Goal: Transaction & Acquisition: Purchase product/service

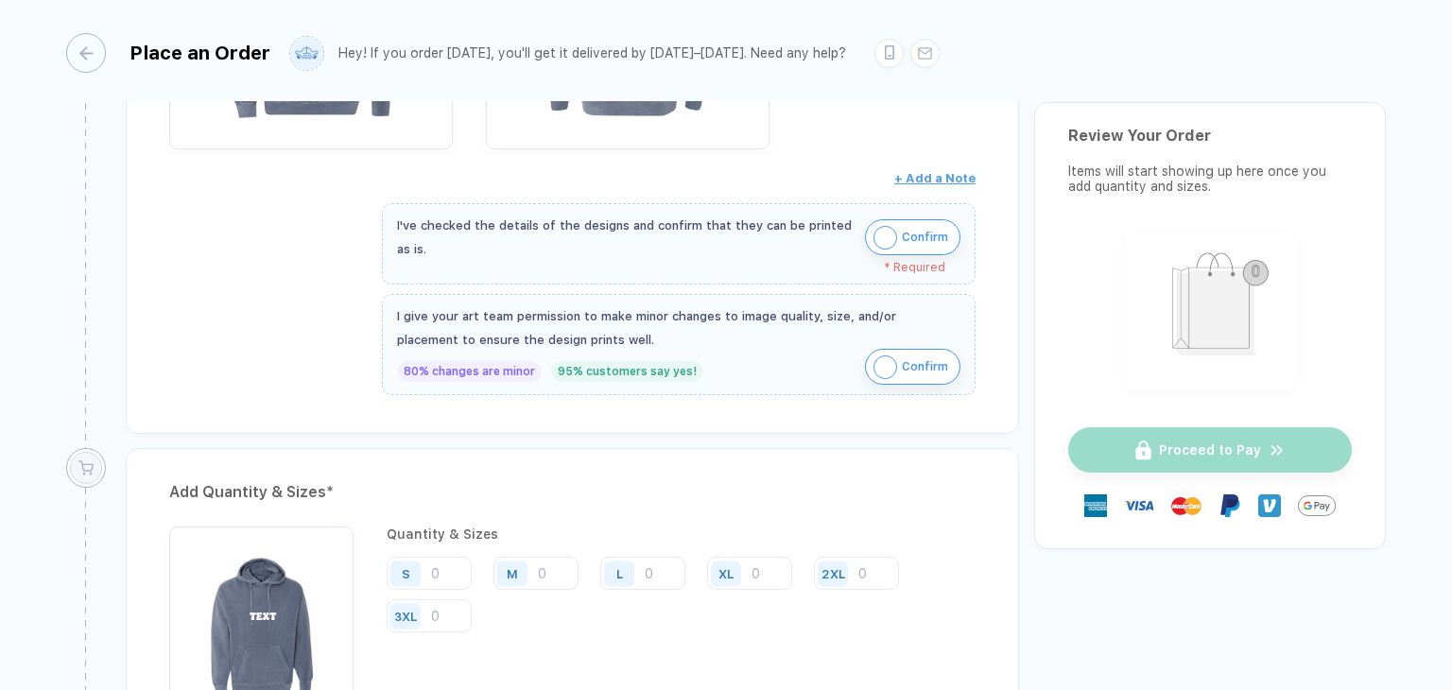
scroll to position [567, 0]
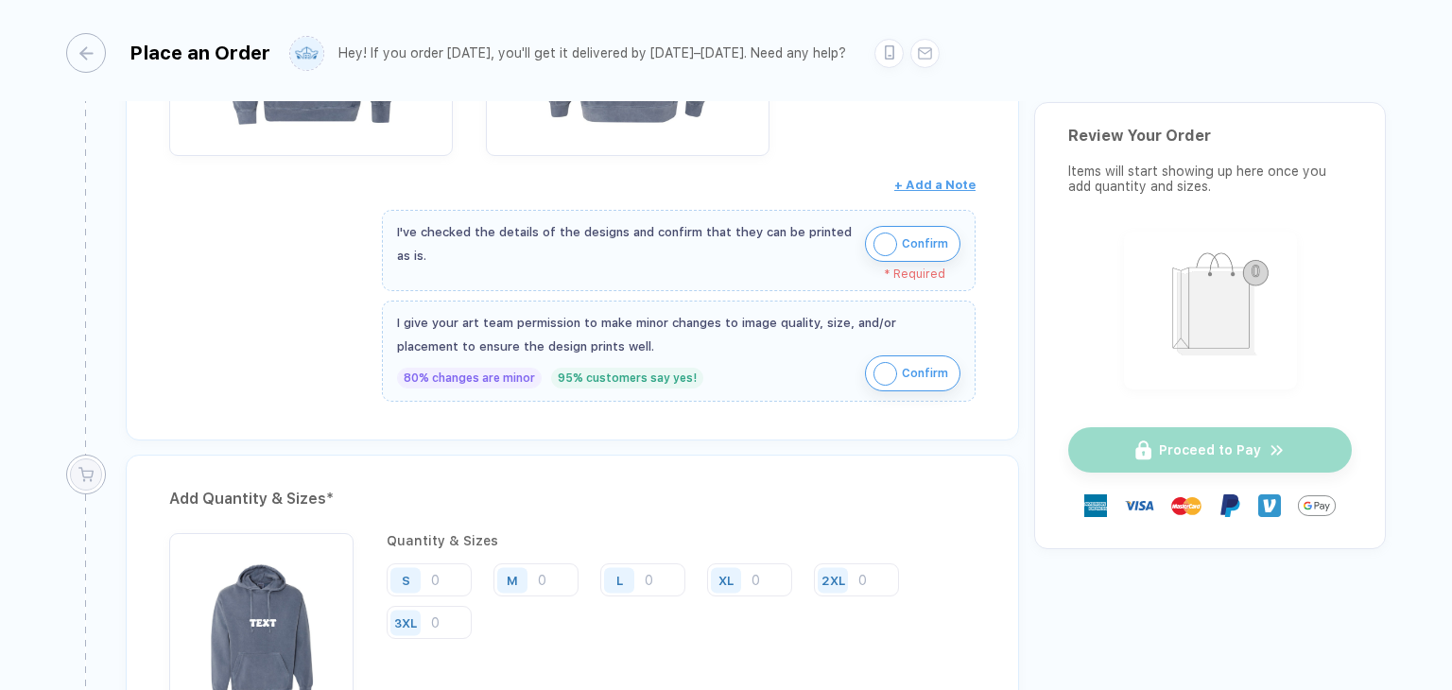
click at [915, 236] on span "Confirm" at bounding box center [925, 244] width 46 height 30
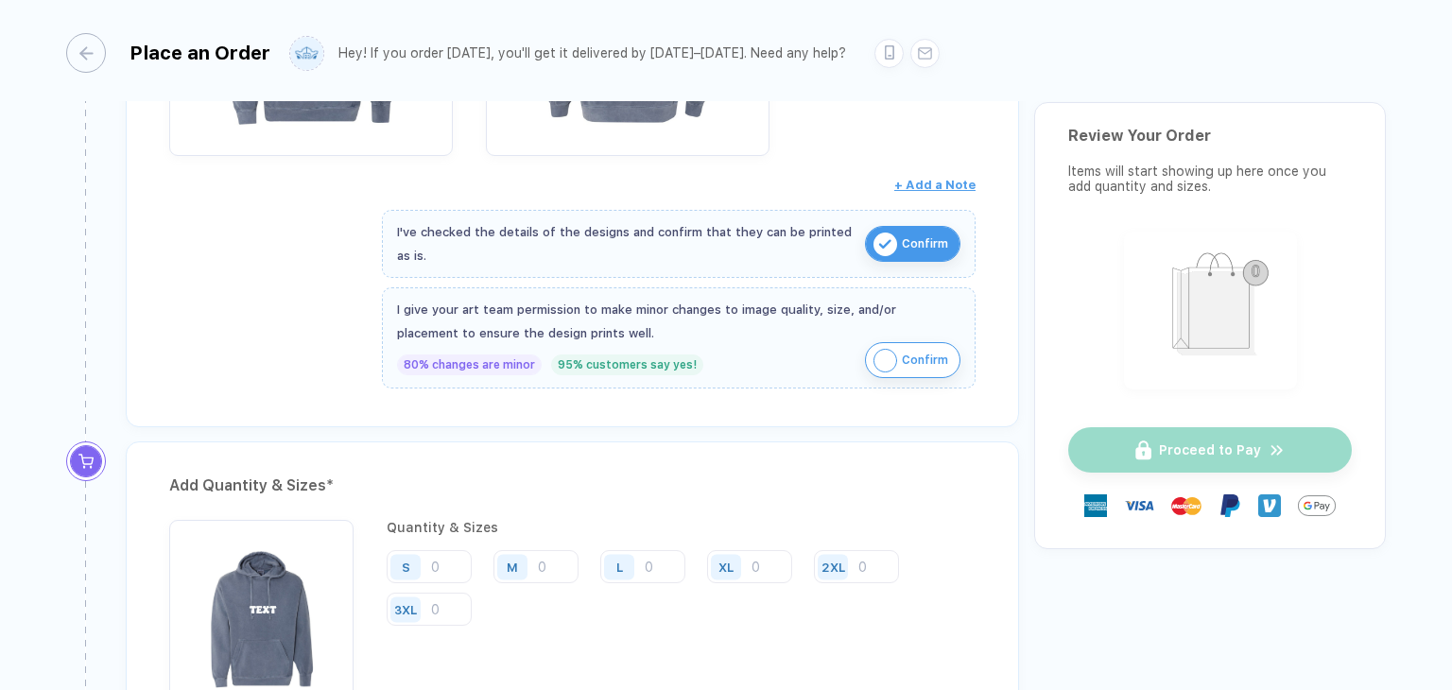
click at [897, 342] on button "Confirm" at bounding box center [912, 360] width 95 height 36
drag, startPoint x: 646, startPoint y: 557, endPoint x: 655, endPoint y: 552, distance: 10.6
click at [648, 557] on input "number" at bounding box center [642, 566] width 85 height 33
type input "1"
type input "19"
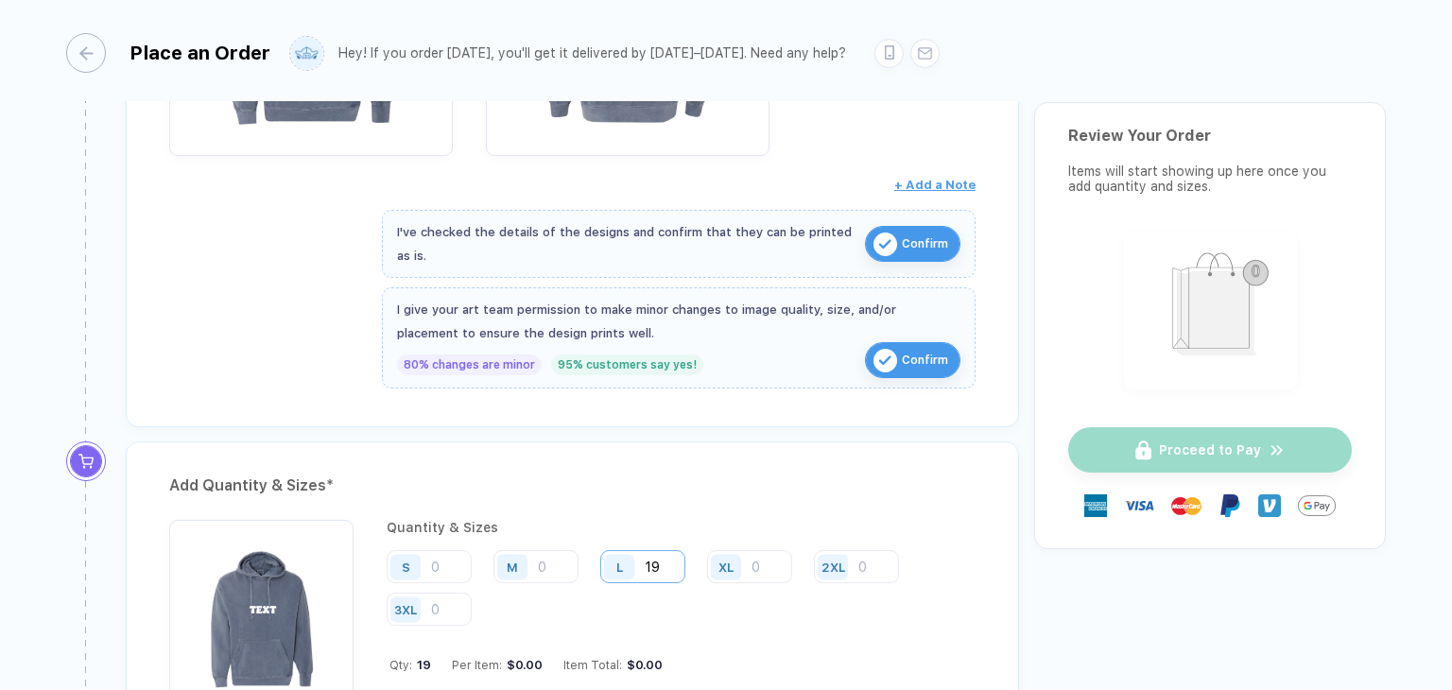
type input "19"
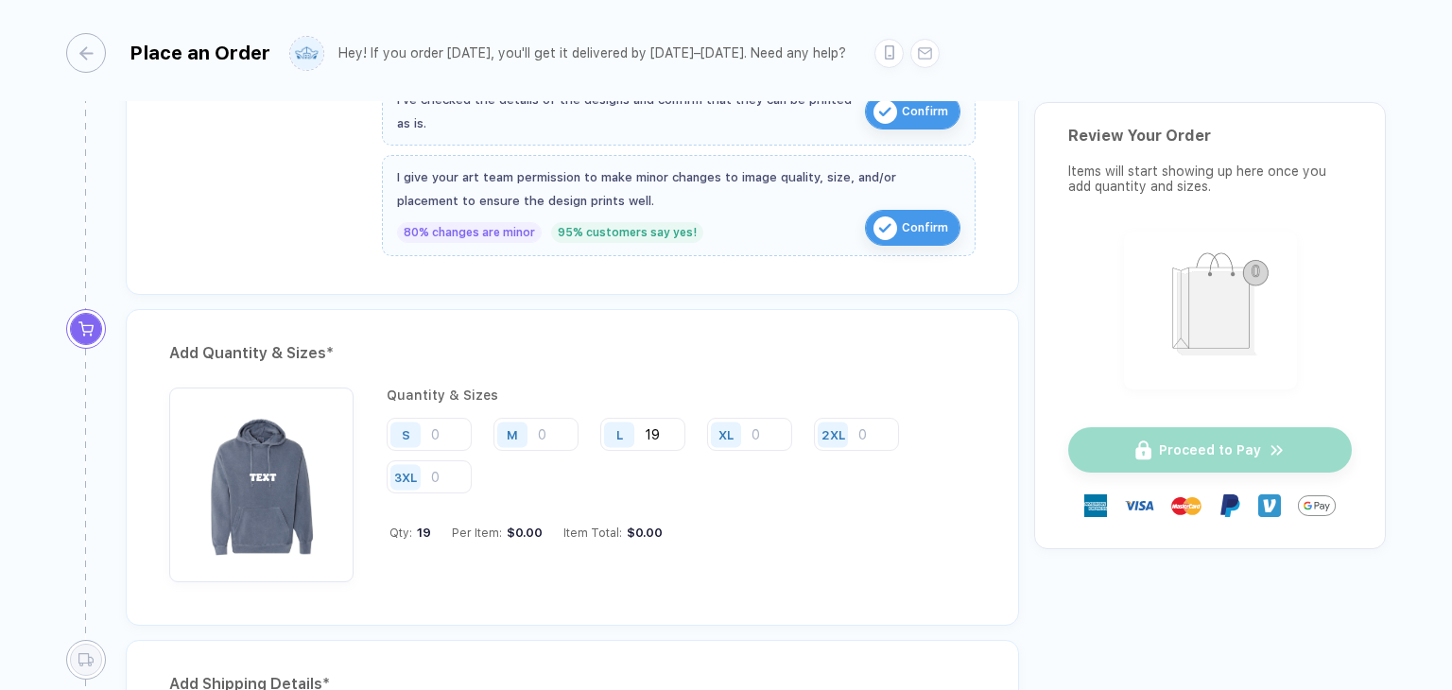
scroll to position [662, 0]
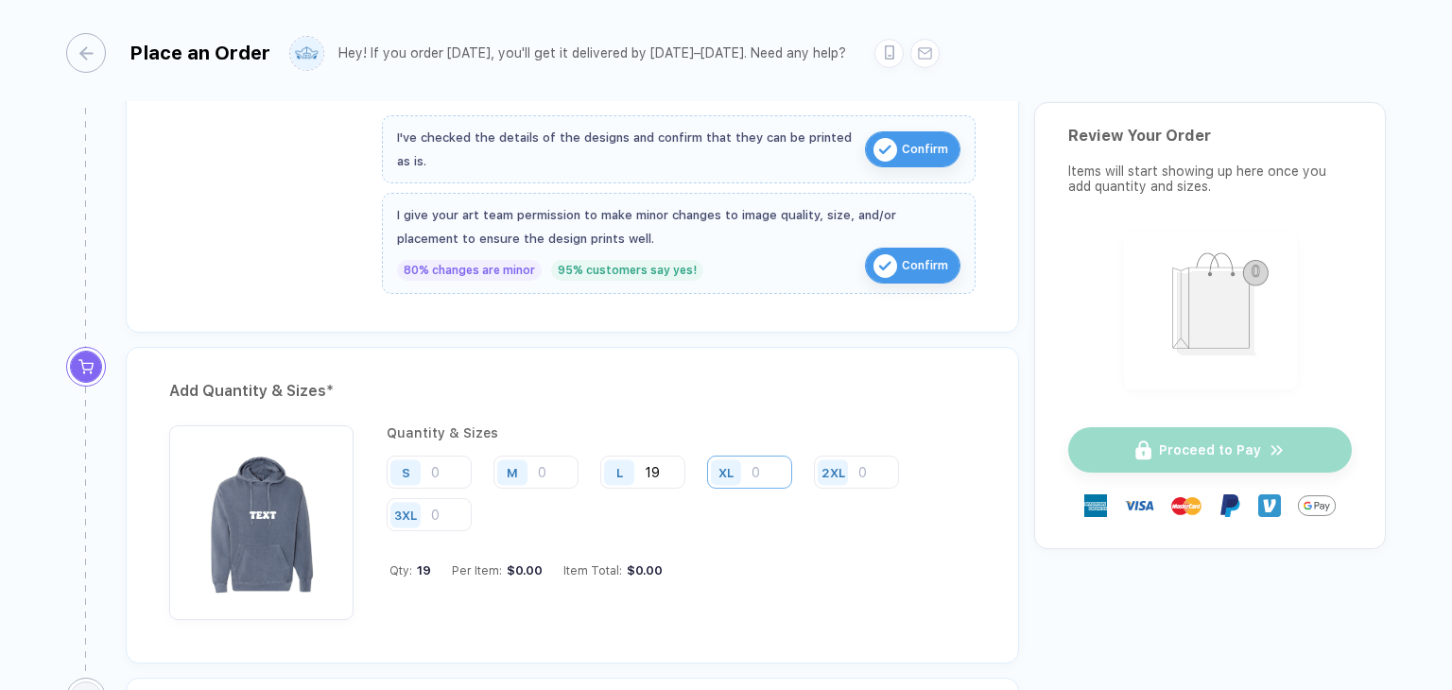
click at [760, 462] on input "number" at bounding box center [749, 472] width 85 height 33
type input "2"
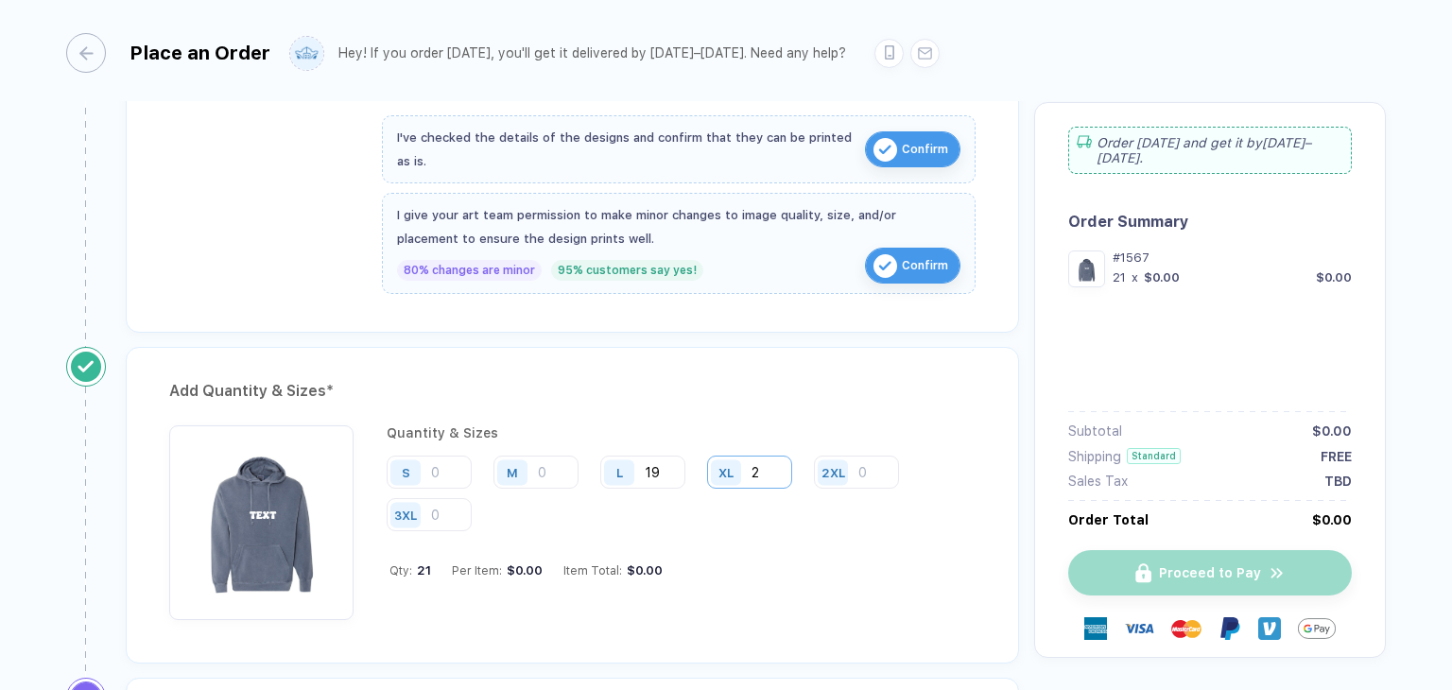
type input "20"
type input "2"
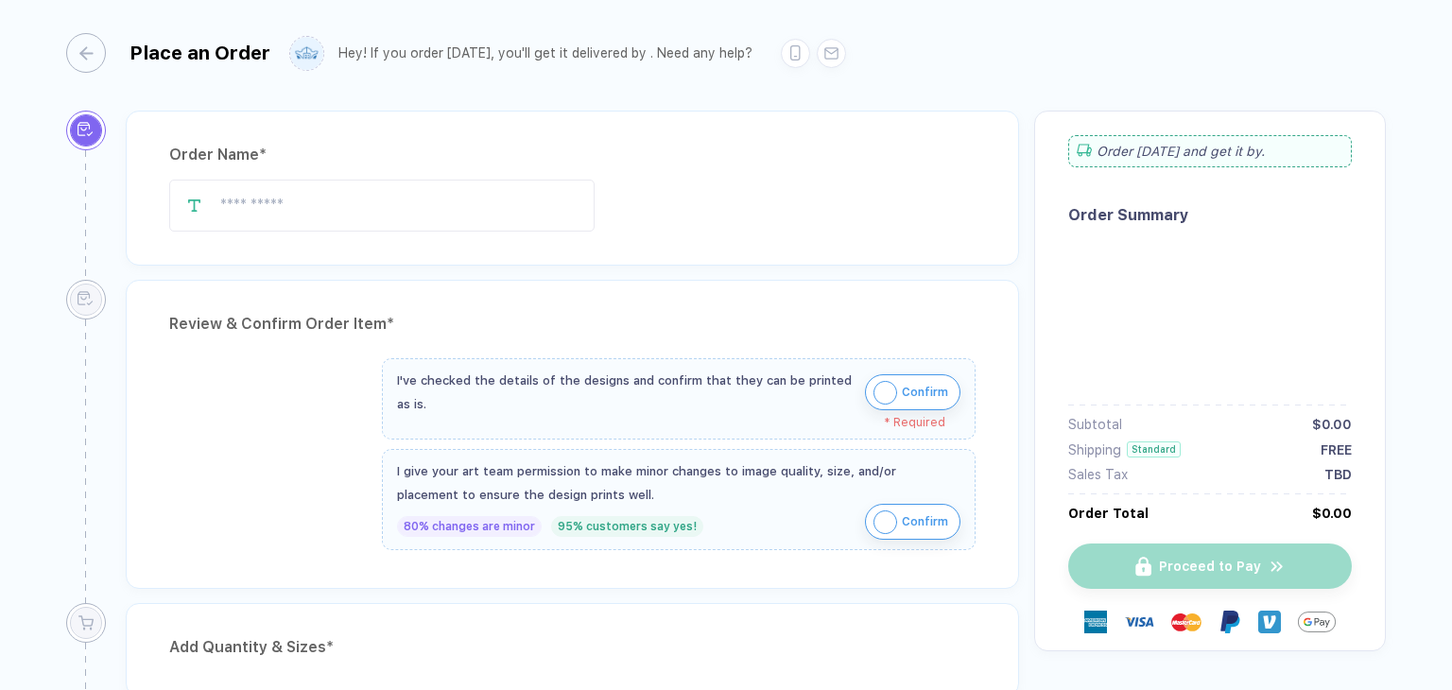
type input "**********"
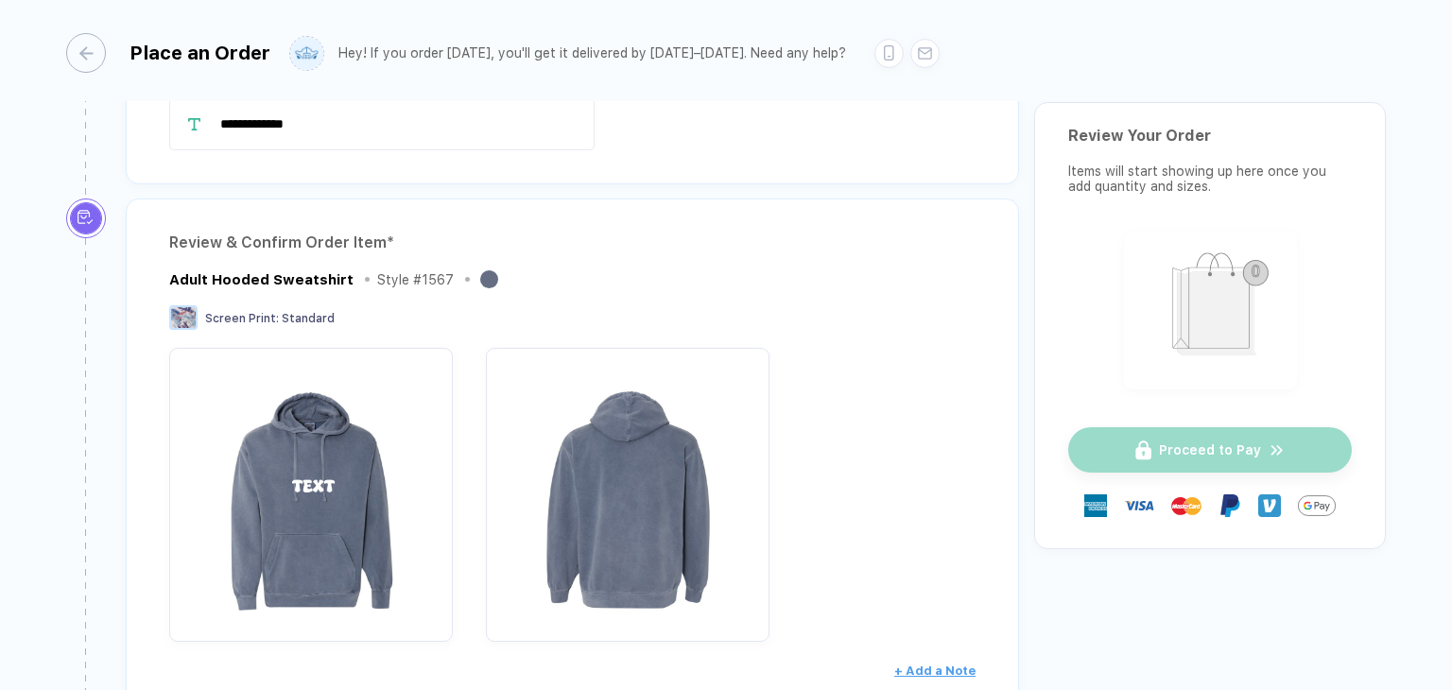
scroll to position [378, 0]
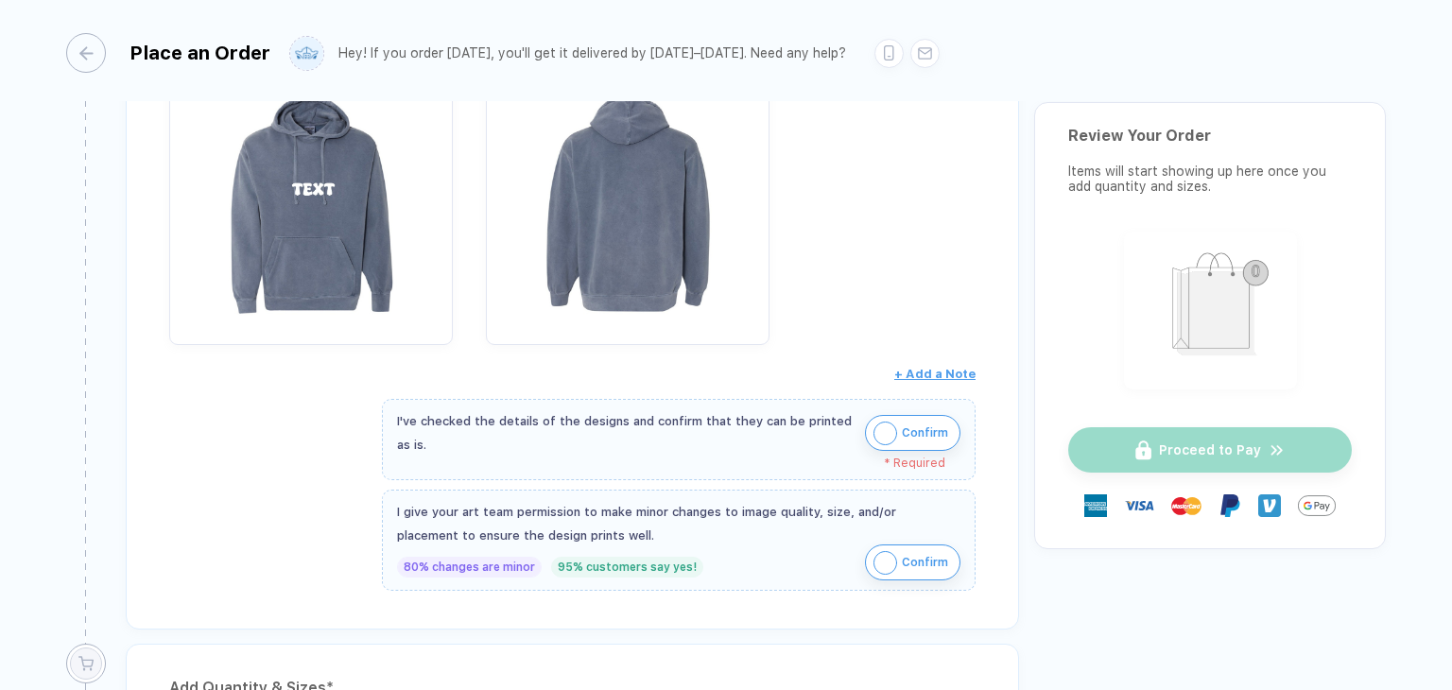
click at [909, 433] on span "Confirm" at bounding box center [925, 433] width 46 height 30
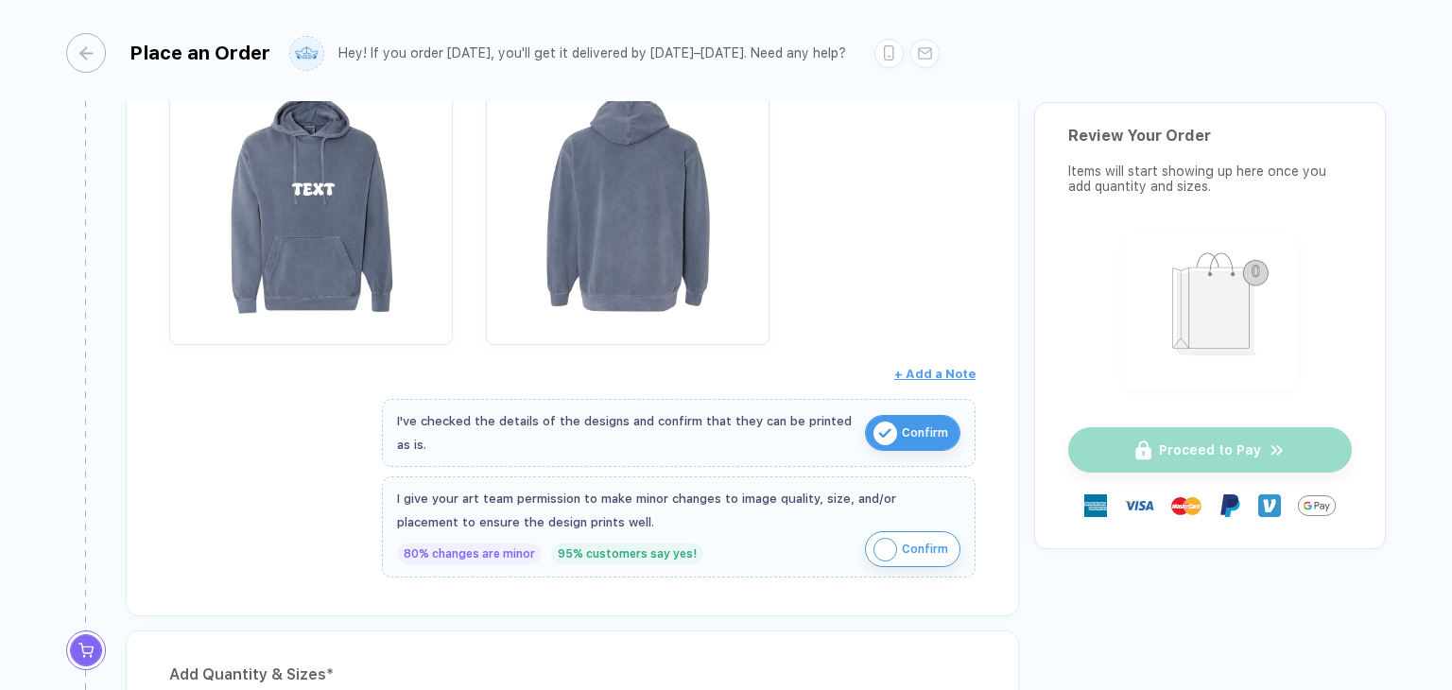
click at [913, 543] on span "Confirm" at bounding box center [925, 549] width 46 height 30
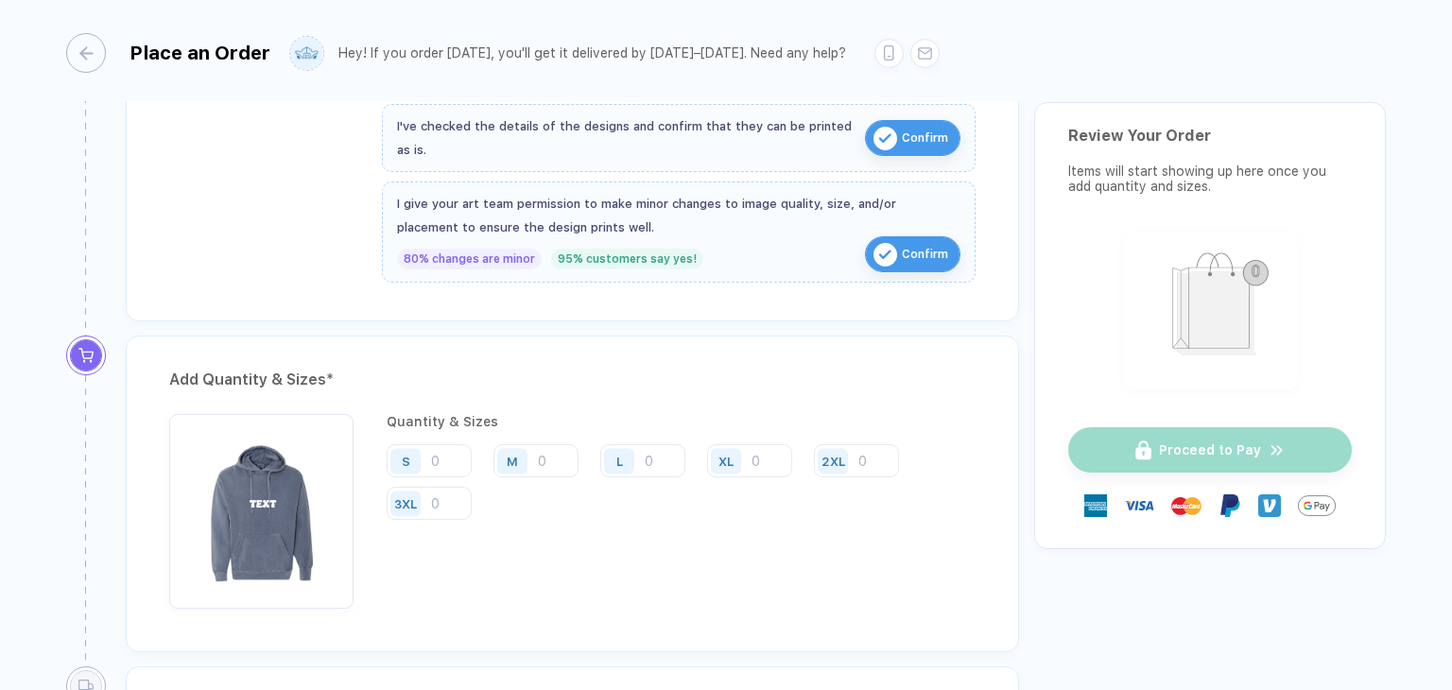
scroll to position [756, 0]
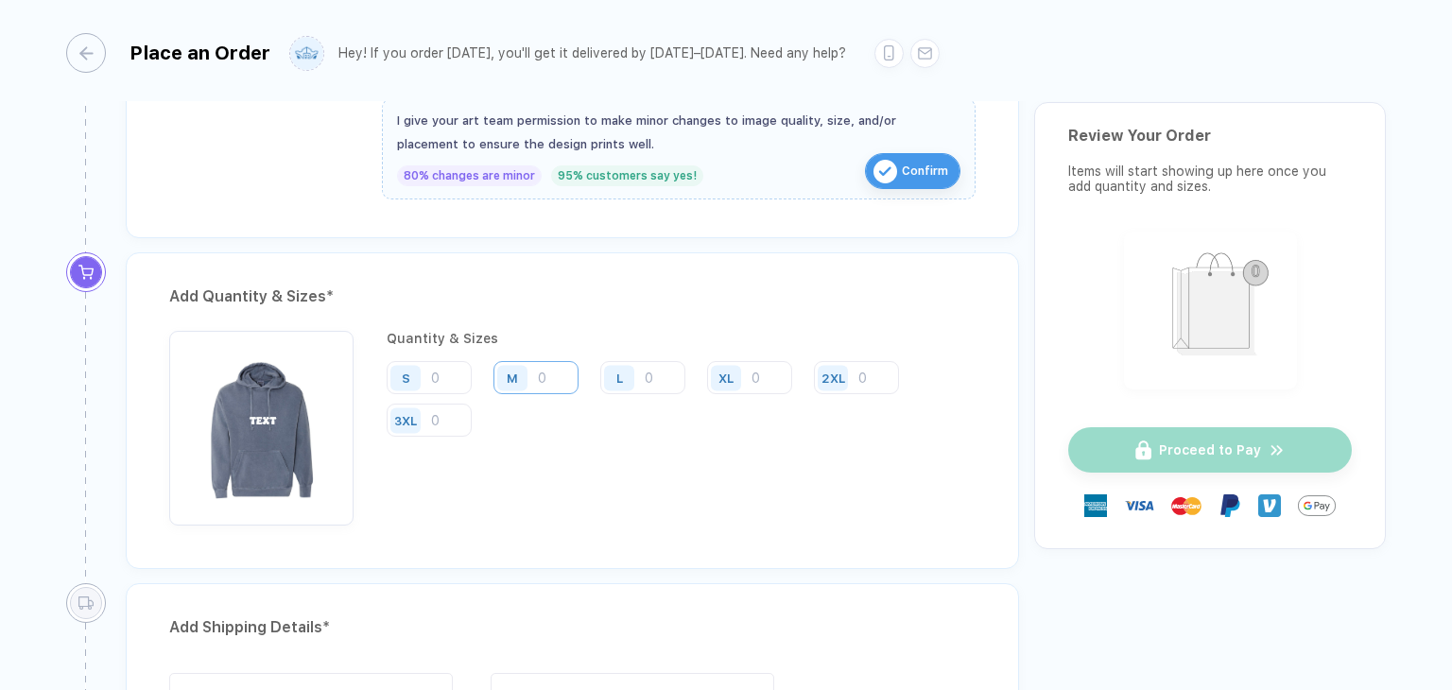
click at [546, 376] on input "number" at bounding box center [535, 377] width 85 height 33
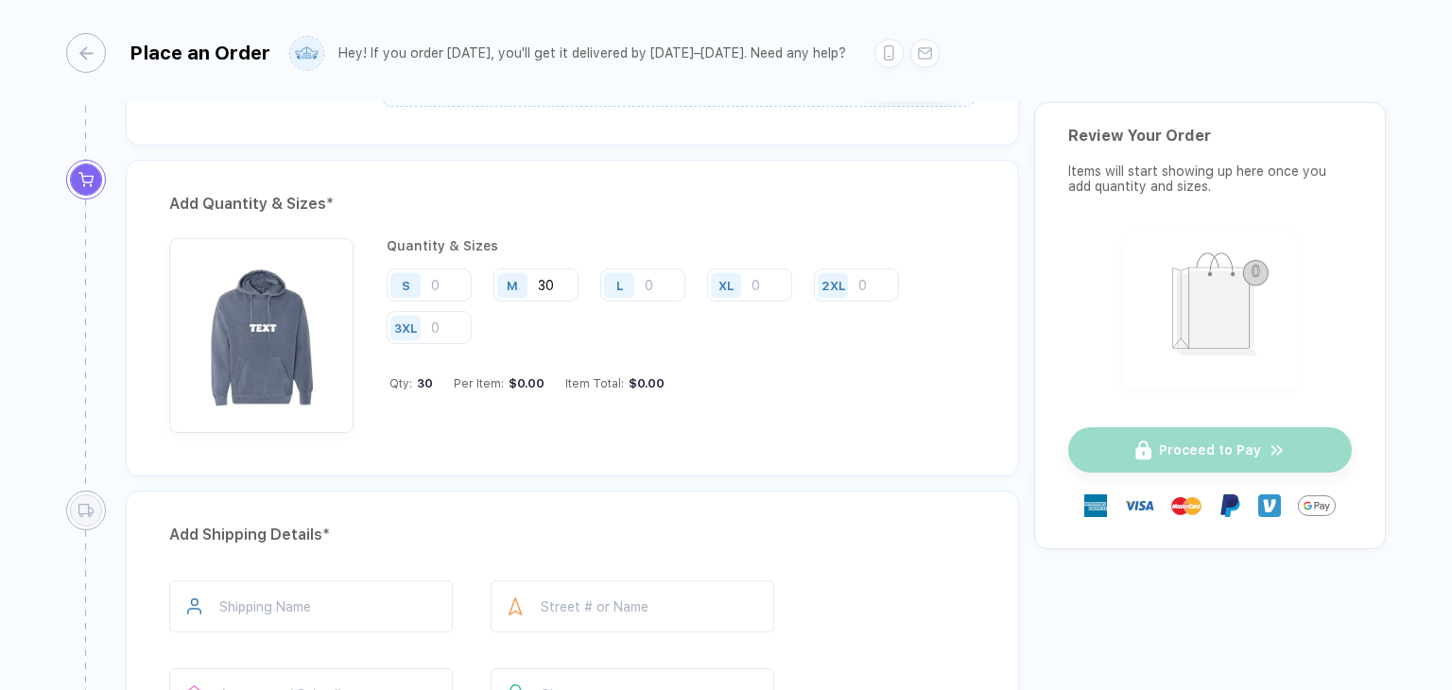
scroll to position [851, 0]
type input "30"
drag, startPoint x: 461, startPoint y: 366, endPoint x: 782, endPoint y: 352, distance: 320.7
click at [782, 352] on div "Quantity & Sizes S M 30 L XL 2XL 3XL Qty: 30 Per Item: $0.00 Item Total: $0.00" at bounding box center [681, 333] width 589 height 195
click at [775, 386] on div "Quantity & Sizes S M 30 L XL 2XL 3XL Qty: 30 Per Item: $0.00 Item Total: $0.00" at bounding box center [681, 333] width 589 height 195
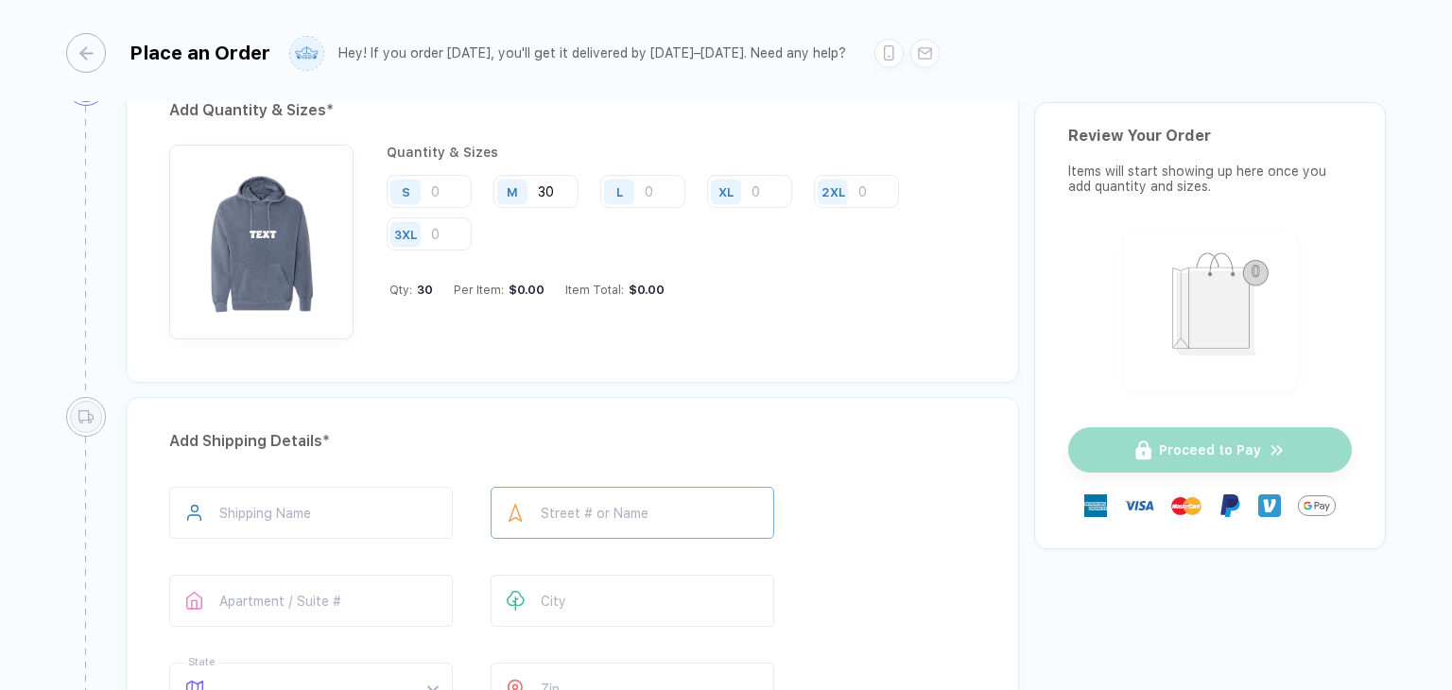
scroll to position [945, 0]
click at [617, 525] on input "text" at bounding box center [633, 510] width 284 height 52
type input "**********"
type input "*****"
type input "**"
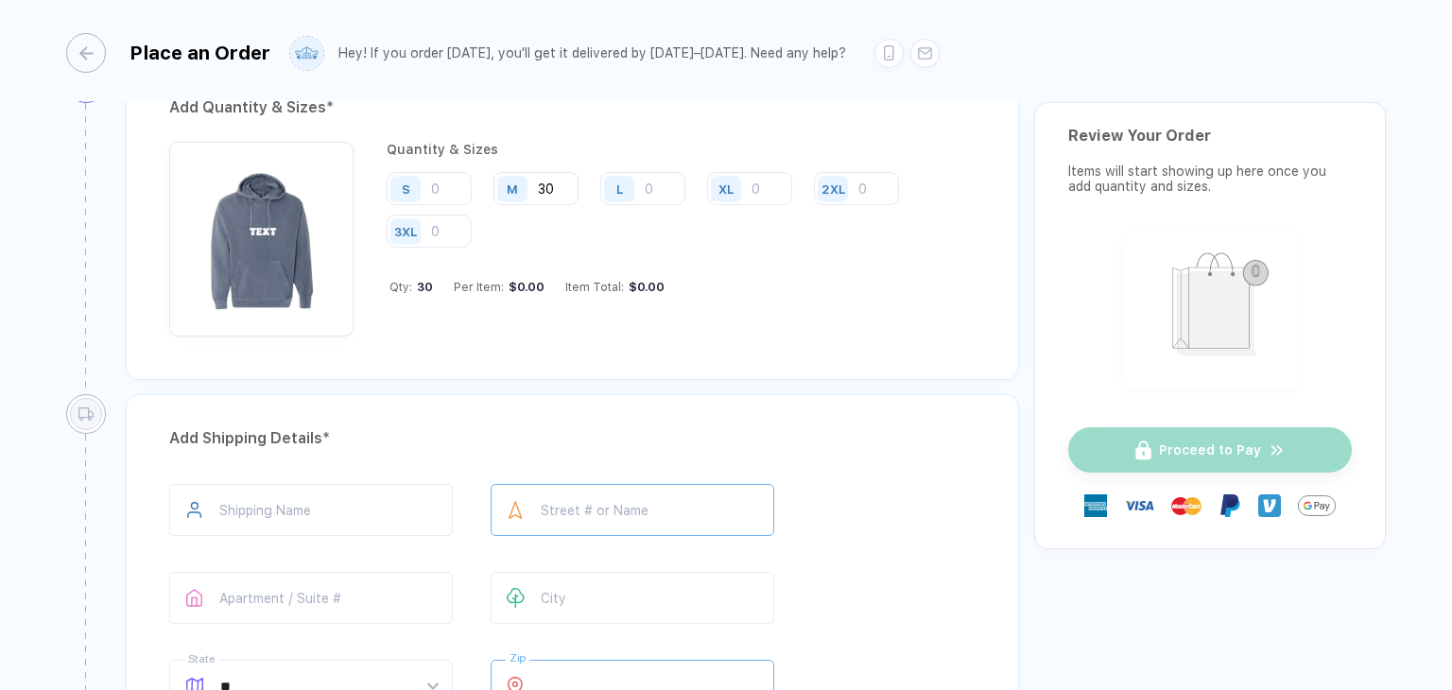
type input "*****"
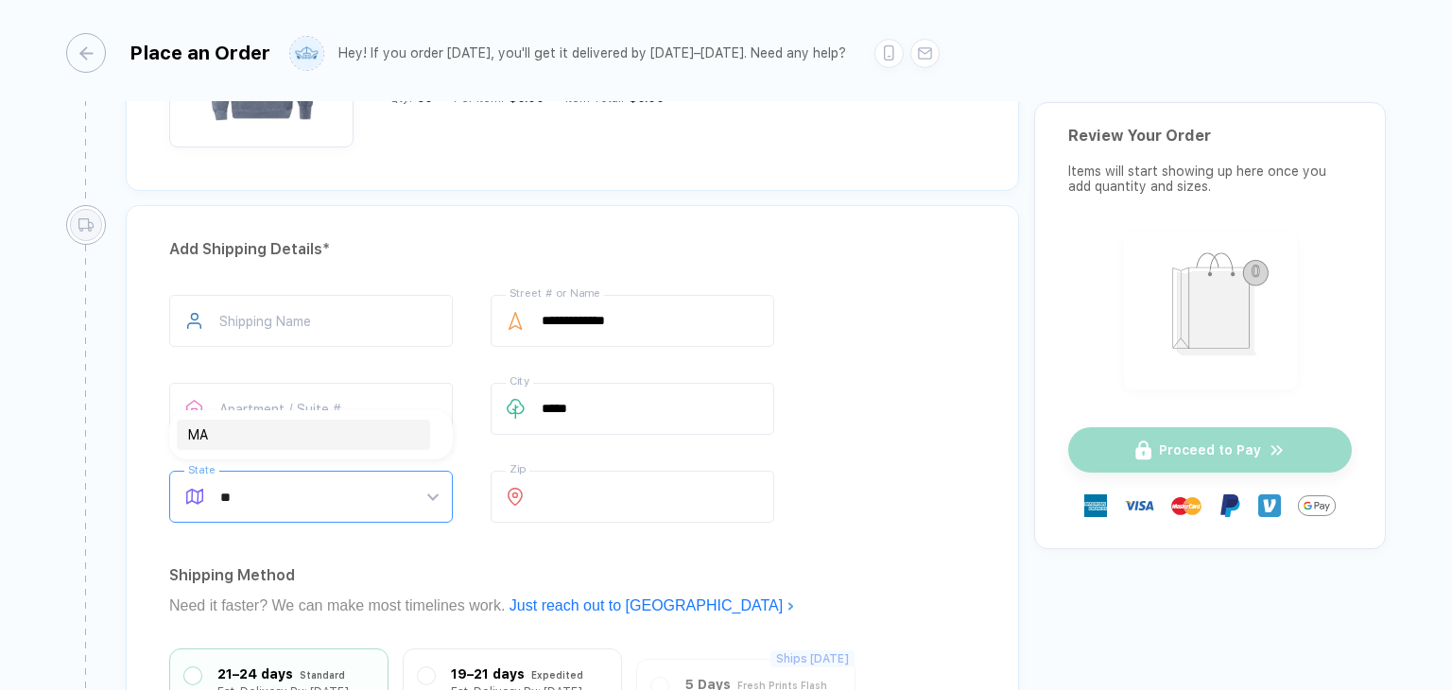
click at [240, 440] on div "MA" at bounding box center [303, 434] width 231 height 21
click at [264, 312] on input "text" at bounding box center [311, 321] width 284 height 52
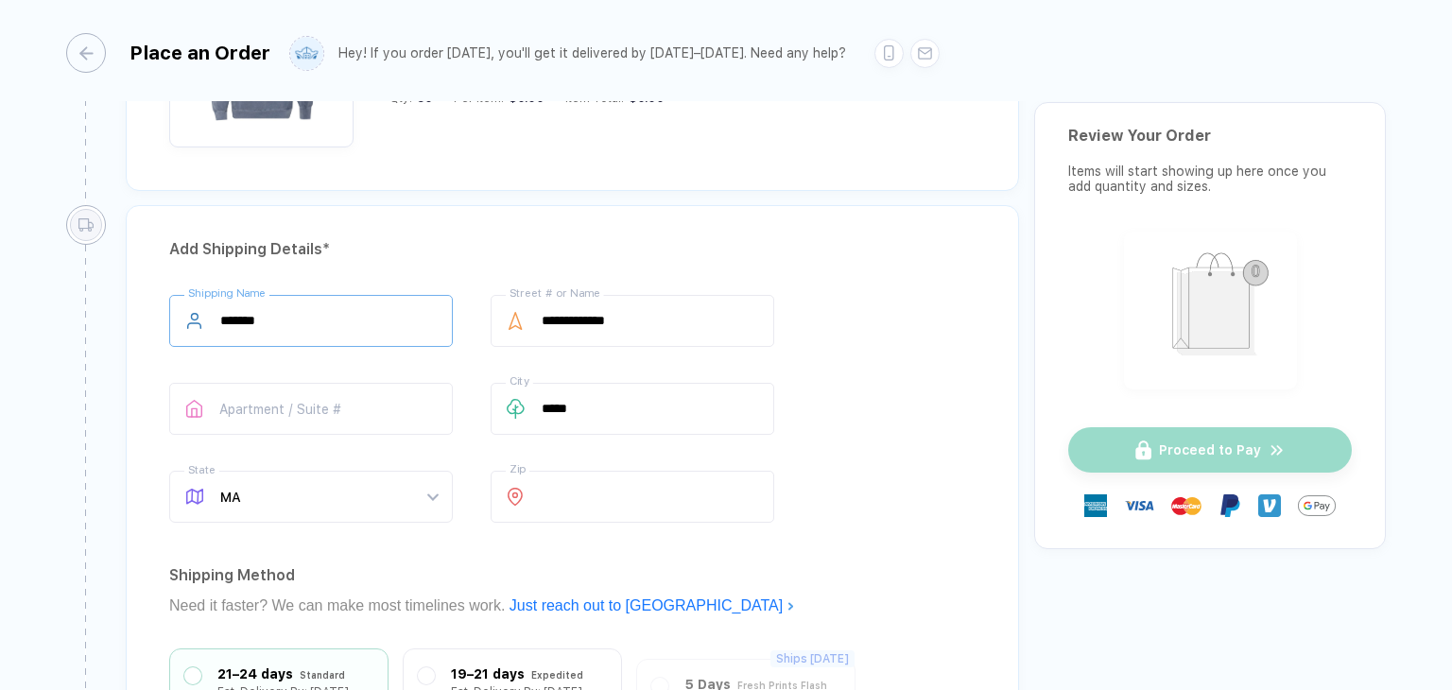
type input "*******"
click at [476, 223] on div "**********" at bounding box center [572, 587] width 893 height 764
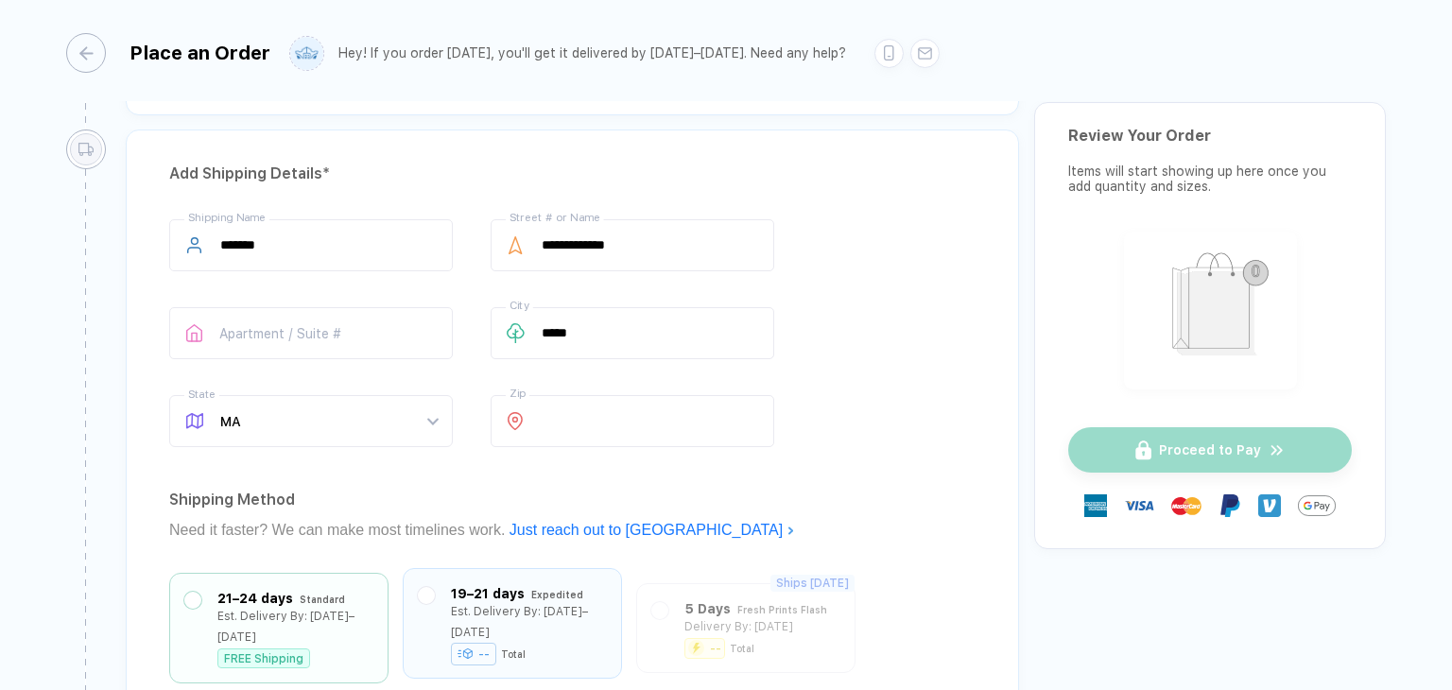
scroll to position [1512, 0]
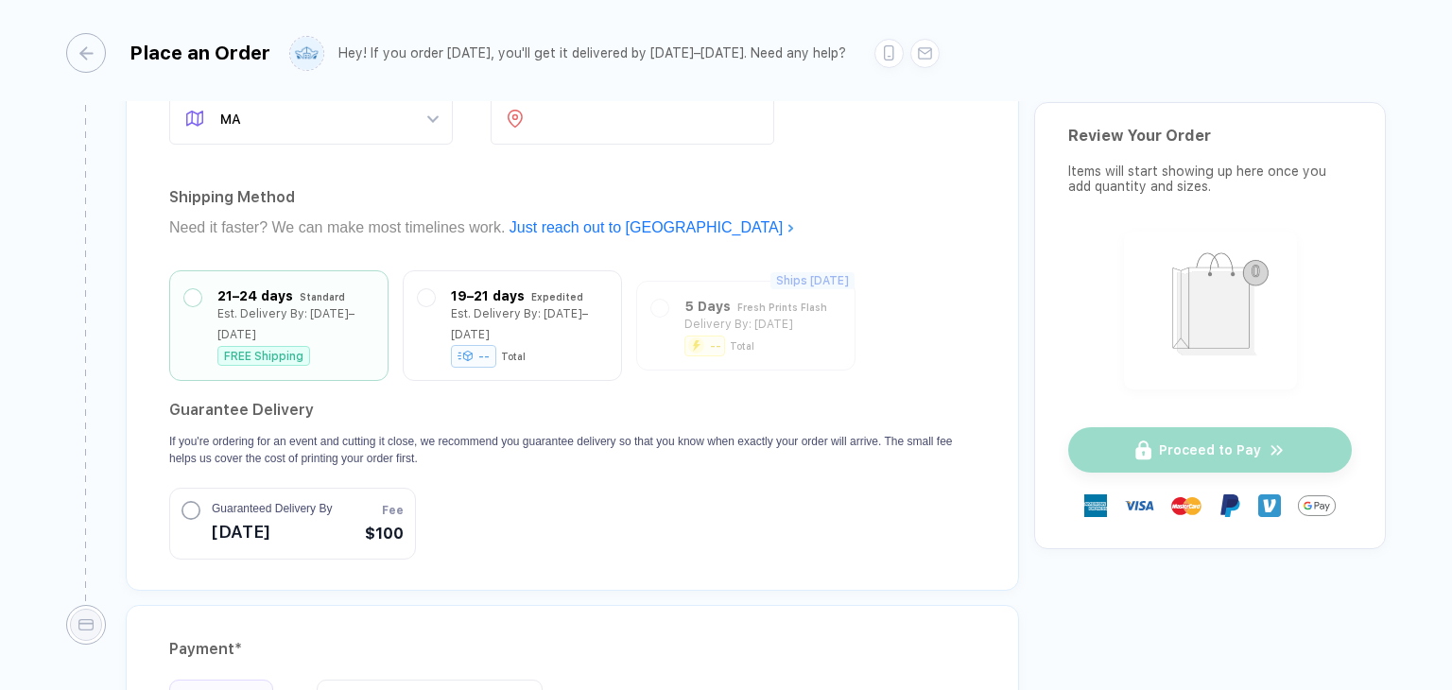
click at [186, 502] on circle "button" at bounding box center [190, 510] width 17 height 17
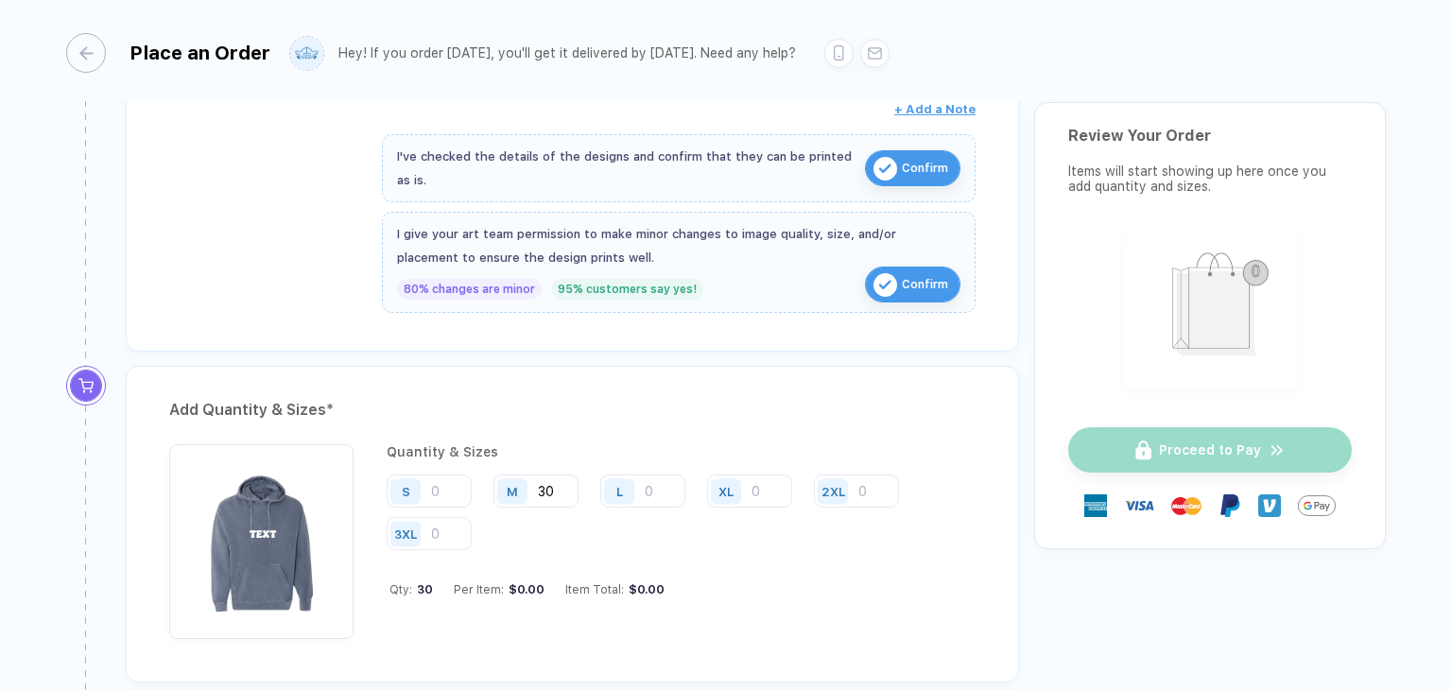
scroll to position [802, 0]
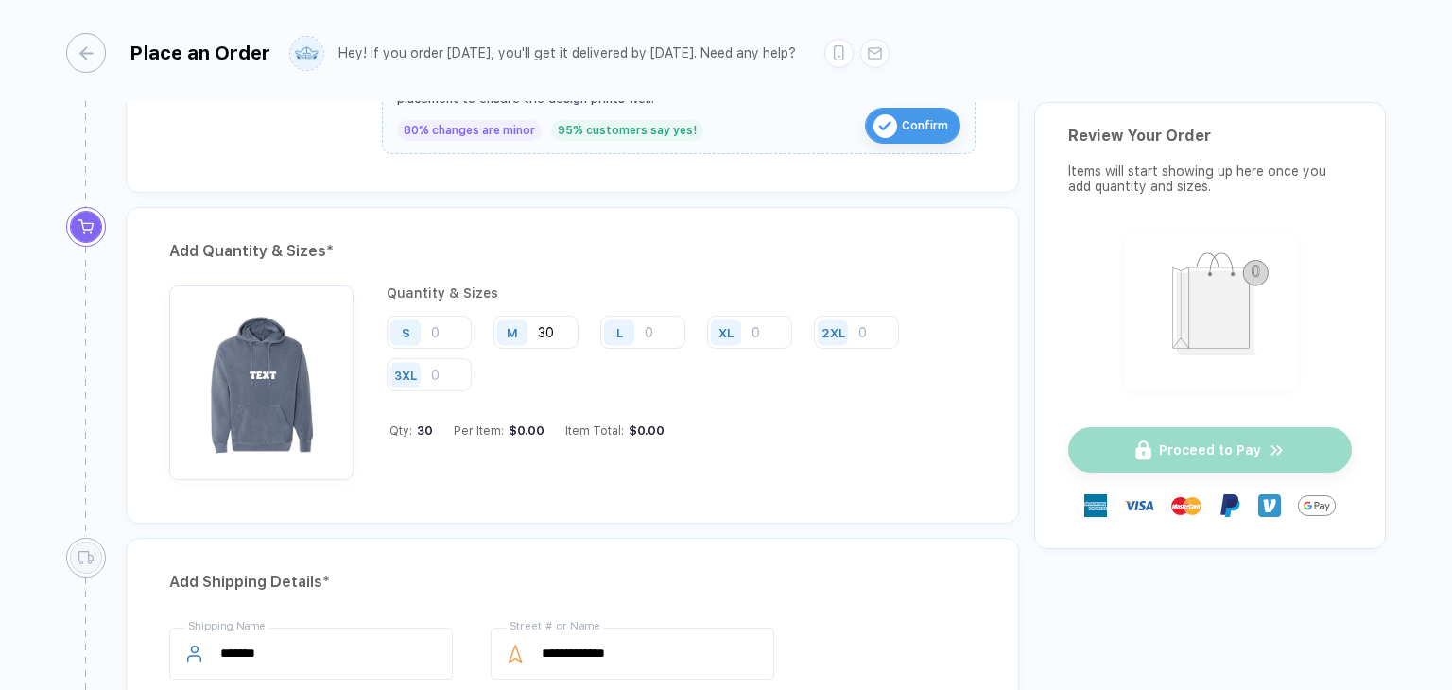
click at [680, 383] on div "S M 30 L XL 2XL 3XL" at bounding box center [681, 355] width 589 height 78
click at [664, 329] on input "number" at bounding box center [642, 332] width 85 height 33
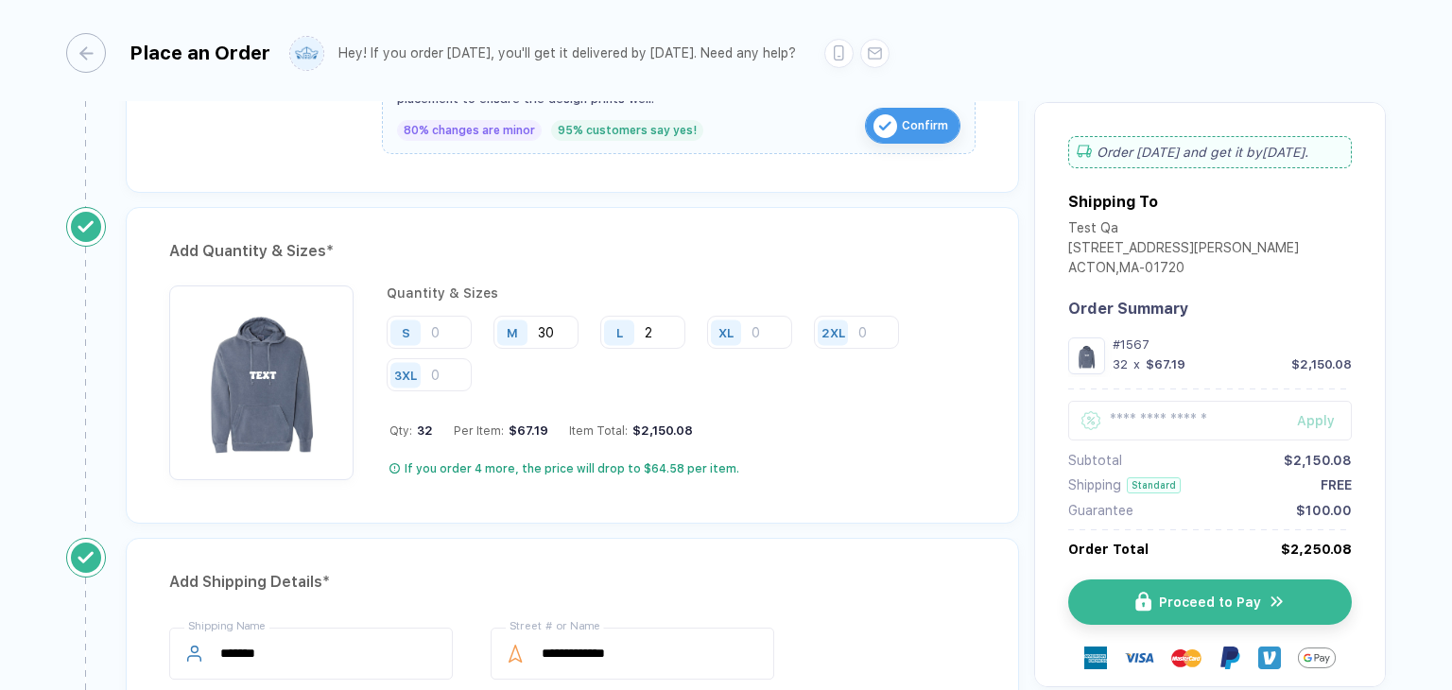
type input "2"
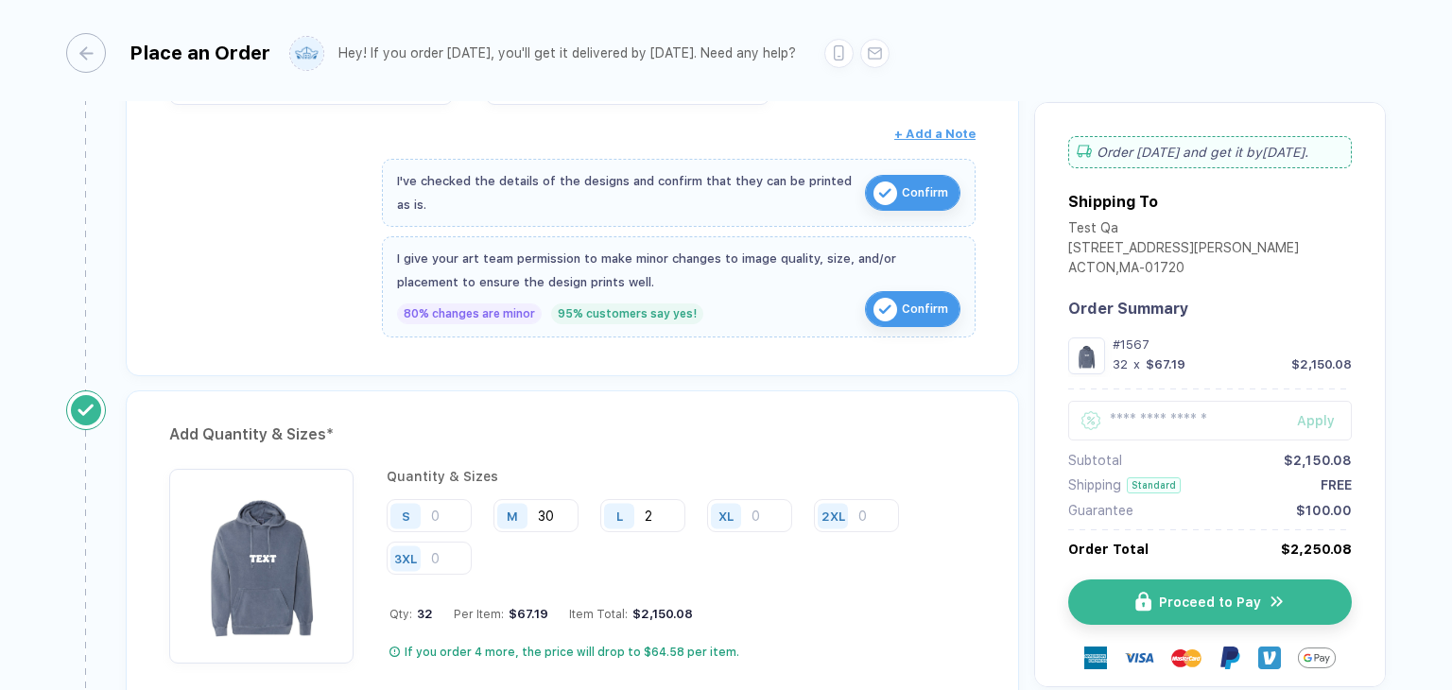
scroll to position [612, 0]
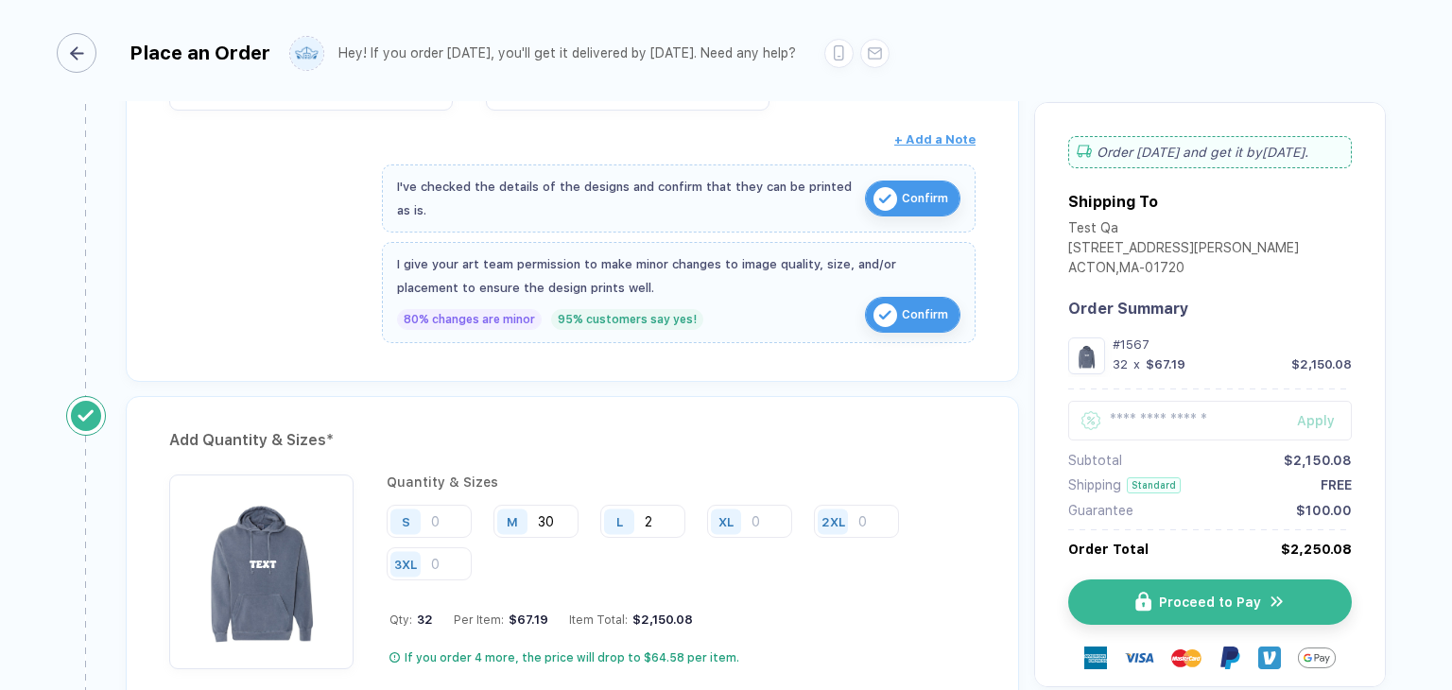
click at [95, 54] on div "button" at bounding box center [77, 53] width 40 height 40
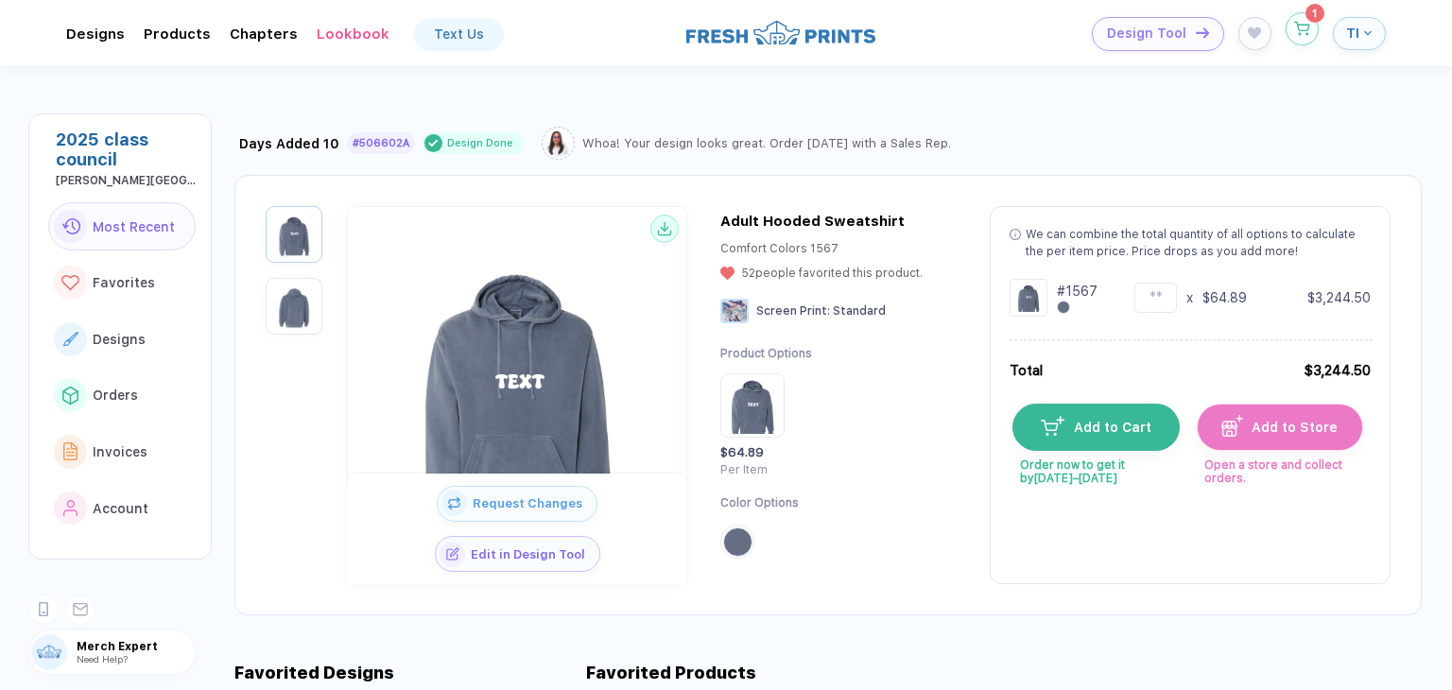
click at [1296, 24] on icon "button" at bounding box center [1302, 29] width 16 height 14
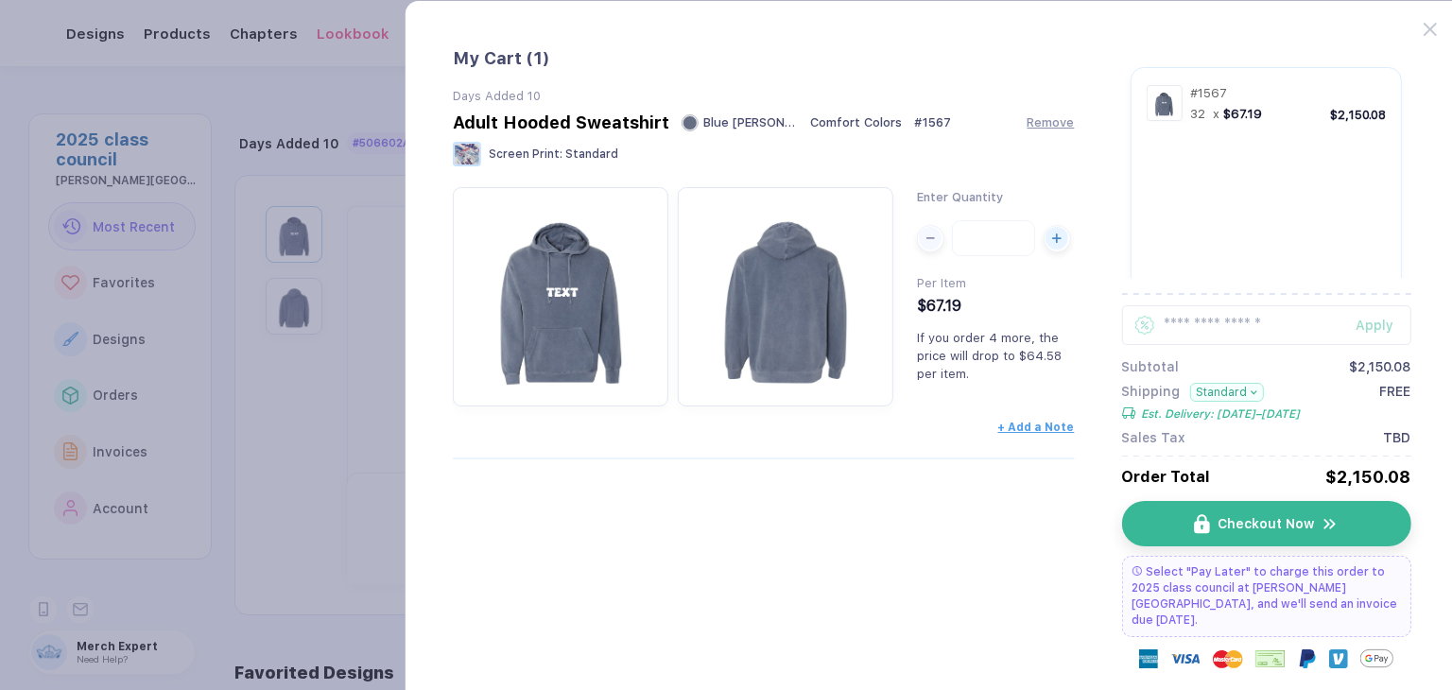
click at [1217, 392] on button "Standard" at bounding box center [1226, 392] width 75 height 19
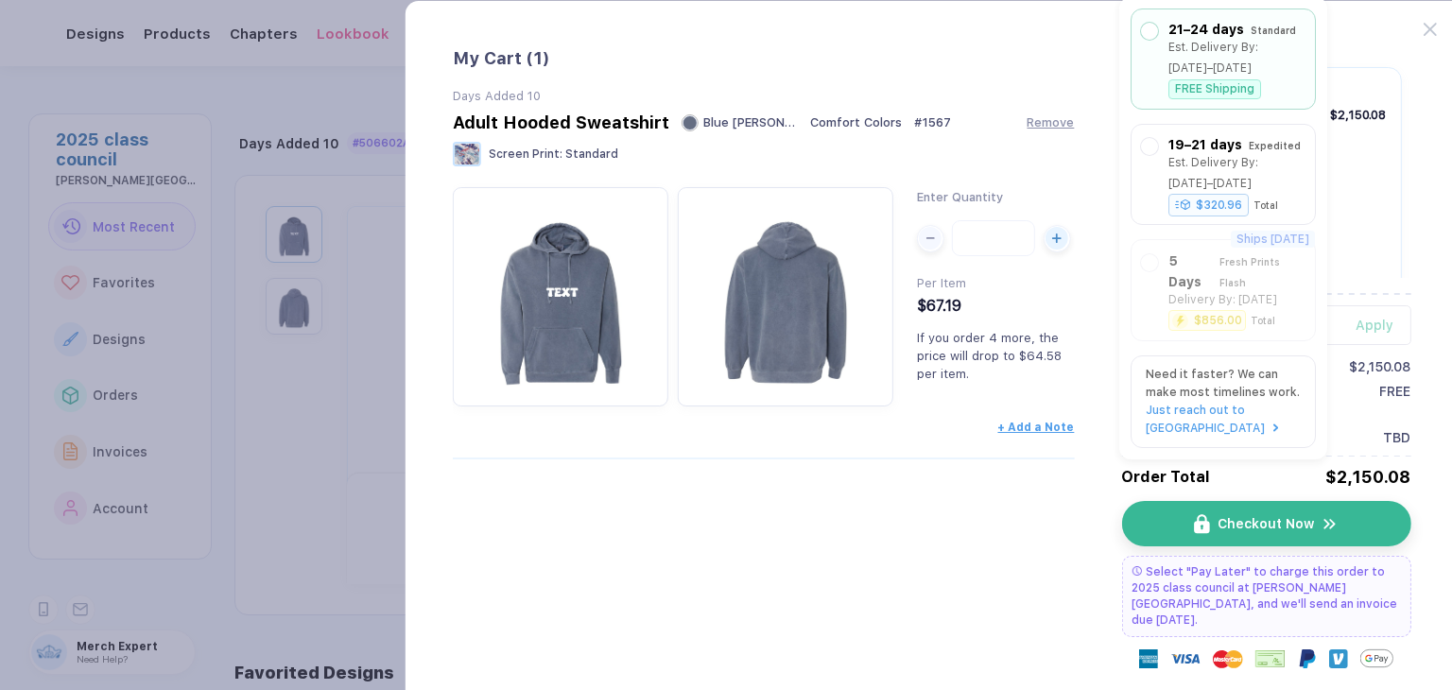
click at [238, 462] on button "button" at bounding box center [726, 345] width 1452 height 690
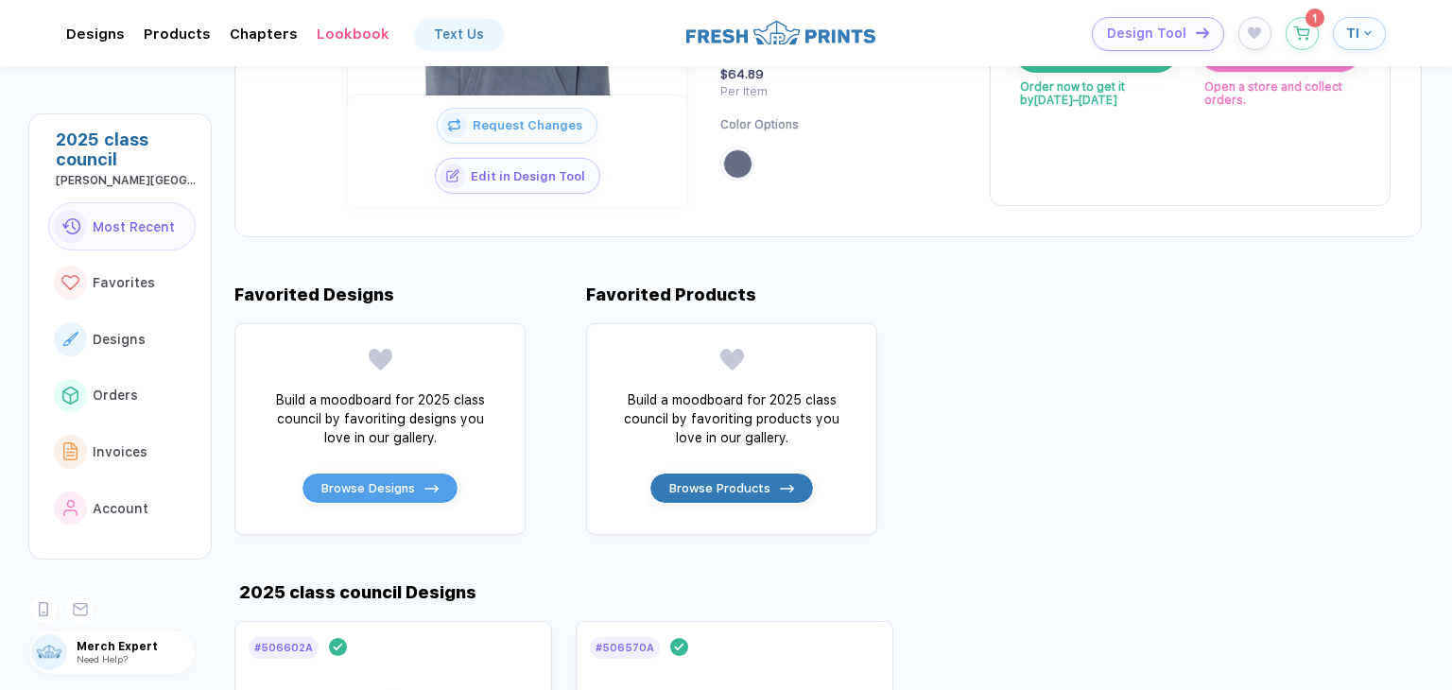
scroll to position [756, 0]
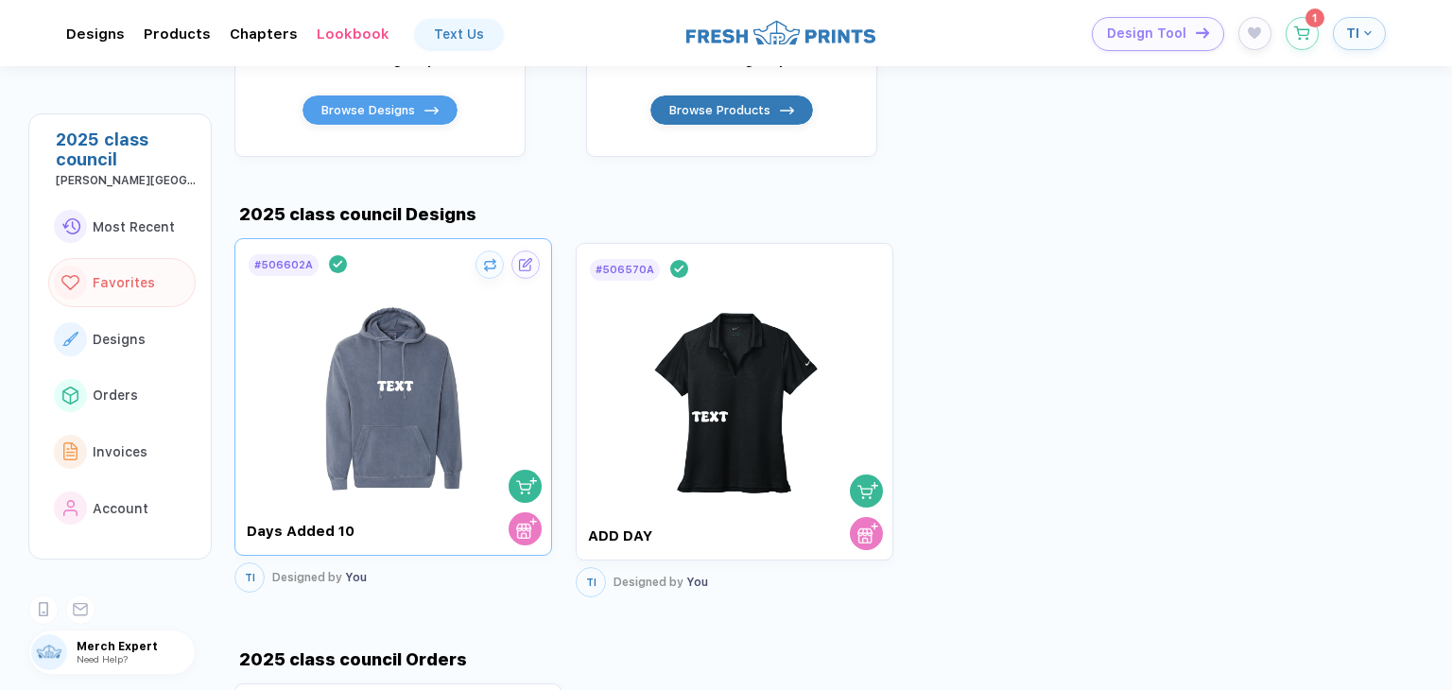
click at [382, 462] on img at bounding box center [393, 389] width 213 height 222
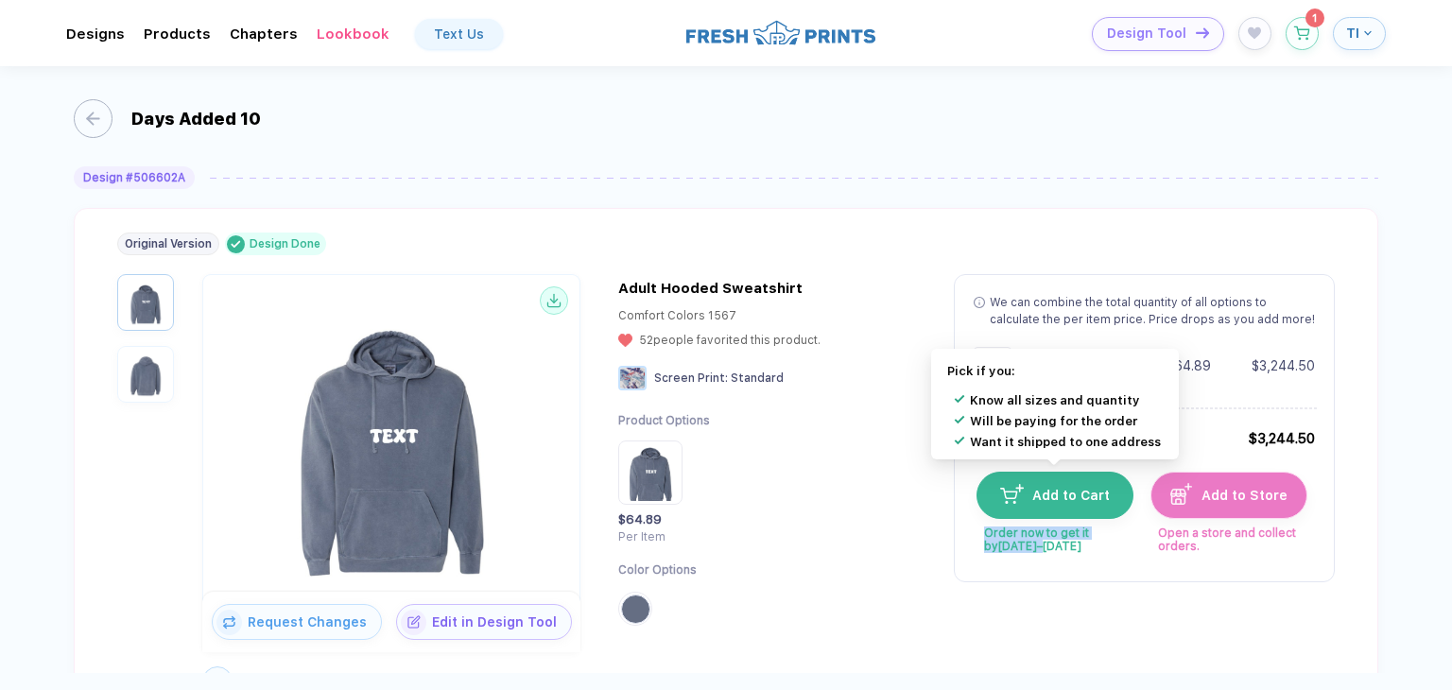
drag, startPoint x: 981, startPoint y: 530, endPoint x: 1077, endPoint y: 572, distance: 104.1
click at [1021, 549] on div "Add to Cart Order now to get it by Sep 3–6" at bounding box center [1053, 512] width 155 height 81
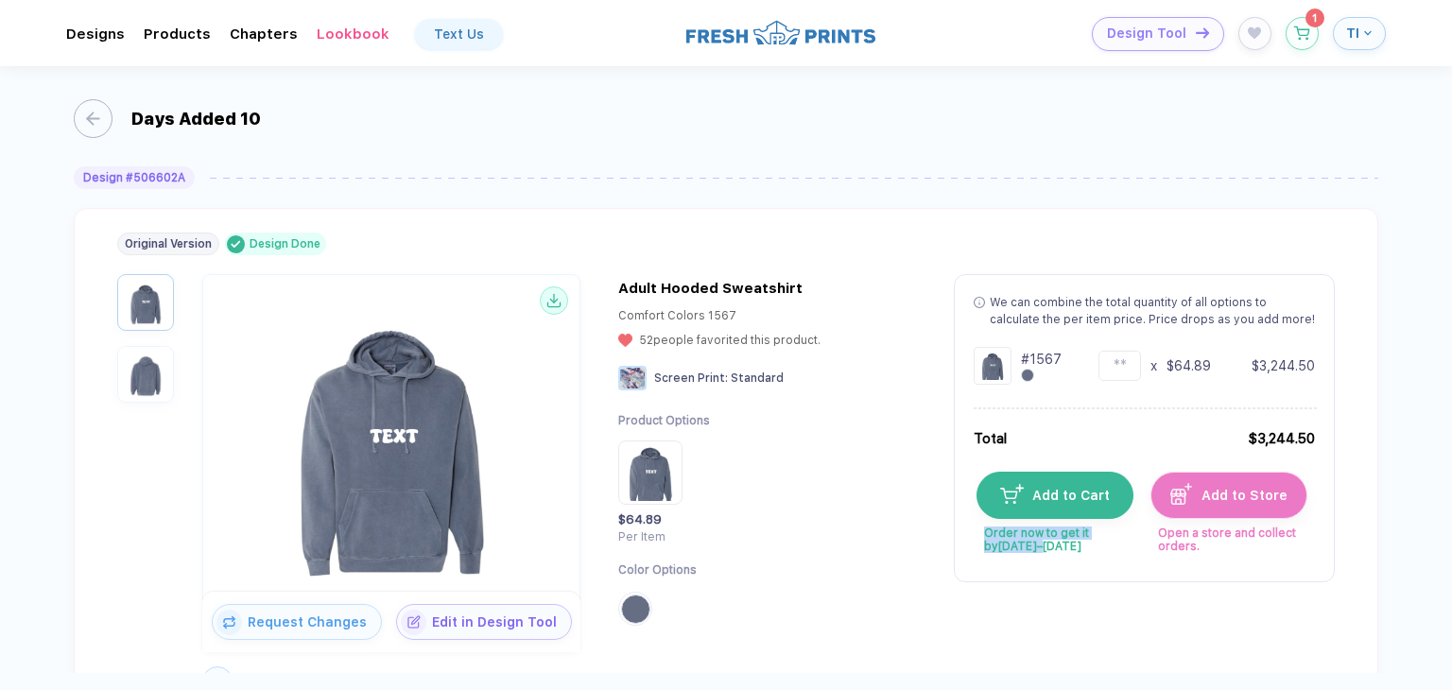
click at [1071, 560] on div "We can combine the total quantity of all options to calculate the per item pric…" at bounding box center [1144, 428] width 381 height 308
click at [996, 610] on div "Request Changes Edit in Design Tool TI Designed by You TI Designed by You Adult…" at bounding box center [725, 485] width 1217 height 423
click at [93, 115] on div "button" at bounding box center [83, 118] width 39 height 39
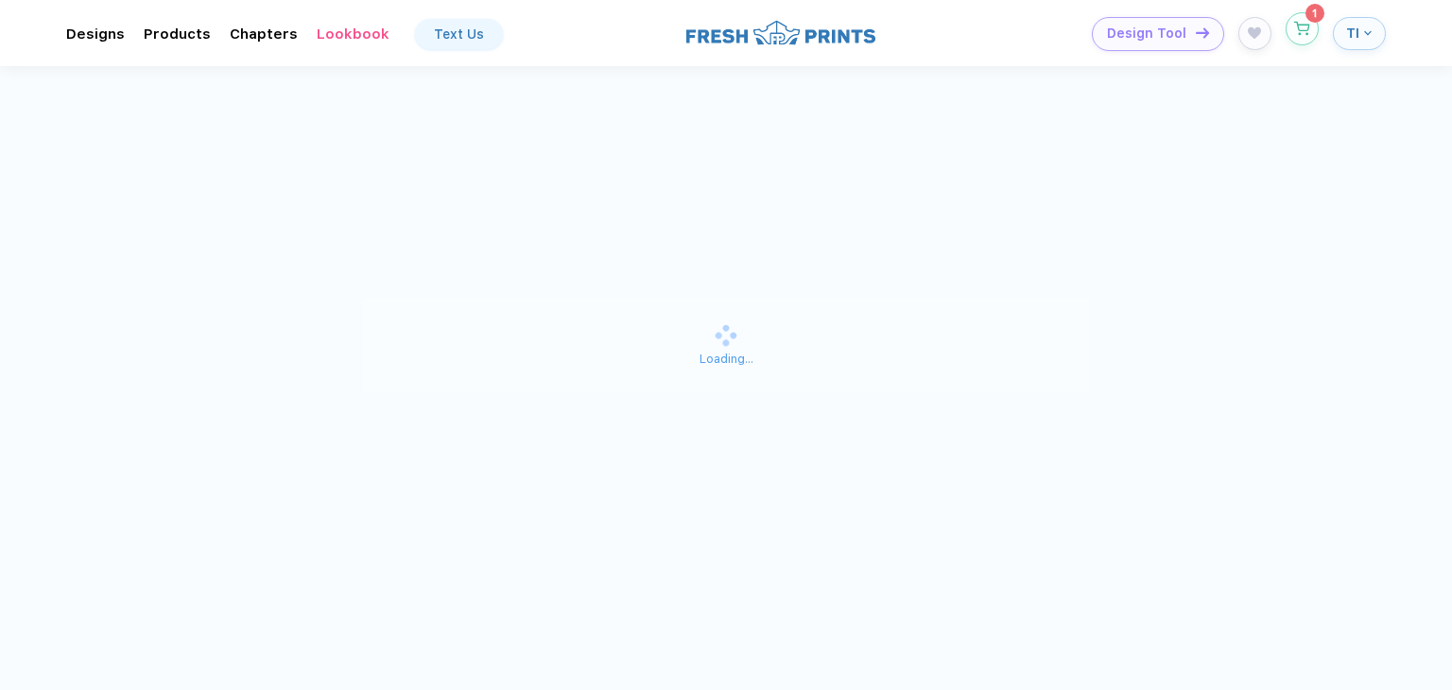
click at [1301, 31] on icon "button" at bounding box center [1302, 29] width 16 height 14
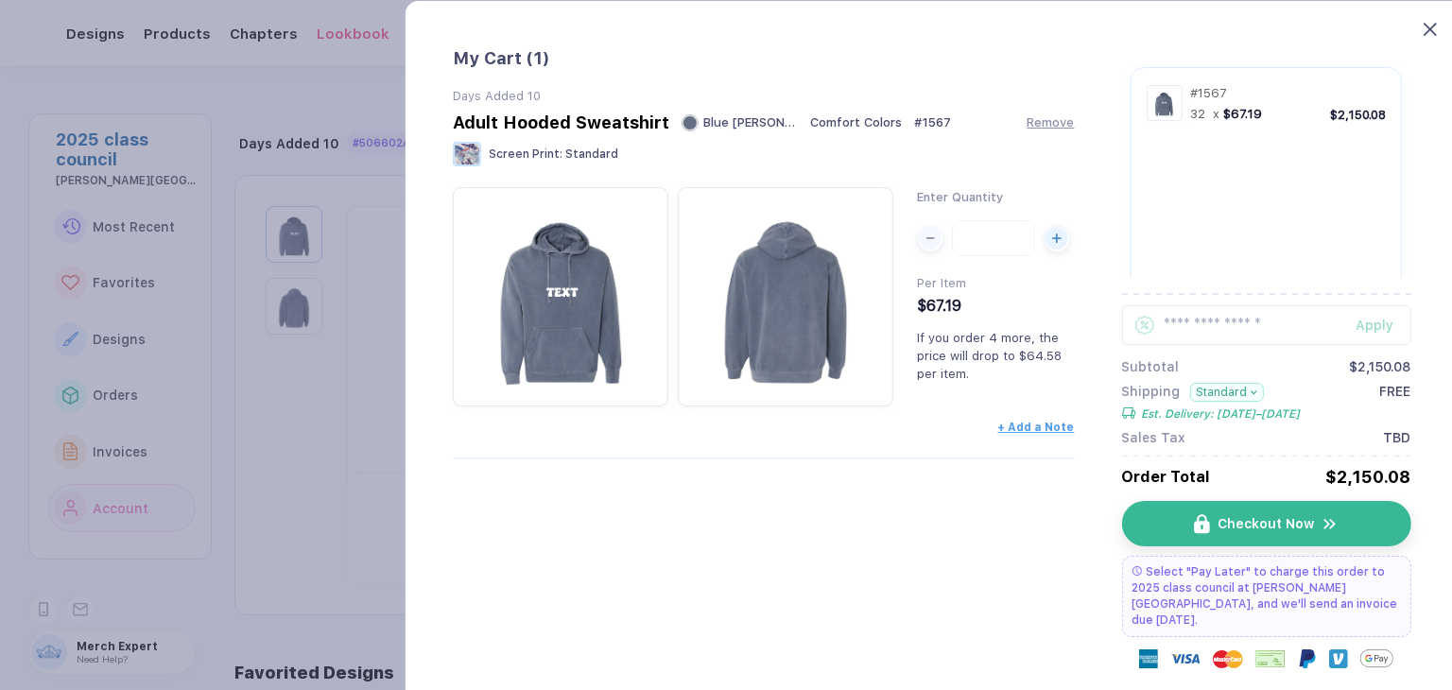
click at [1435, 30] on icon at bounding box center [1429, 29] width 13 height 13
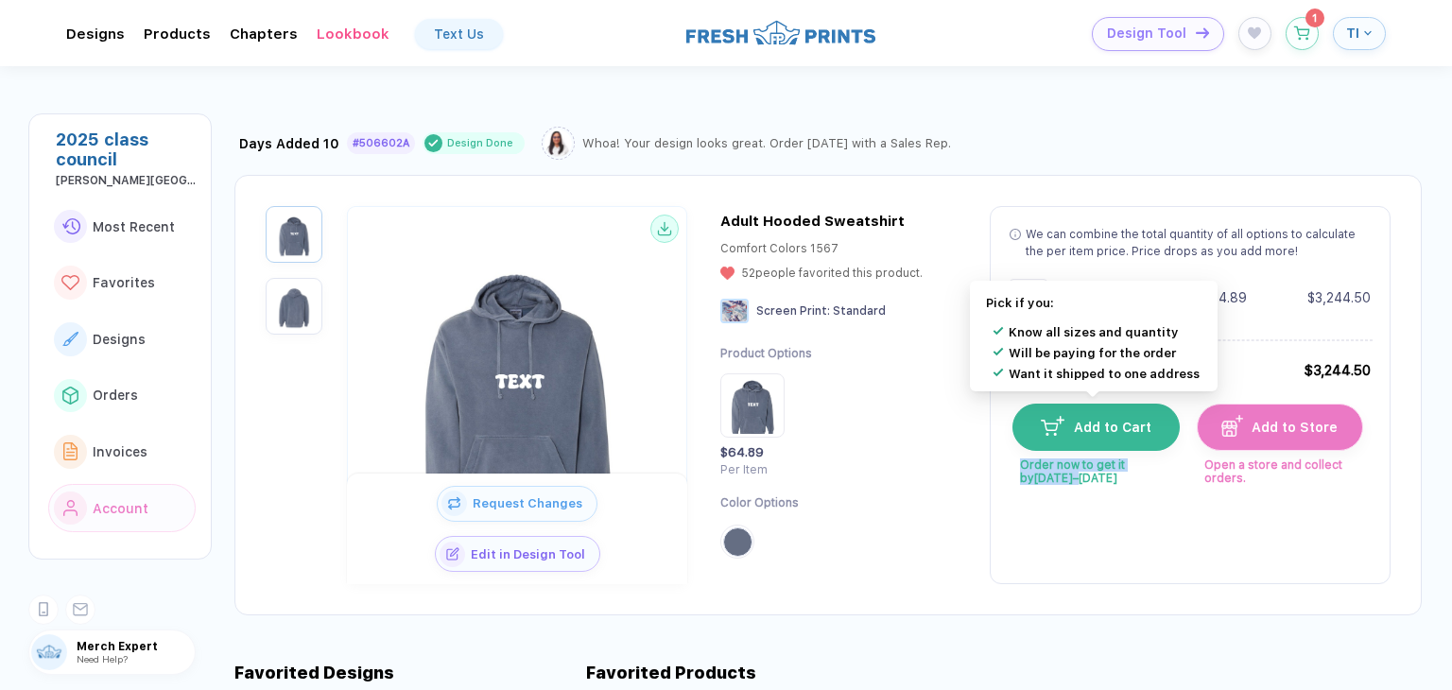
drag, startPoint x: 1010, startPoint y: 456, endPoint x: 1045, endPoint y: 483, distance: 44.4
click at [1045, 483] on div "Add to Cart Order now to get it by Sep 3–6" at bounding box center [1094, 444] width 165 height 81
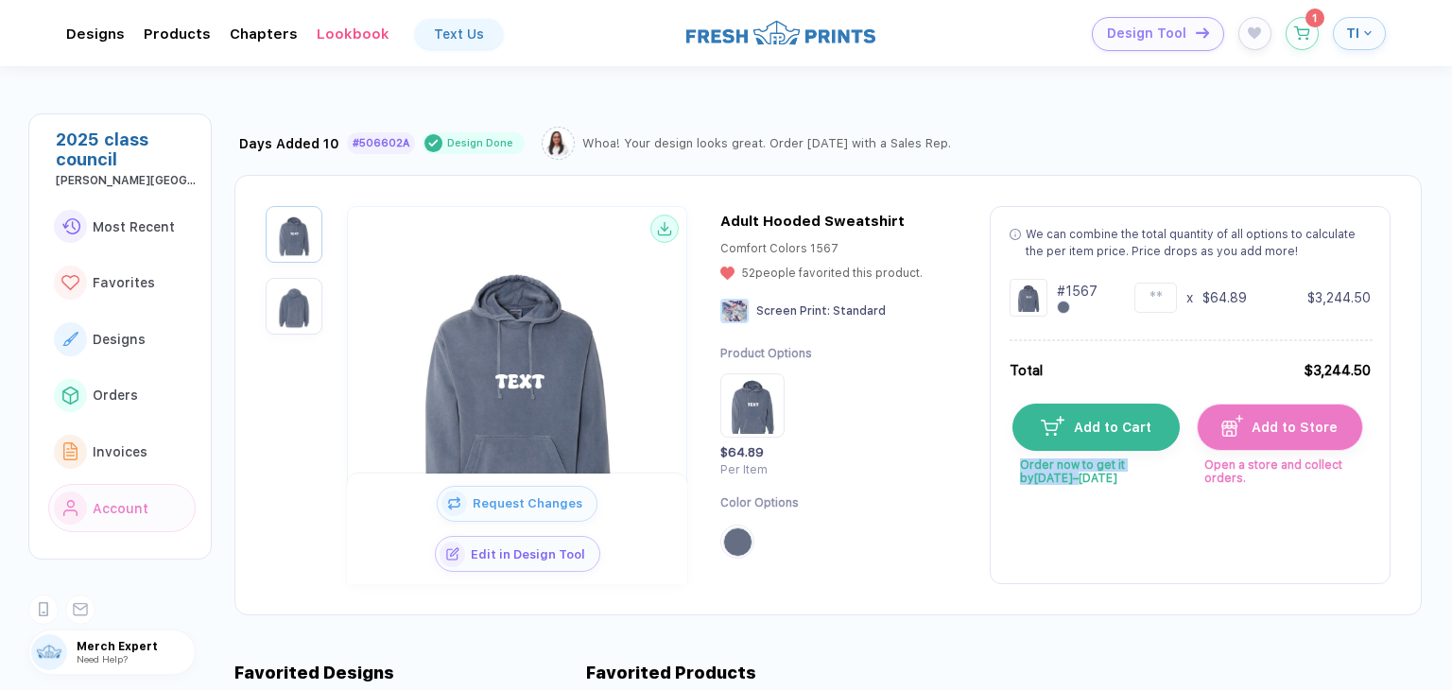
click at [1130, 524] on div "We can combine the total quantity of all options to calculate the per item pric…" at bounding box center [1190, 395] width 401 height 378
click at [1301, 42] on button "button" at bounding box center [1301, 28] width 33 height 33
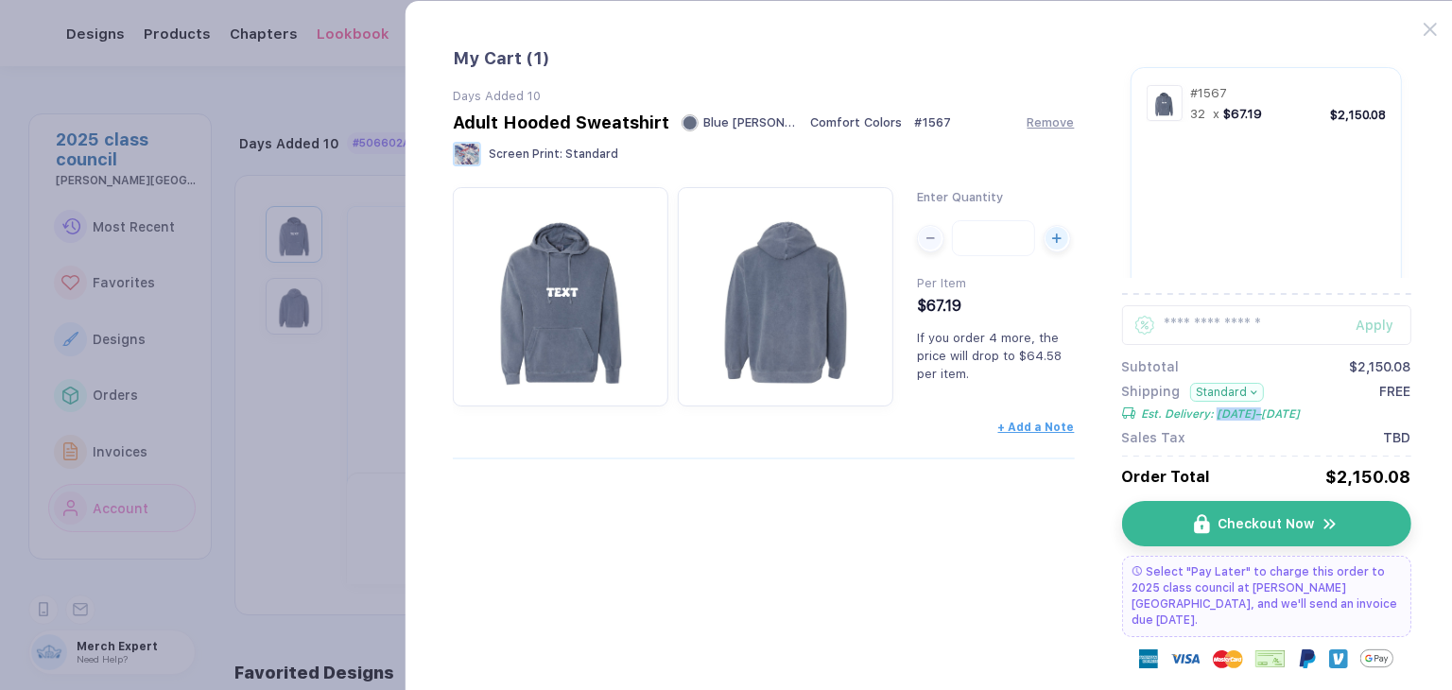
drag, startPoint x: 1214, startPoint y: 415, endPoint x: 1270, endPoint y: 420, distance: 56.9
click at [1270, 420] on div "Shipping Standard Est. Delivery: Sep 3–6 FREE" at bounding box center [1265, 402] width 289 height 37
click at [1435, 29] on icon at bounding box center [1429, 29] width 13 height 13
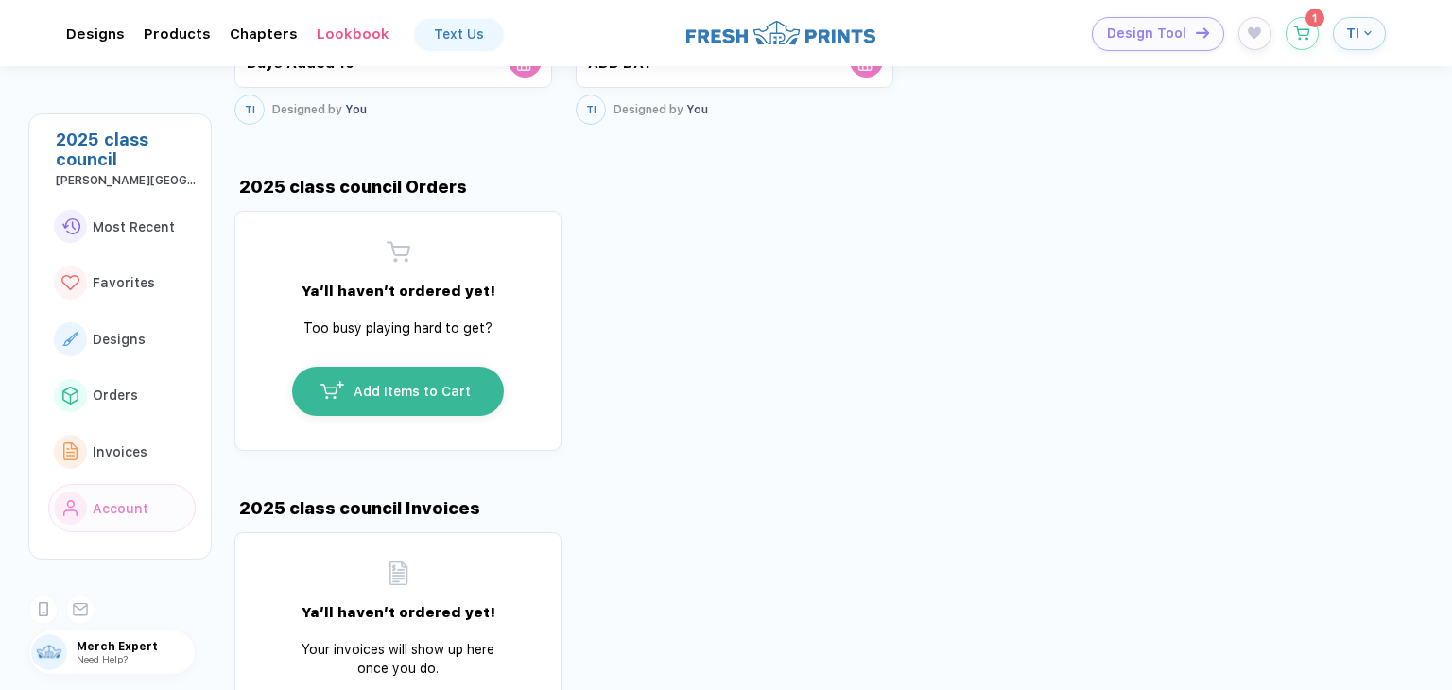
scroll to position [945, 0]
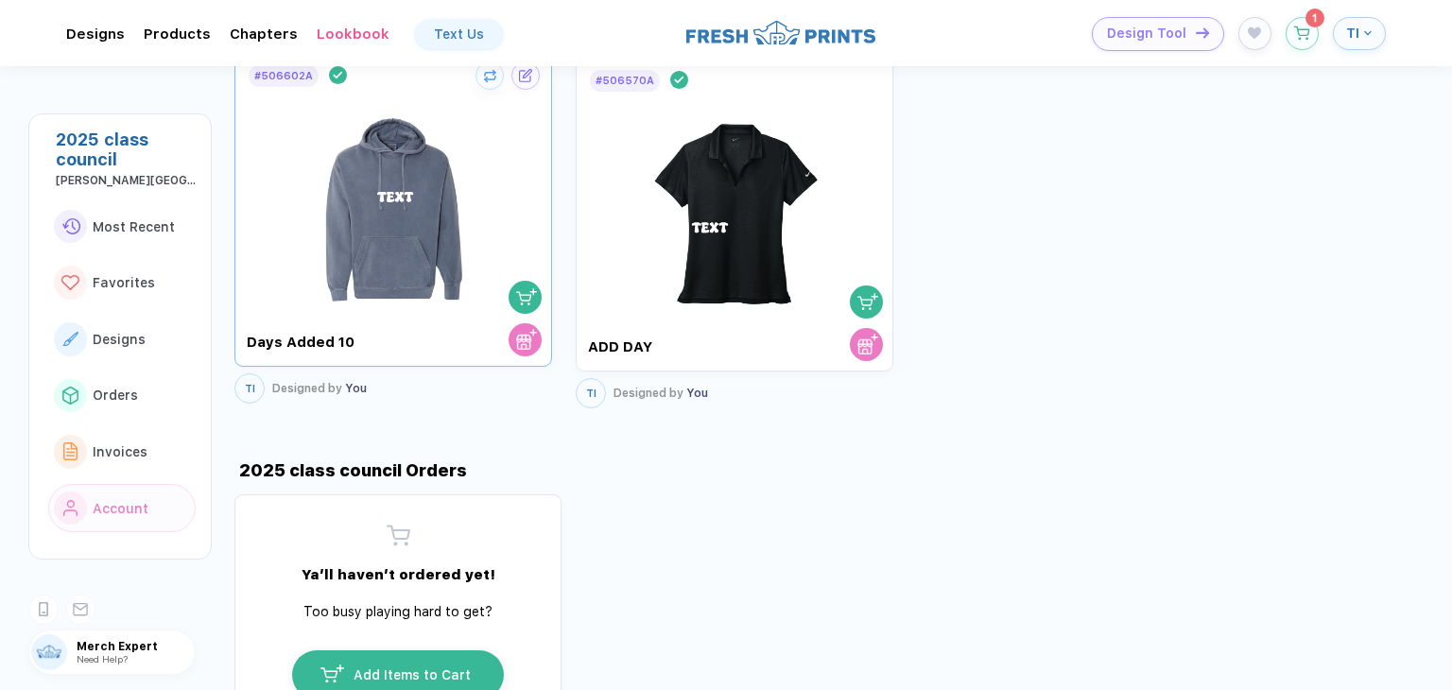
click at [405, 226] on img at bounding box center [393, 200] width 213 height 222
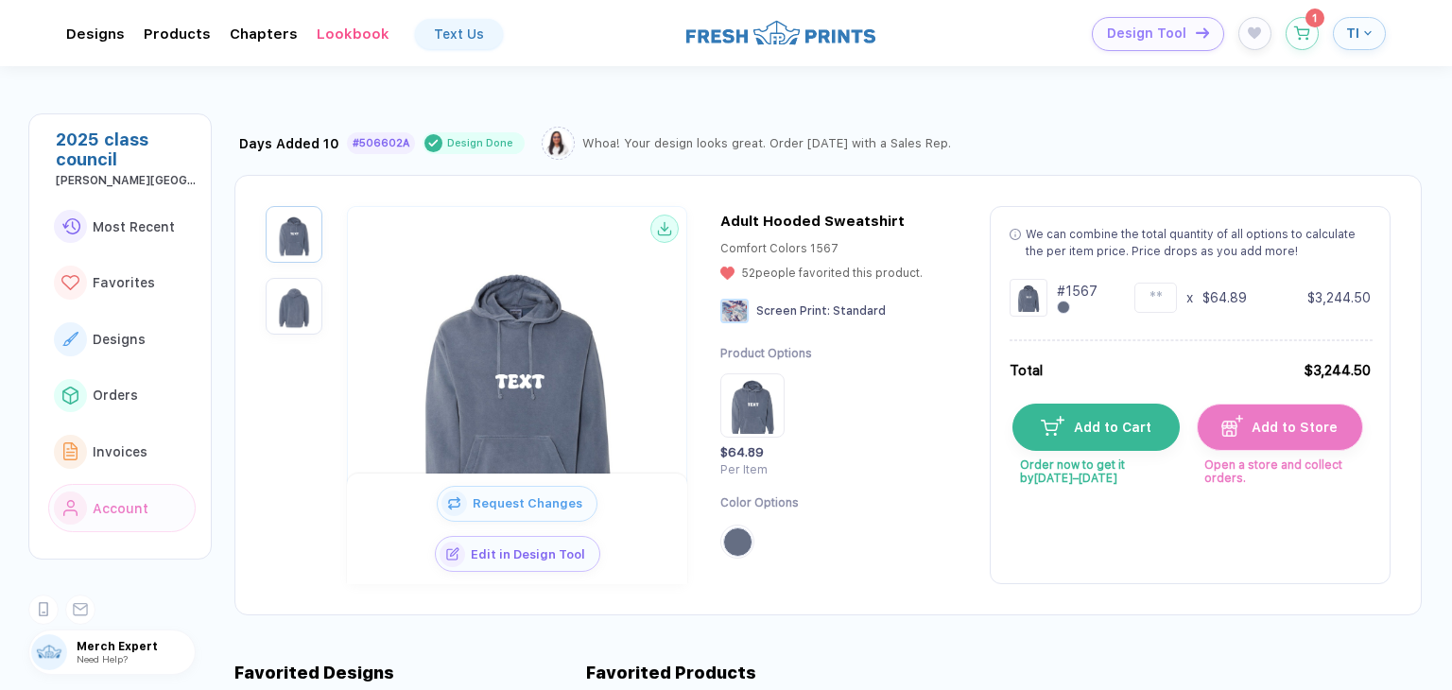
scroll to position [0, 0]
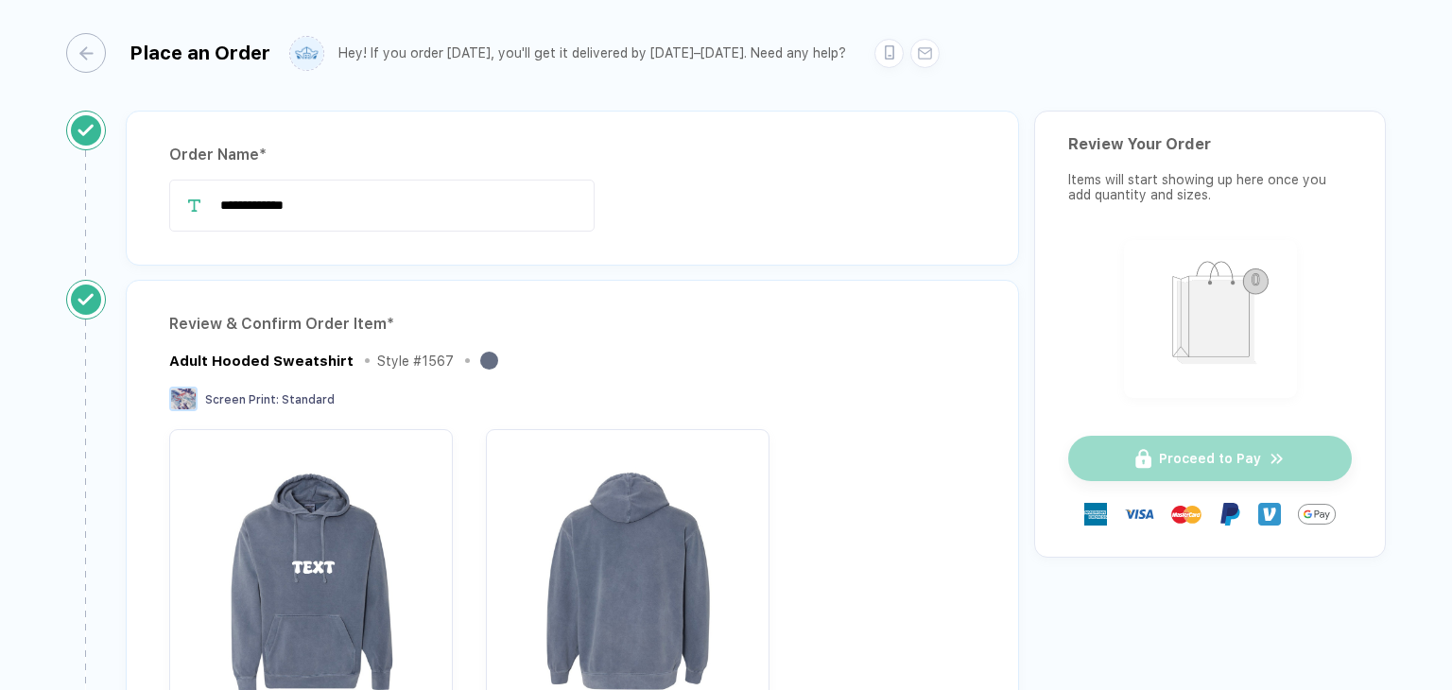
scroll to position [567, 0]
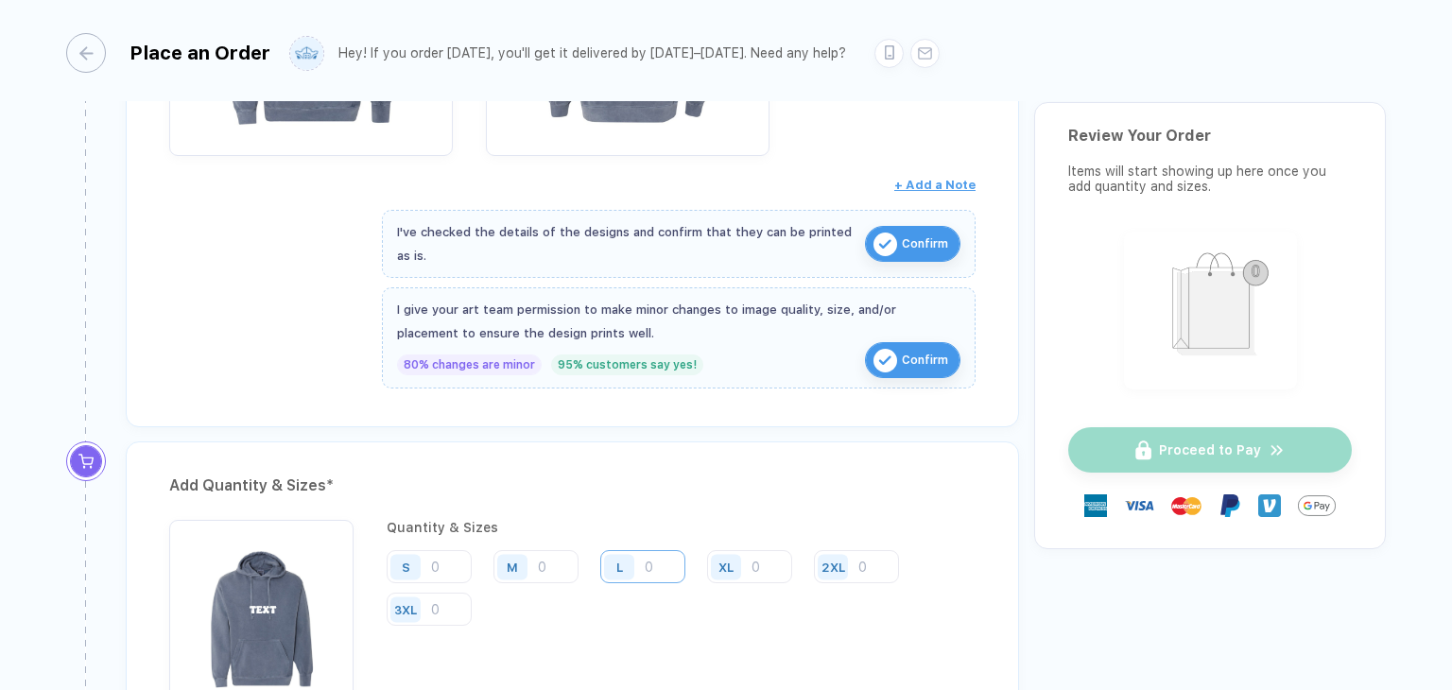
type input "2"
type input "20"
type input "203"
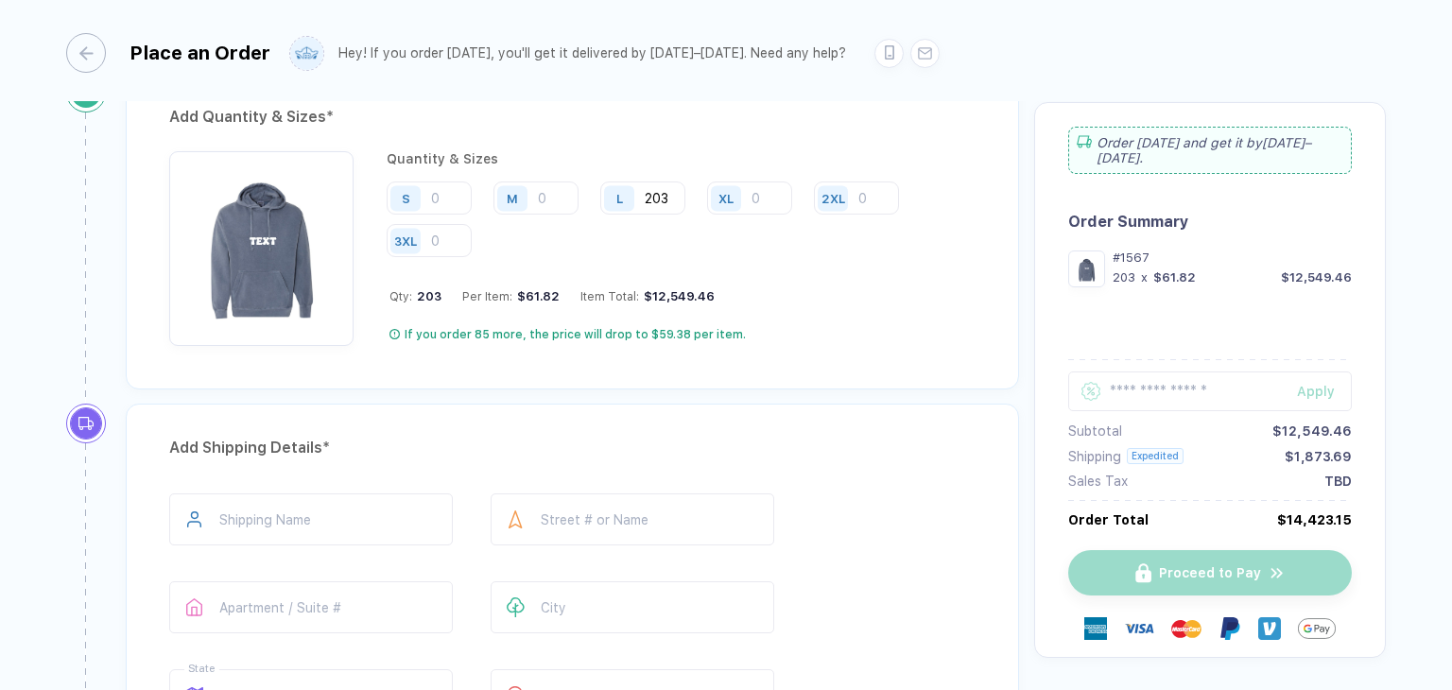
scroll to position [945, 0]
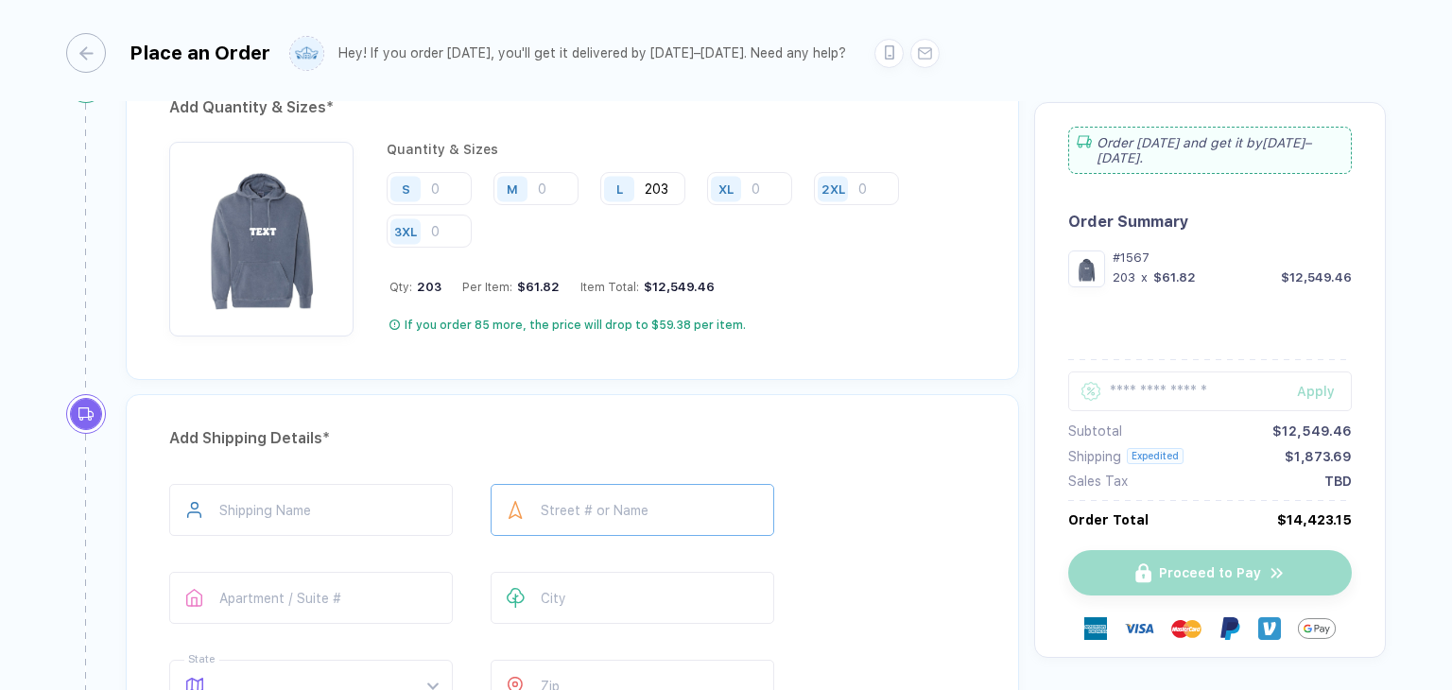
type input "203"
click at [664, 502] on input "text" at bounding box center [633, 510] width 284 height 52
type input "**********"
type input "*****"
type input "**"
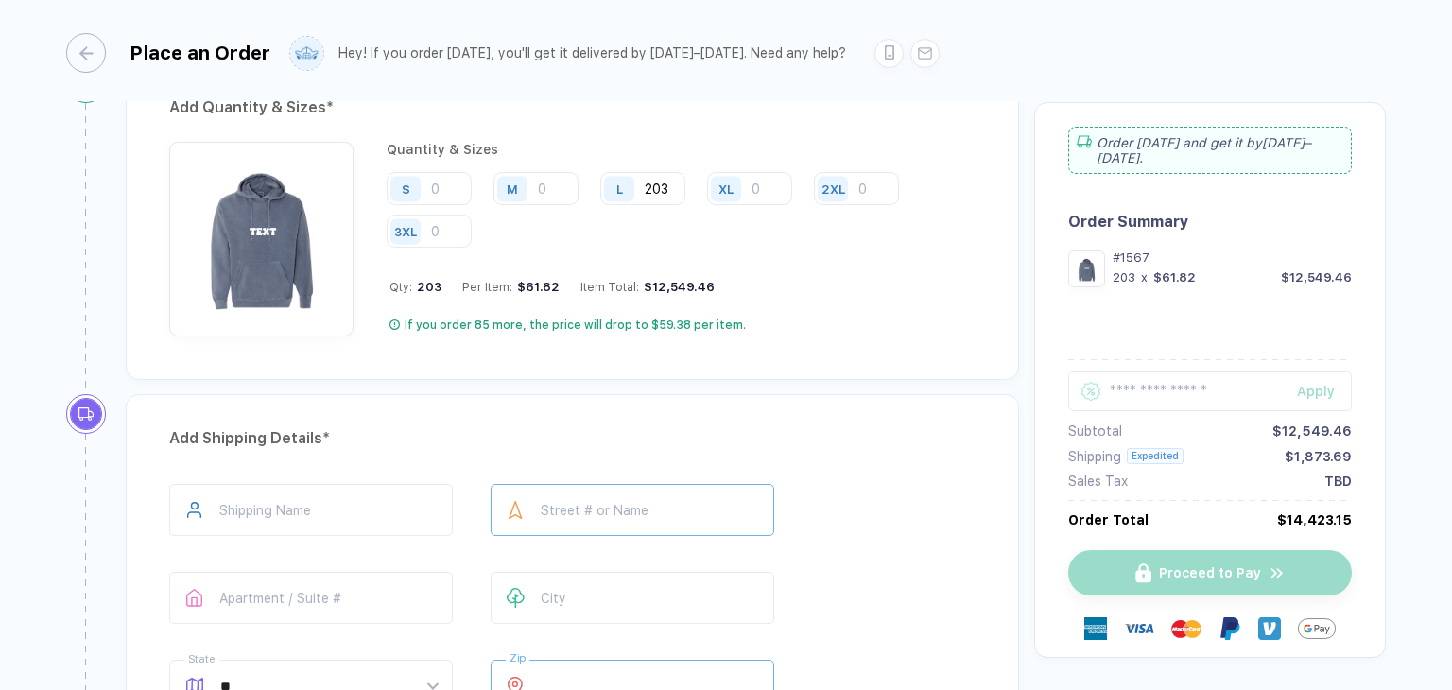
type input "*****"
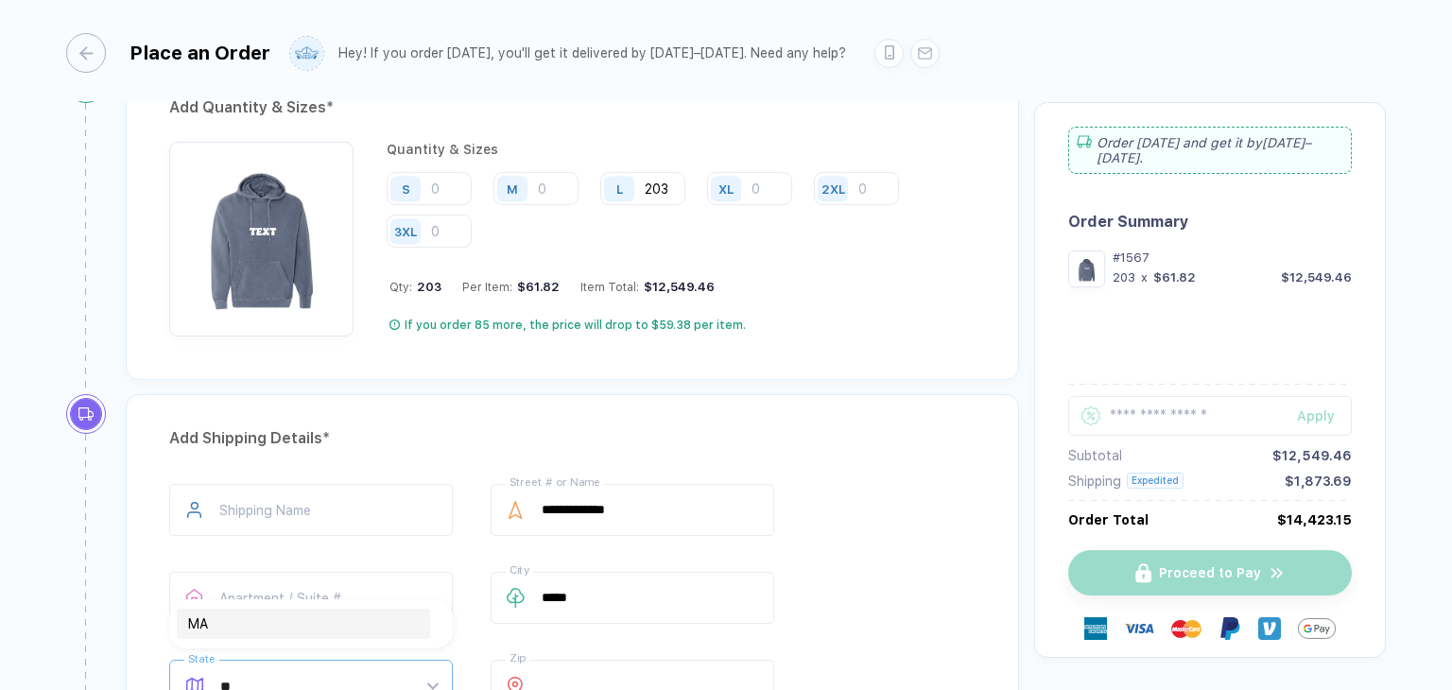
scroll to position [3, 0]
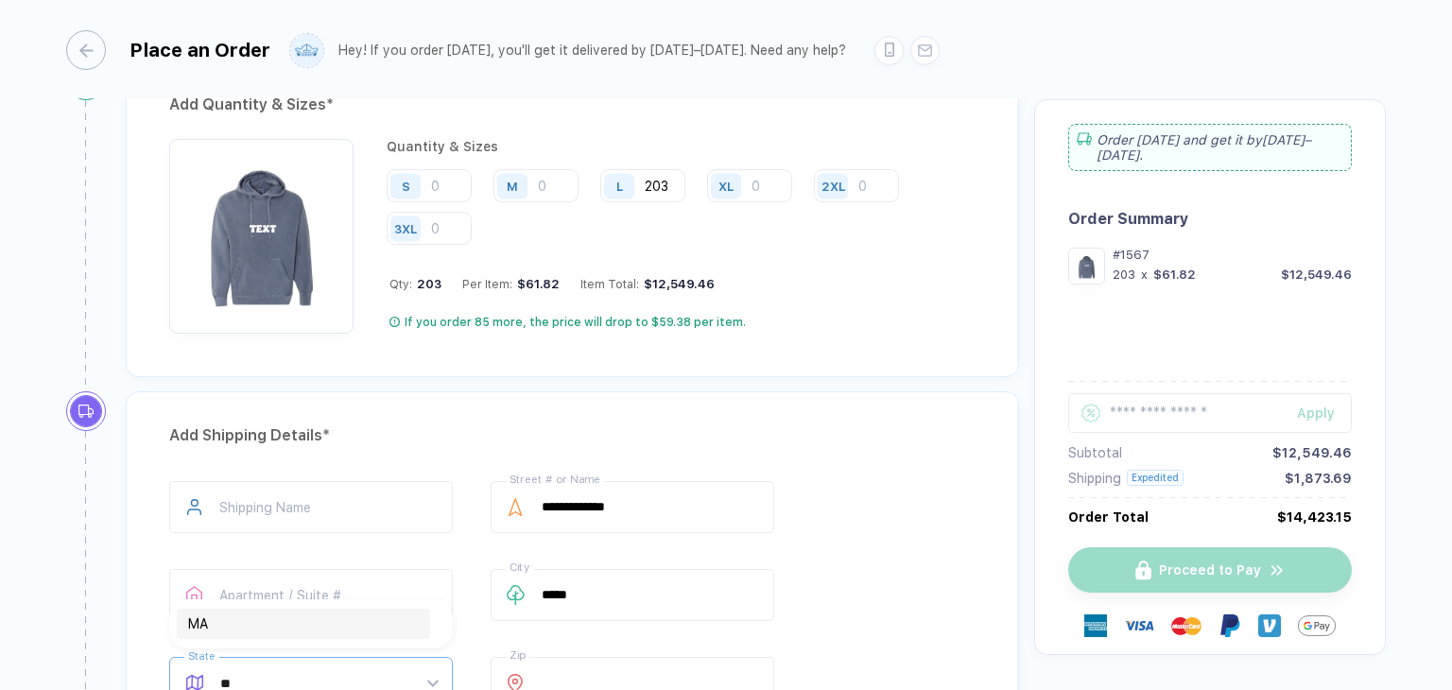
click at [316, 622] on div "MA" at bounding box center [303, 623] width 231 height 21
click at [333, 519] on input "text" at bounding box center [311, 507] width 284 height 52
type input "*"
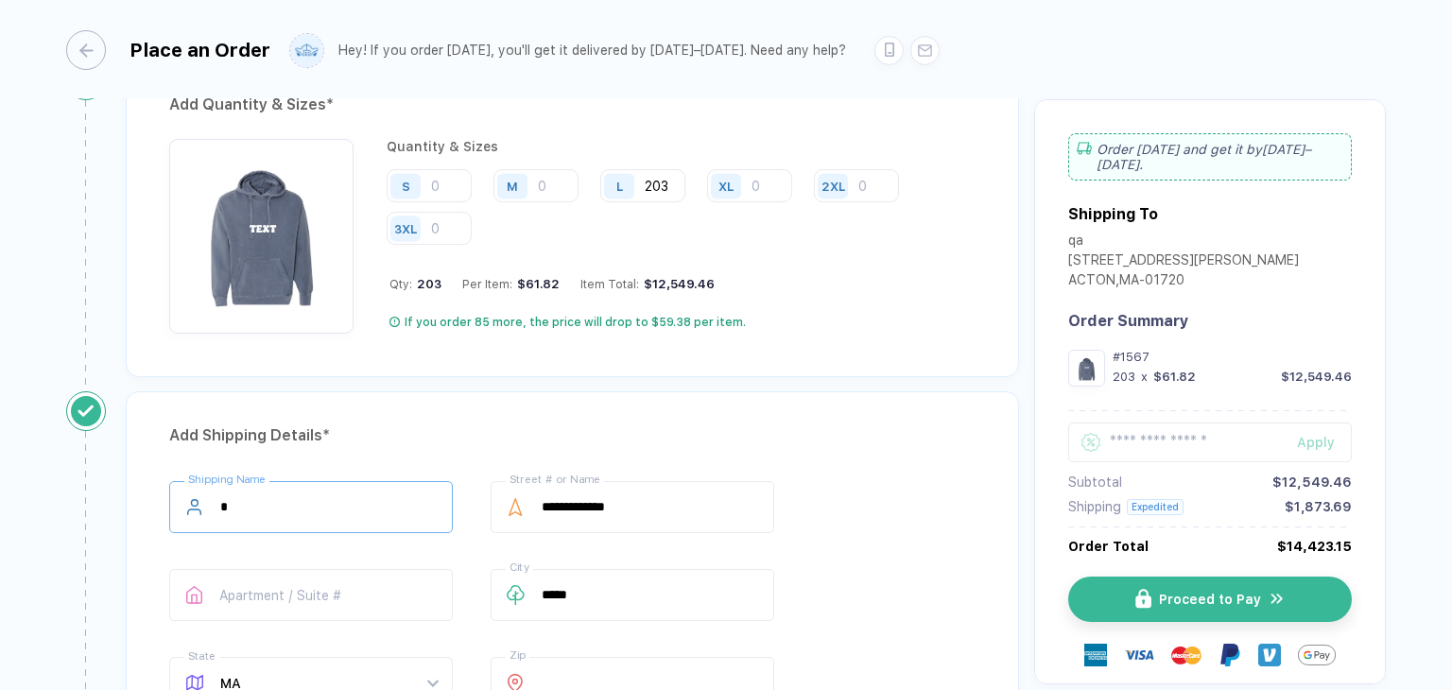
type input "**"
type input "***"
type input "****"
type input "******"
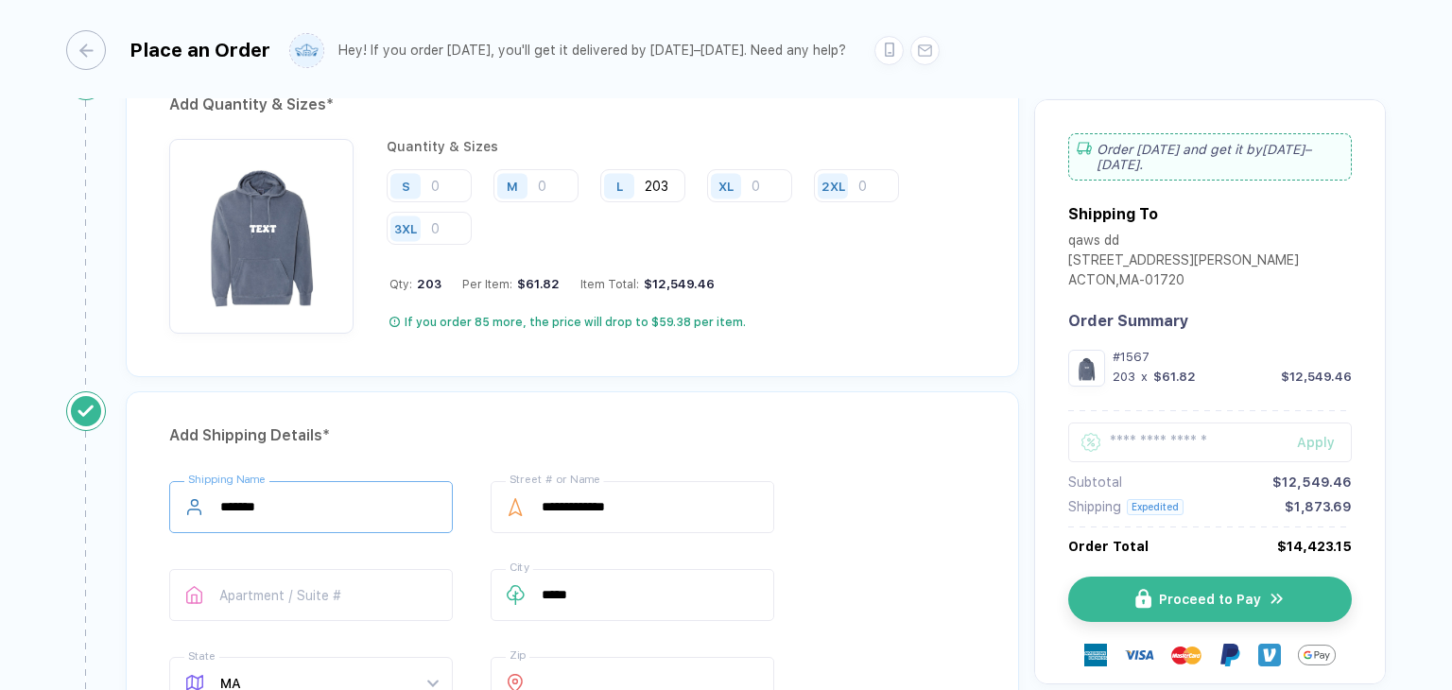
type input "*******"
click at [475, 421] on div "Add Shipping Details *" at bounding box center [572, 436] width 806 height 30
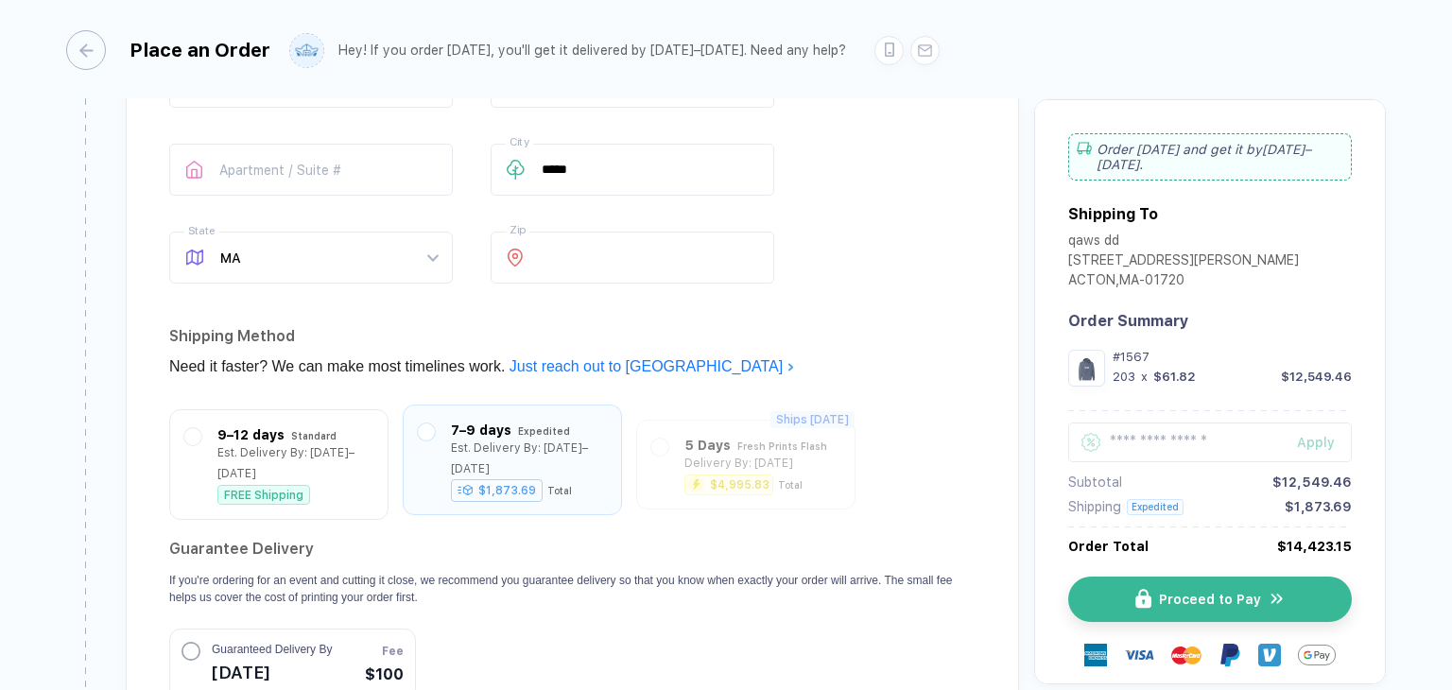
scroll to position [1418, 0]
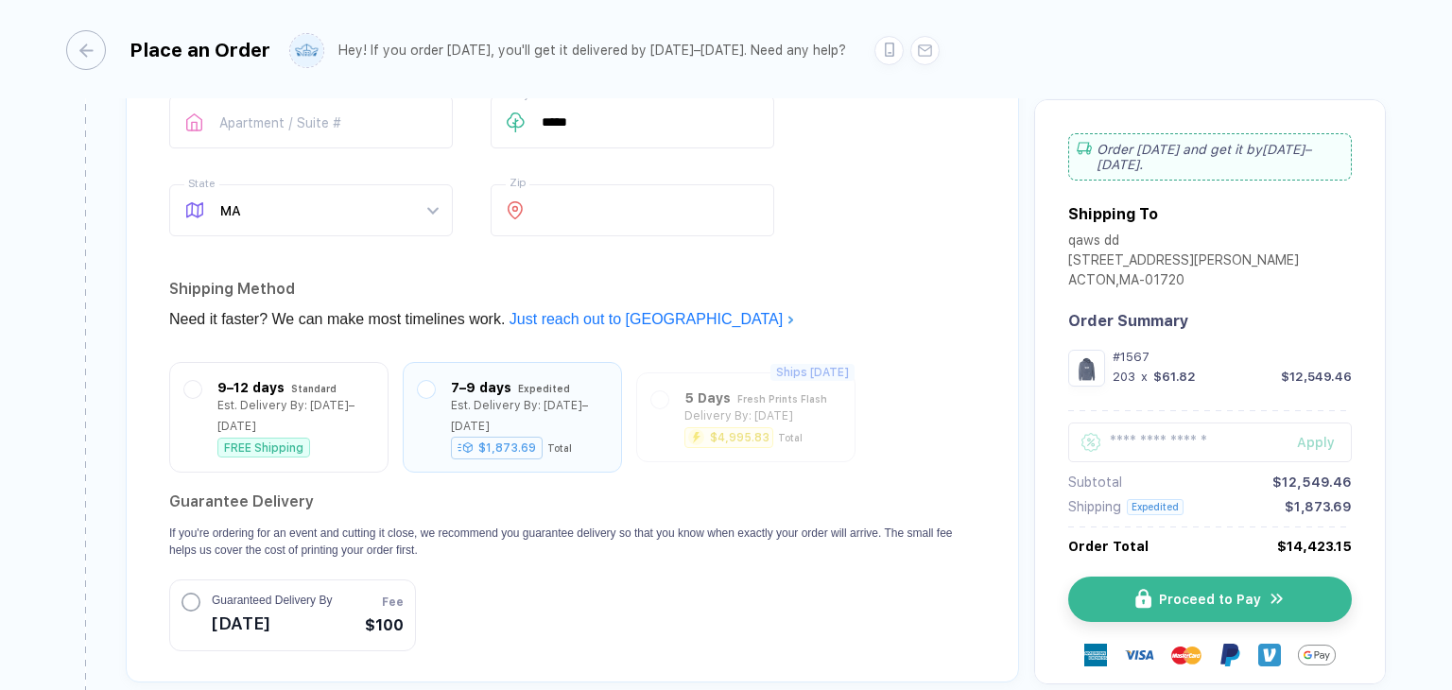
click at [189, 594] on circle "button" at bounding box center [190, 602] width 17 height 17
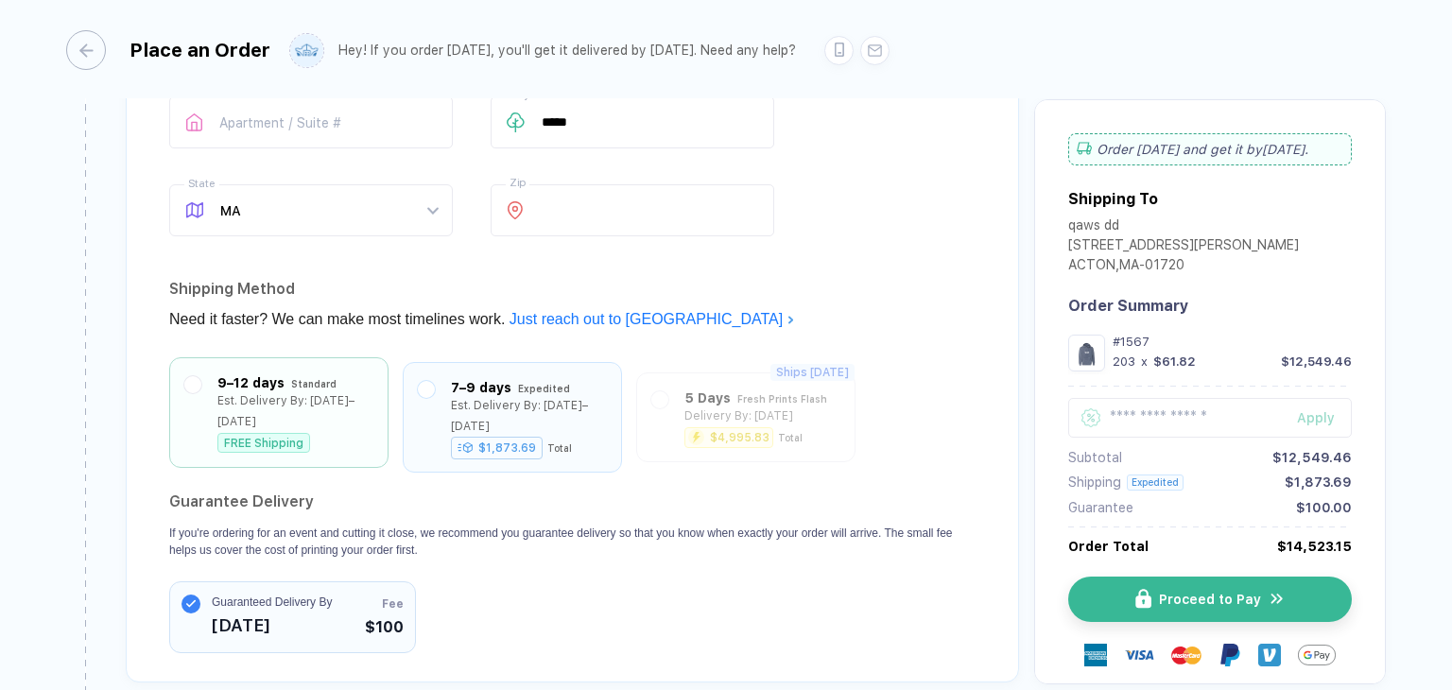
click at [314, 406] on div "Est. Delivery By: August 22–25" at bounding box center [295, 411] width 156 height 42
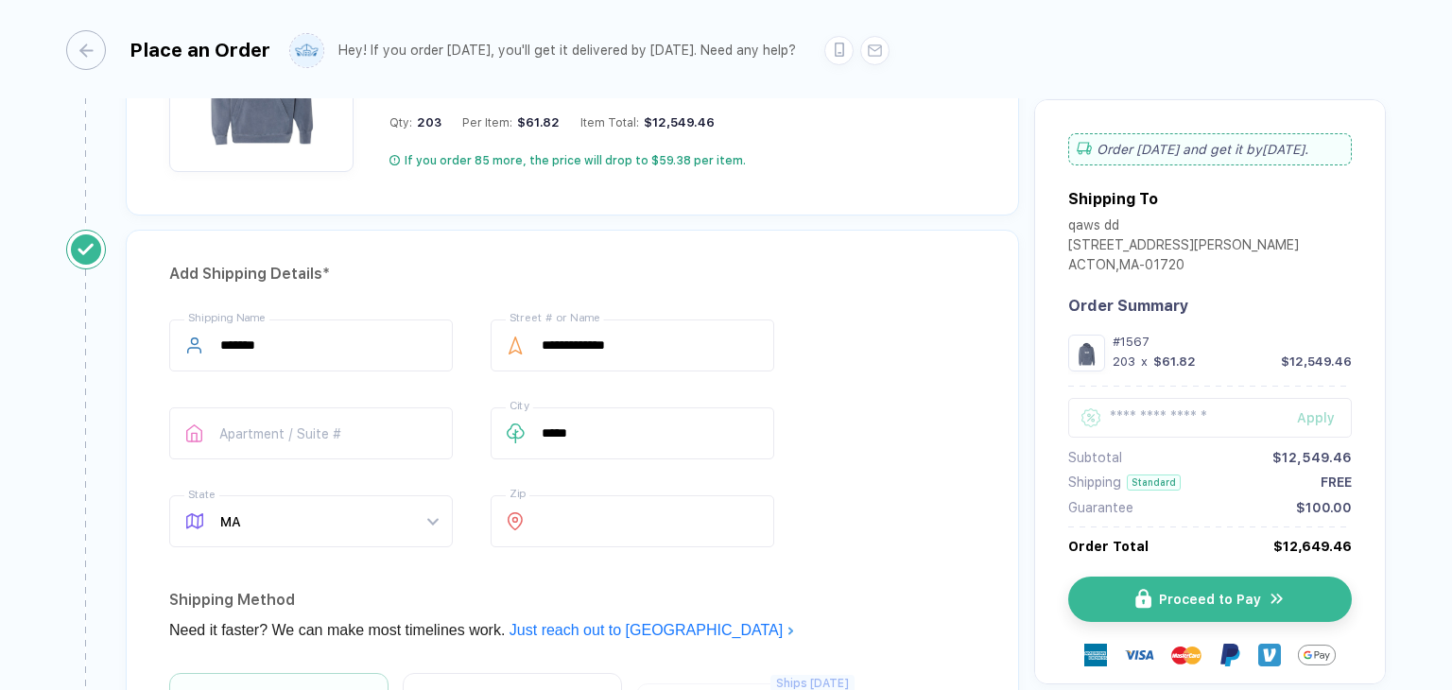
scroll to position [729, 0]
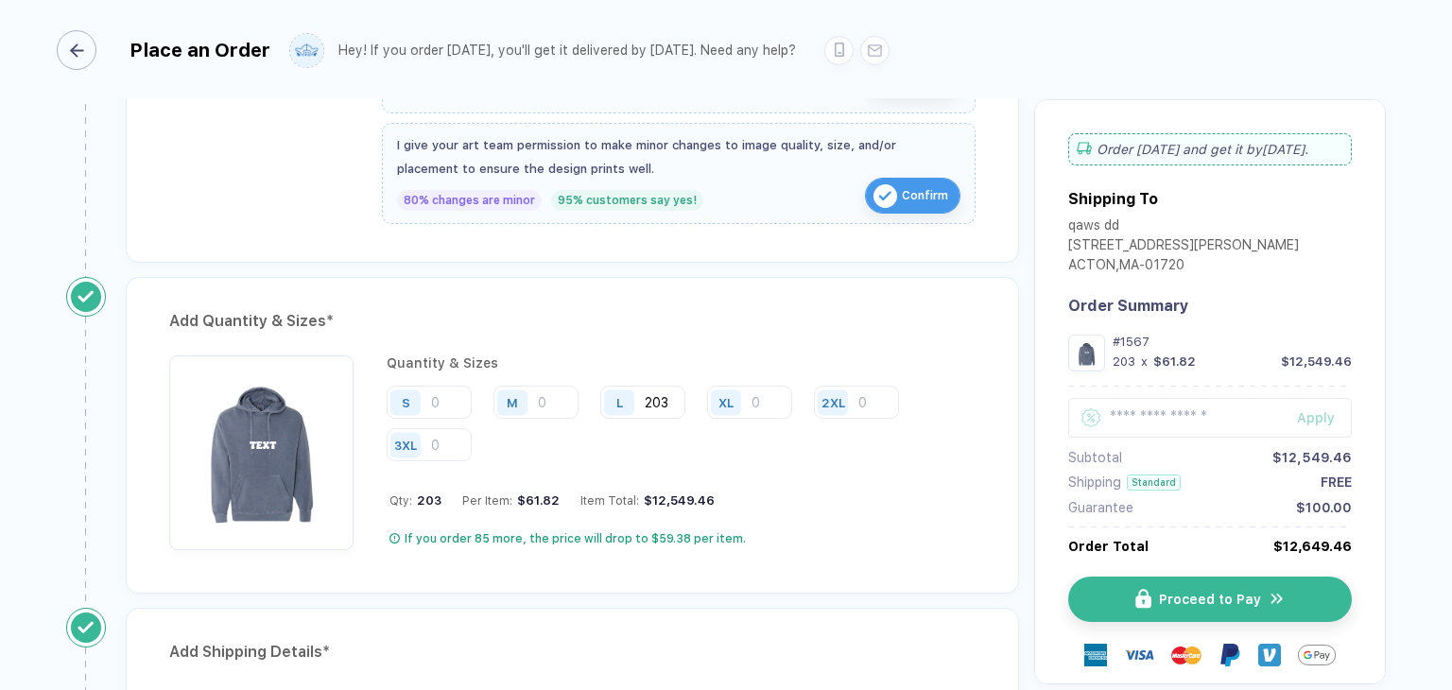
click at [79, 53] on icon "button" at bounding box center [77, 50] width 14 height 14
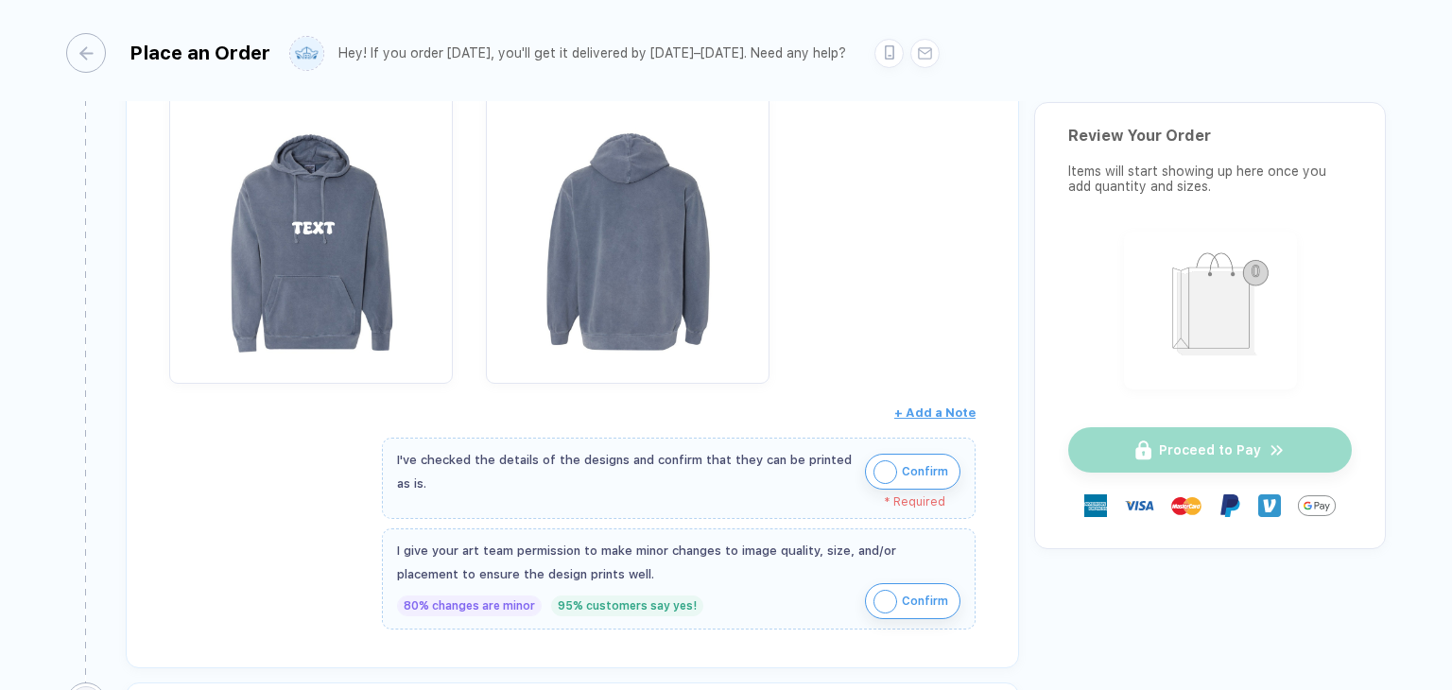
scroll to position [473, 0]
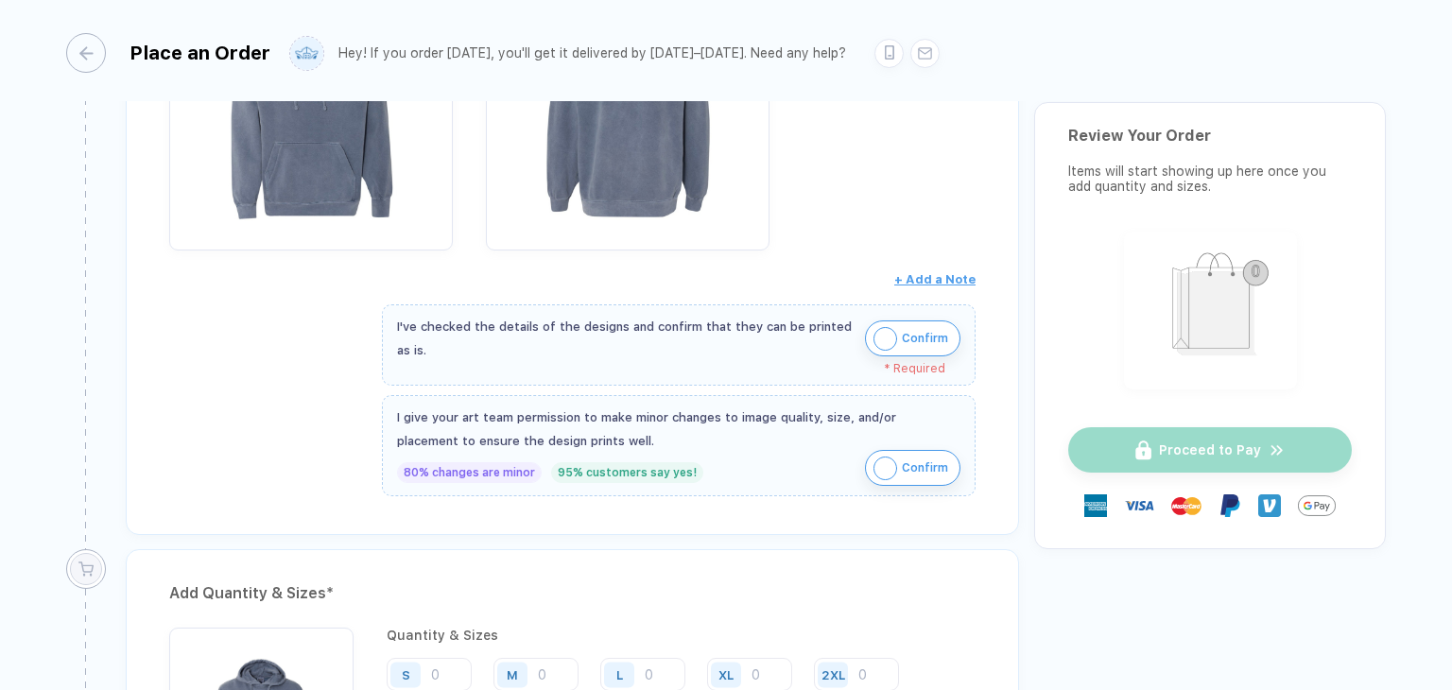
drag, startPoint x: 926, startPoint y: 333, endPoint x: 939, endPoint y: 348, distance: 19.5
click at [929, 336] on span "Confirm" at bounding box center [925, 338] width 46 height 30
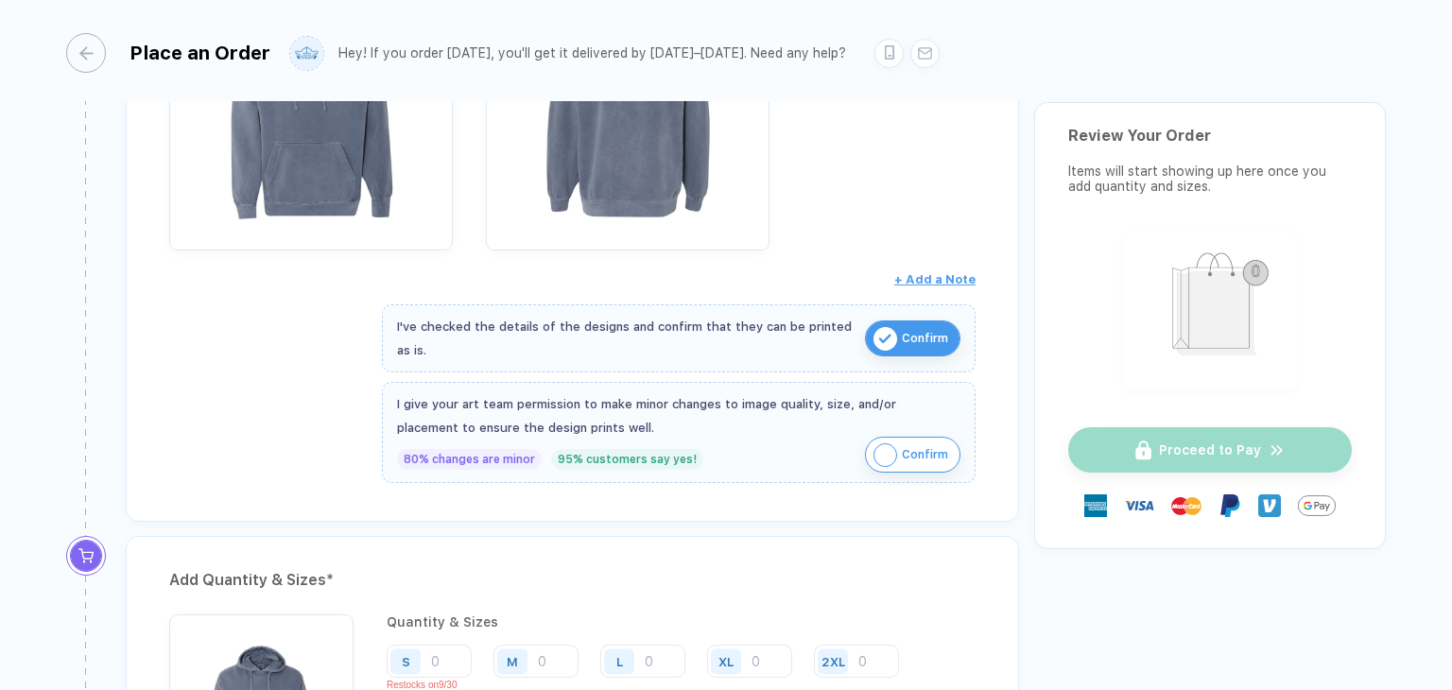
click at [924, 459] on span "Confirm" at bounding box center [925, 455] width 46 height 30
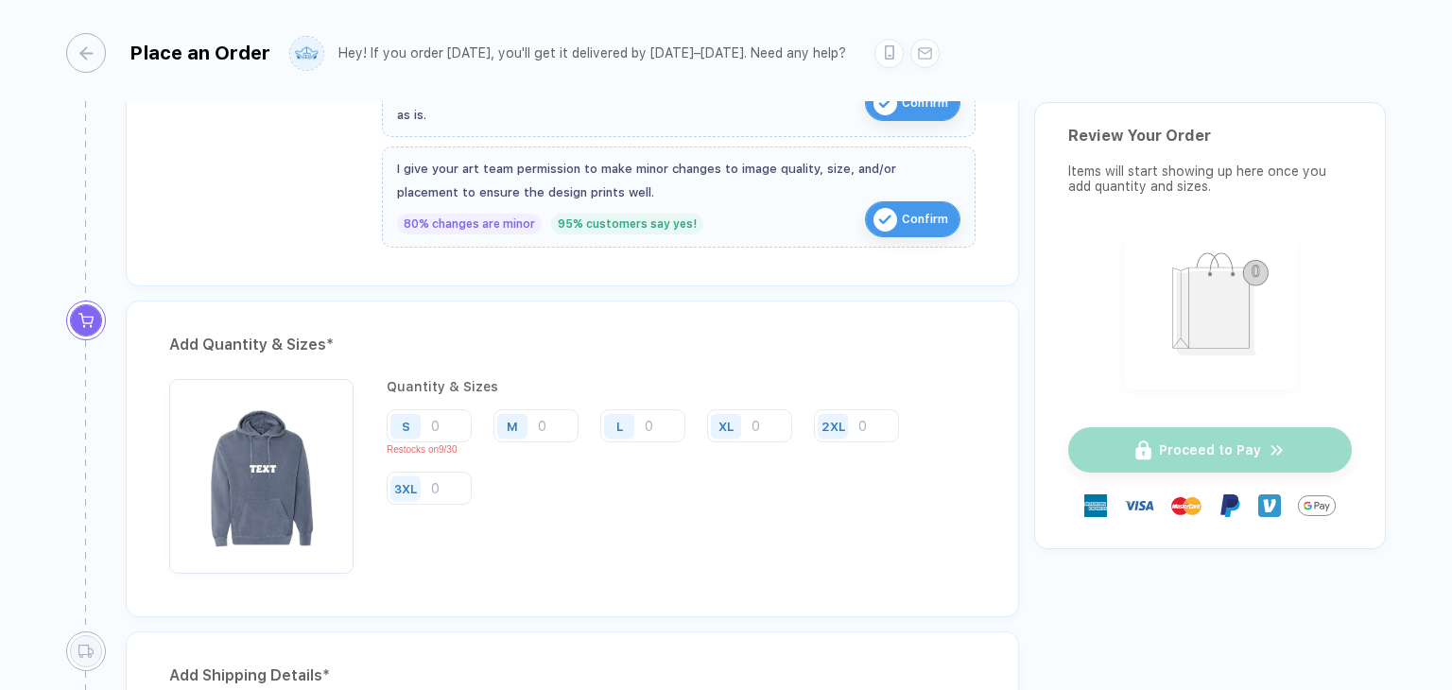
scroll to position [756, 0]
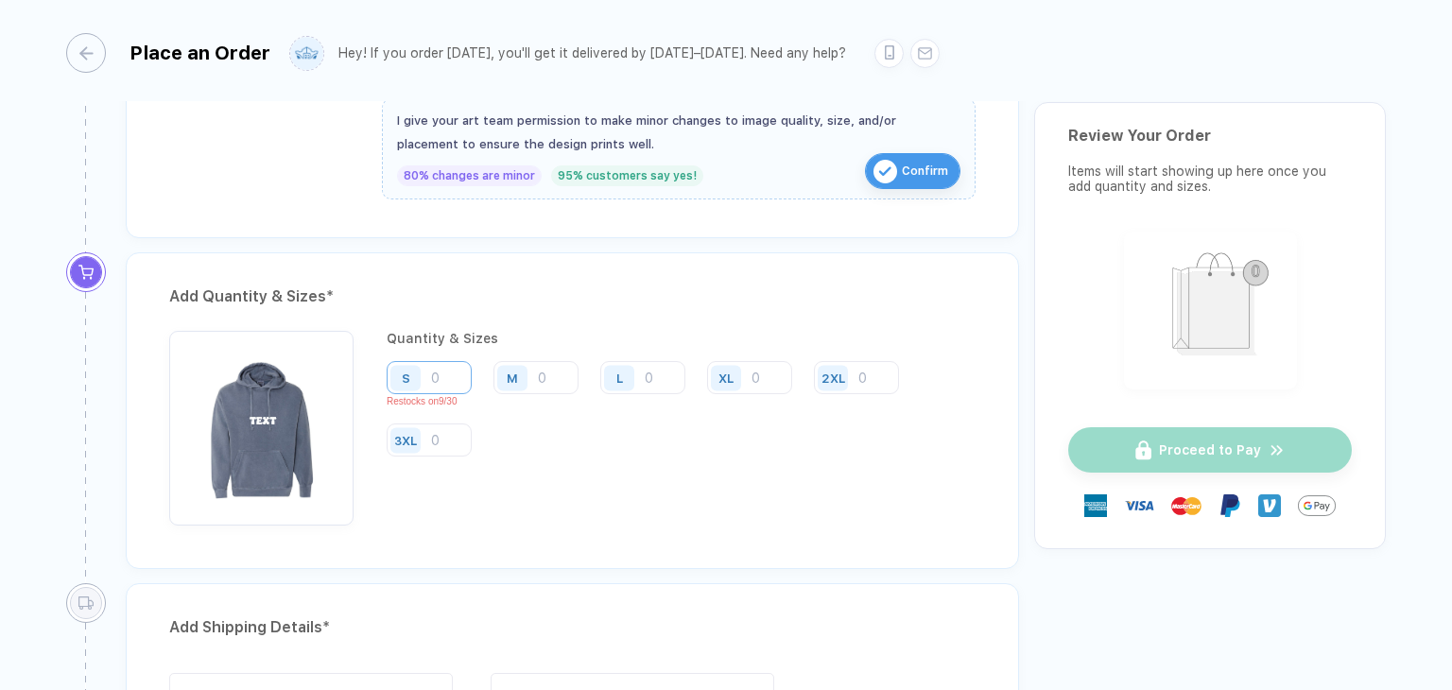
click at [442, 373] on input "number" at bounding box center [429, 377] width 85 height 33
type input "3"
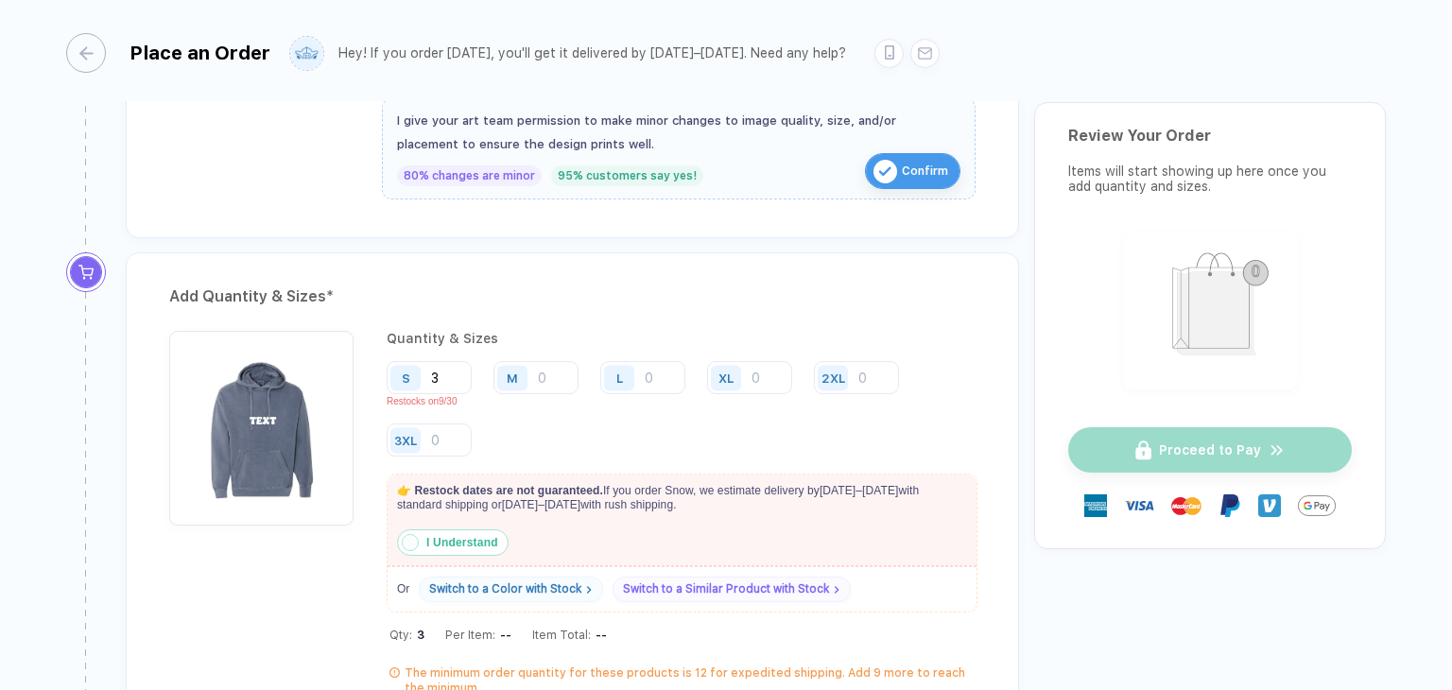
type input "30"
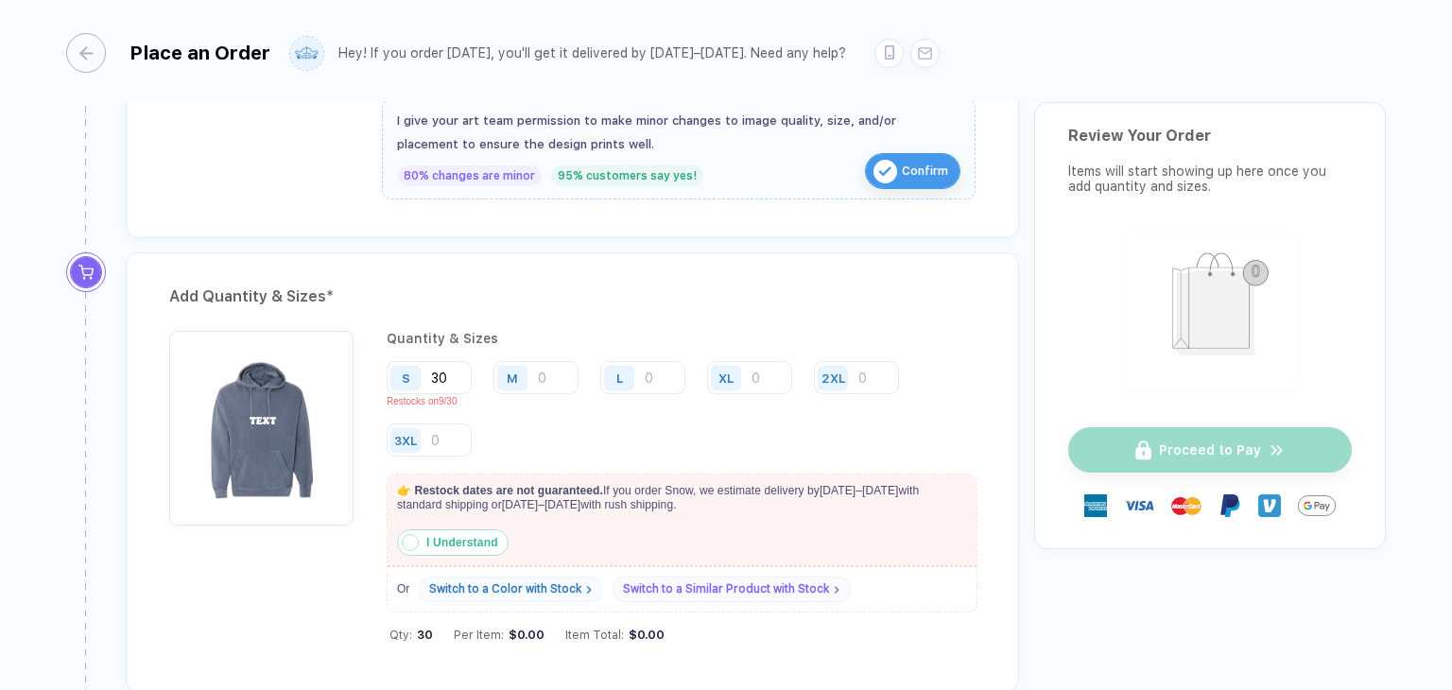
type input "30"
click at [427, 536] on strong "I Understand" at bounding box center [462, 542] width 72 height 13
click at [556, 384] on input "number" at bounding box center [535, 377] width 85 height 33
type input "2"
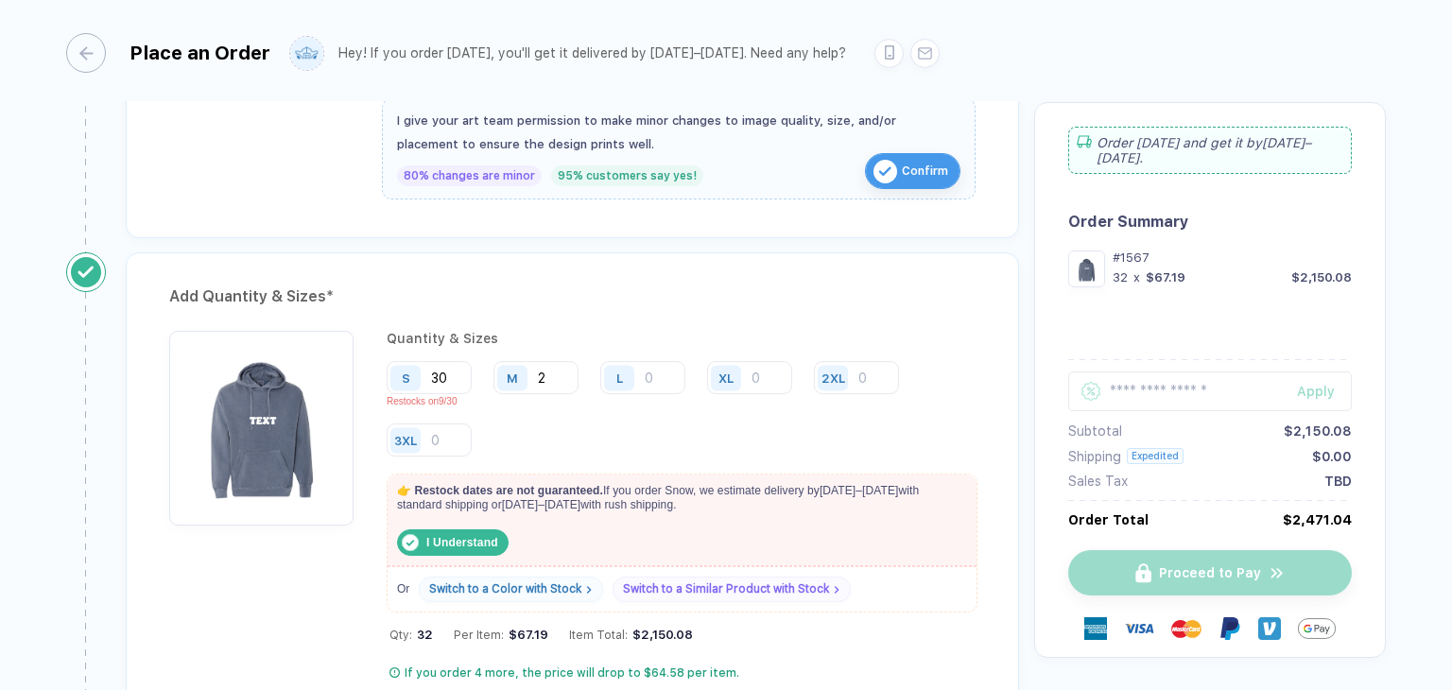
type input "2"
click at [780, 300] on div "Add Quantity & Sizes *" at bounding box center [572, 297] width 806 height 30
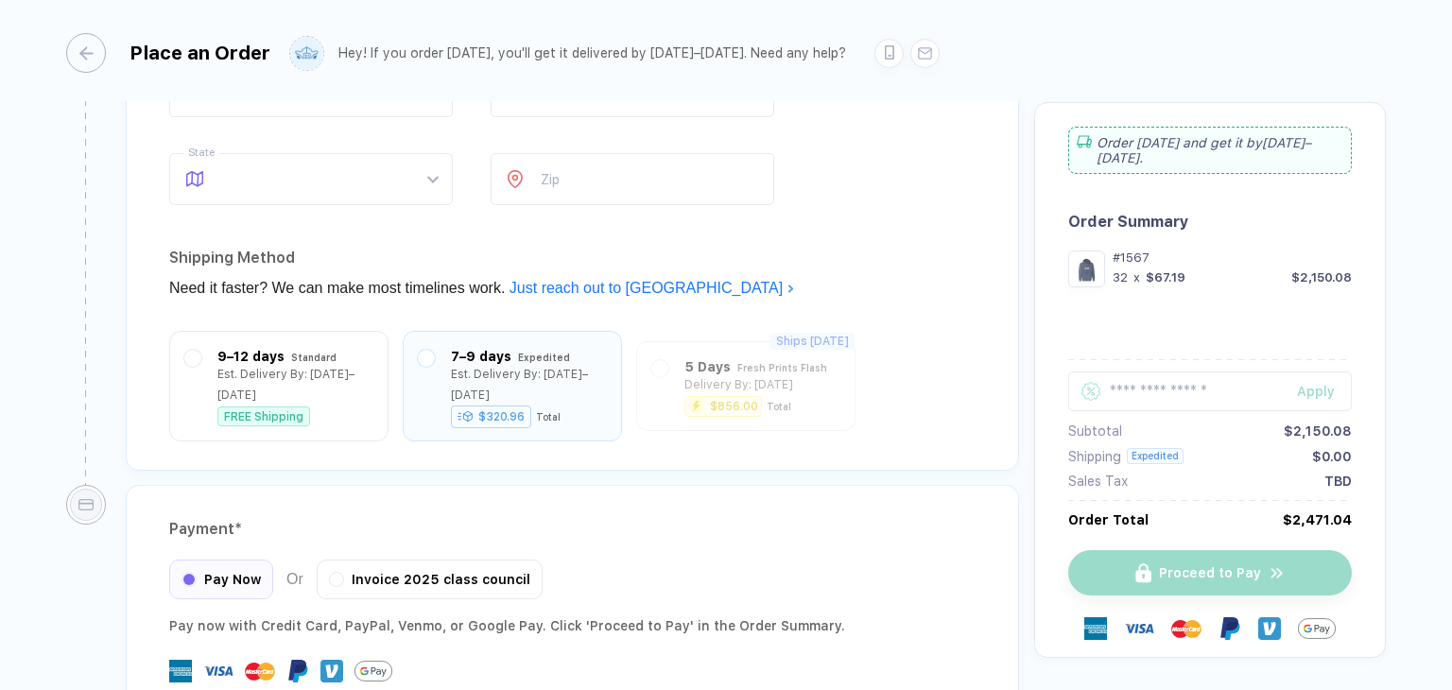
scroll to position [1229, 0]
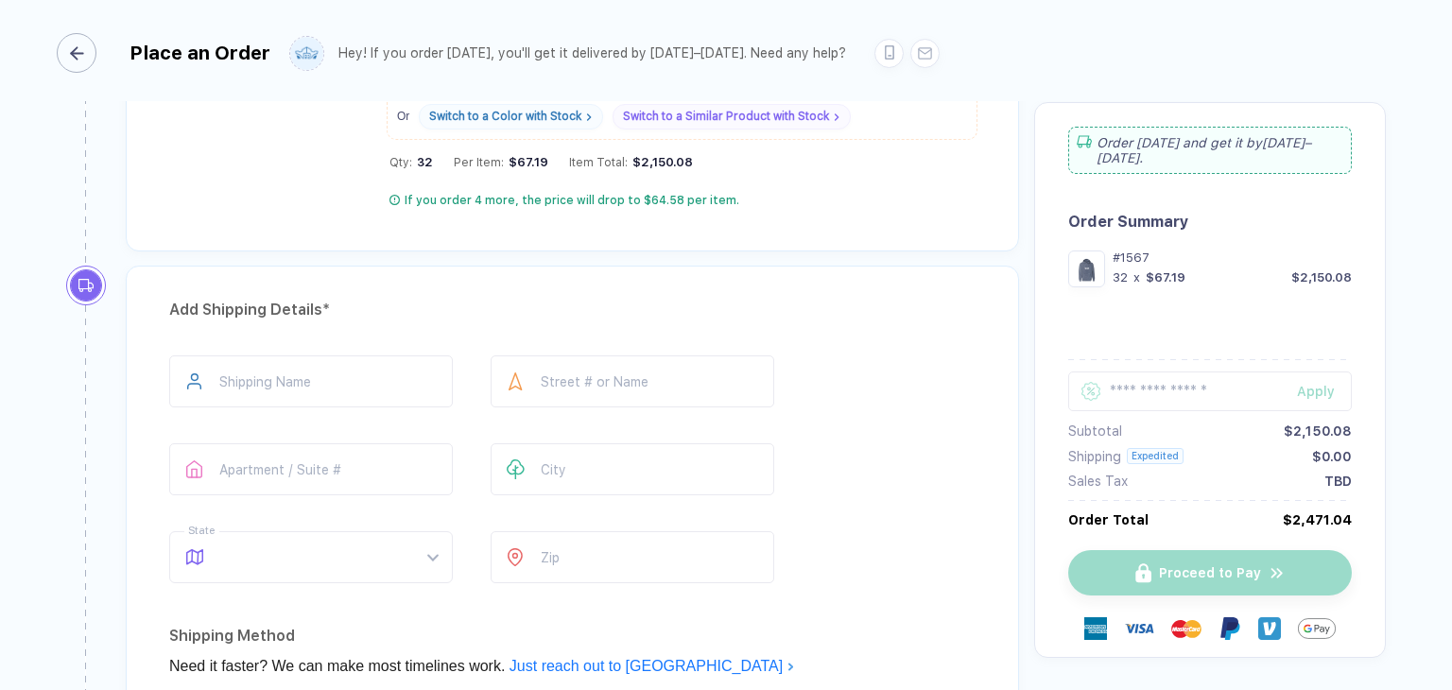
click at [91, 47] on div "button" at bounding box center [77, 53] width 40 height 40
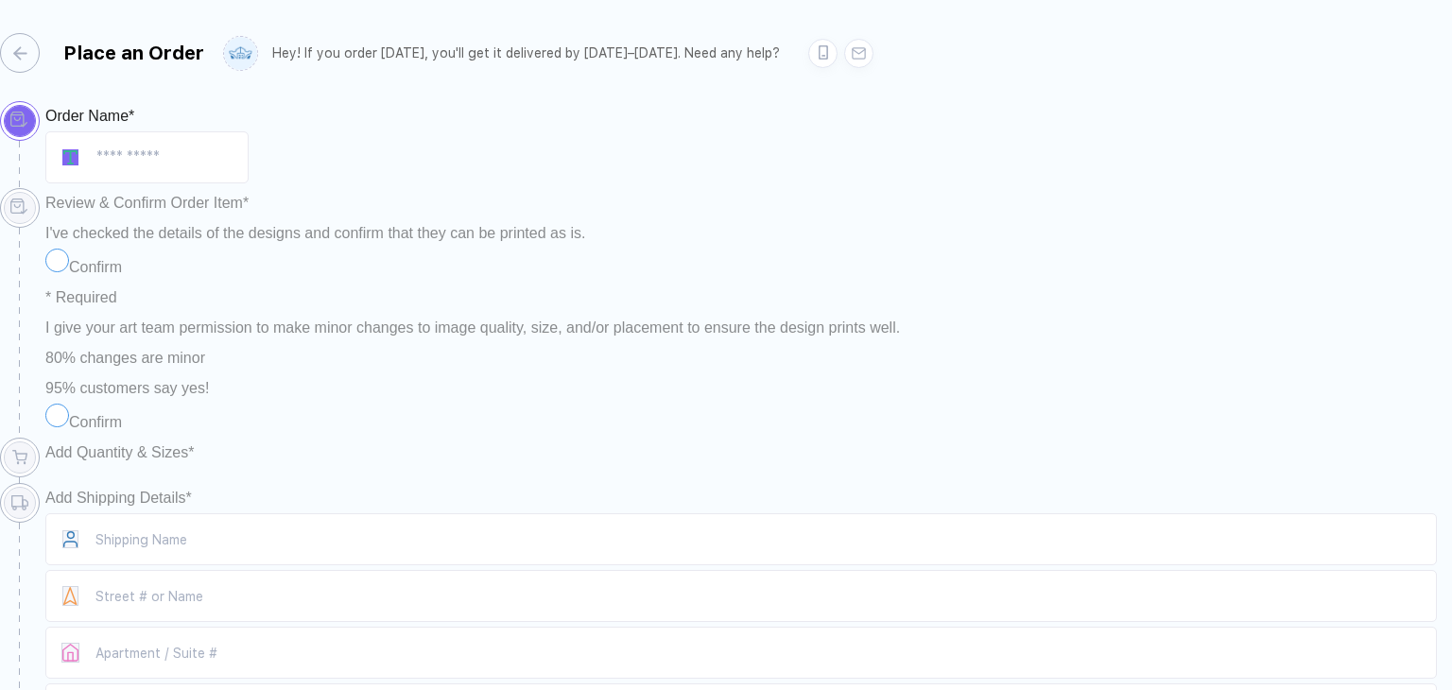
type input "**********"
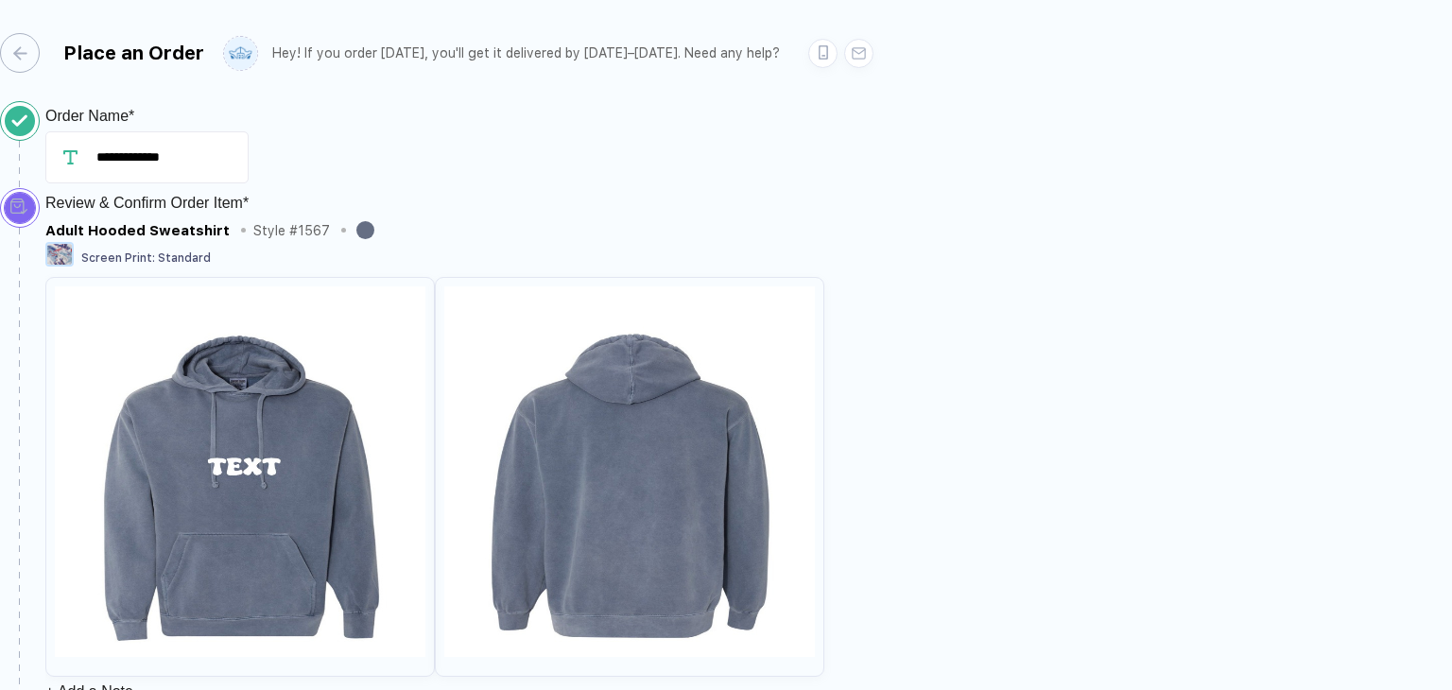
scroll to position [931, 0]
type input "3"
type input "30"
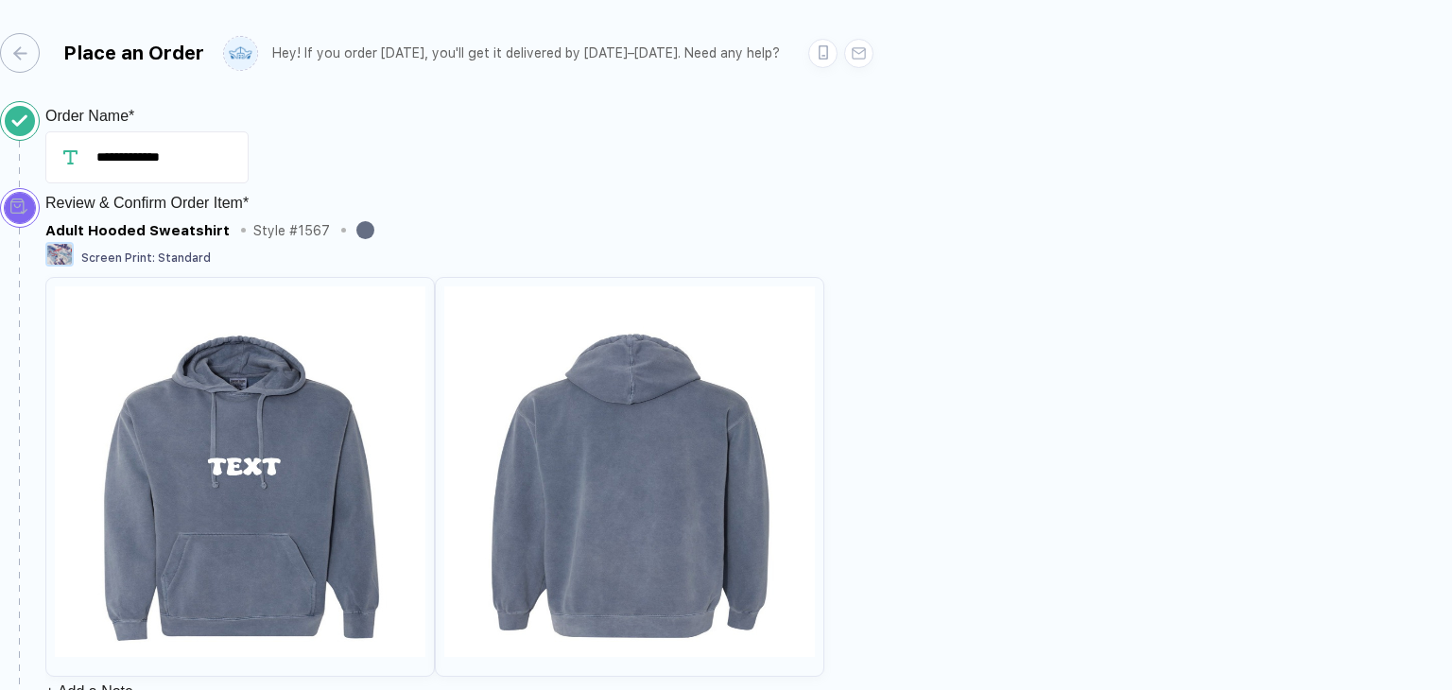
drag, startPoint x: 476, startPoint y: 366, endPoint x: 487, endPoint y: 356, distance: 14.1
click at [30, 57] on div "button" at bounding box center [11, 53] width 40 height 40
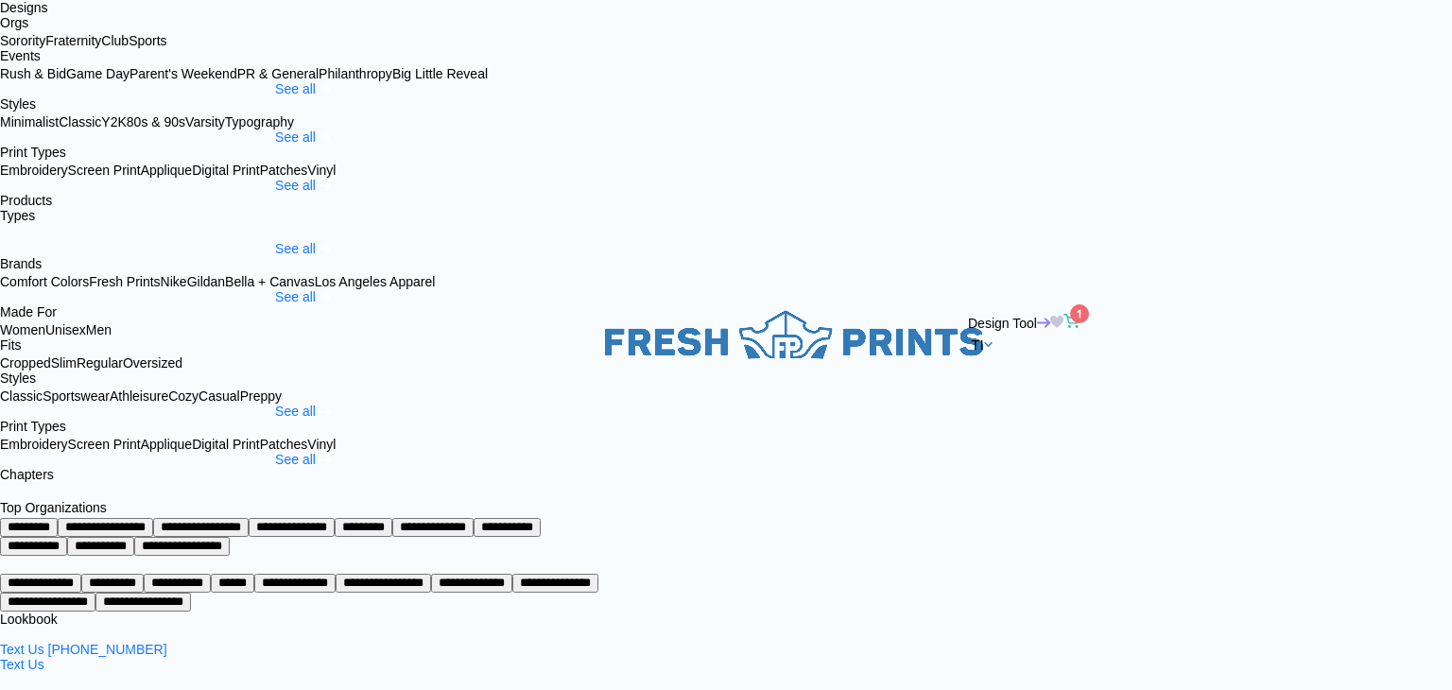
scroll to position [189, 0]
drag, startPoint x: 808, startPoint y: 428, endPoint x: 846, endPoint y: 429, distance: 37.8
drag, startPoint x: 977, startPoint y: 405, endPoint x: 1005, endPoint y: 410, distance: 27.8
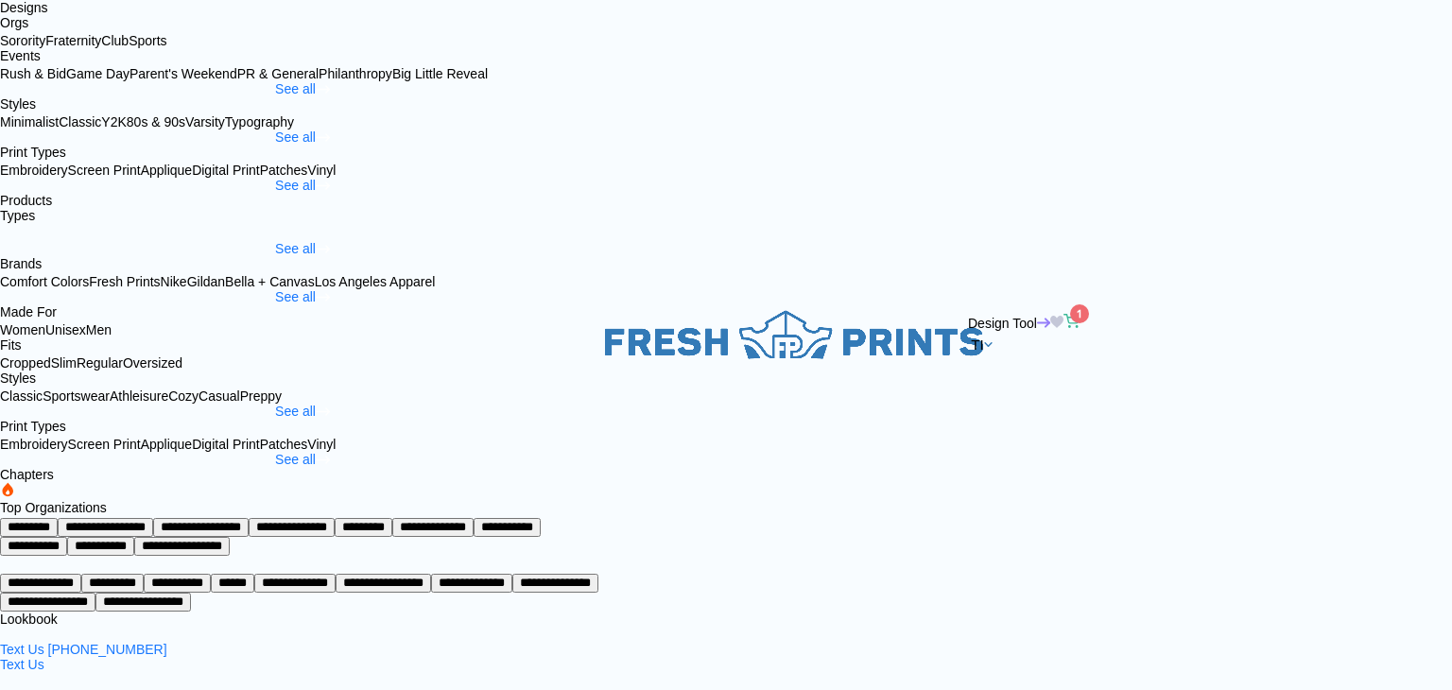
drag, startPoint x: 967, startPoint y: 409, endPoint x: 1027, endPoint y: 412, distance: 60.6
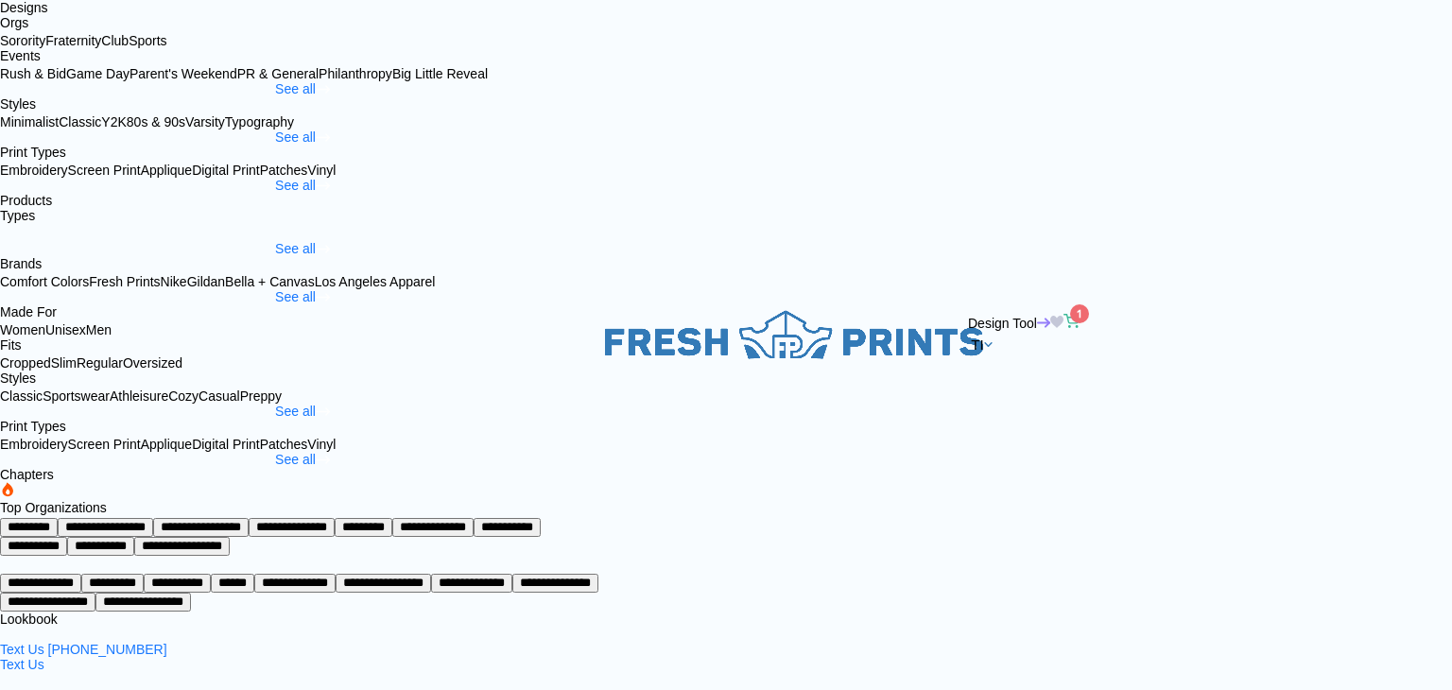
click at [1079, 315] on icon "button" at bounding box center [1071, 319] width 15 height 9
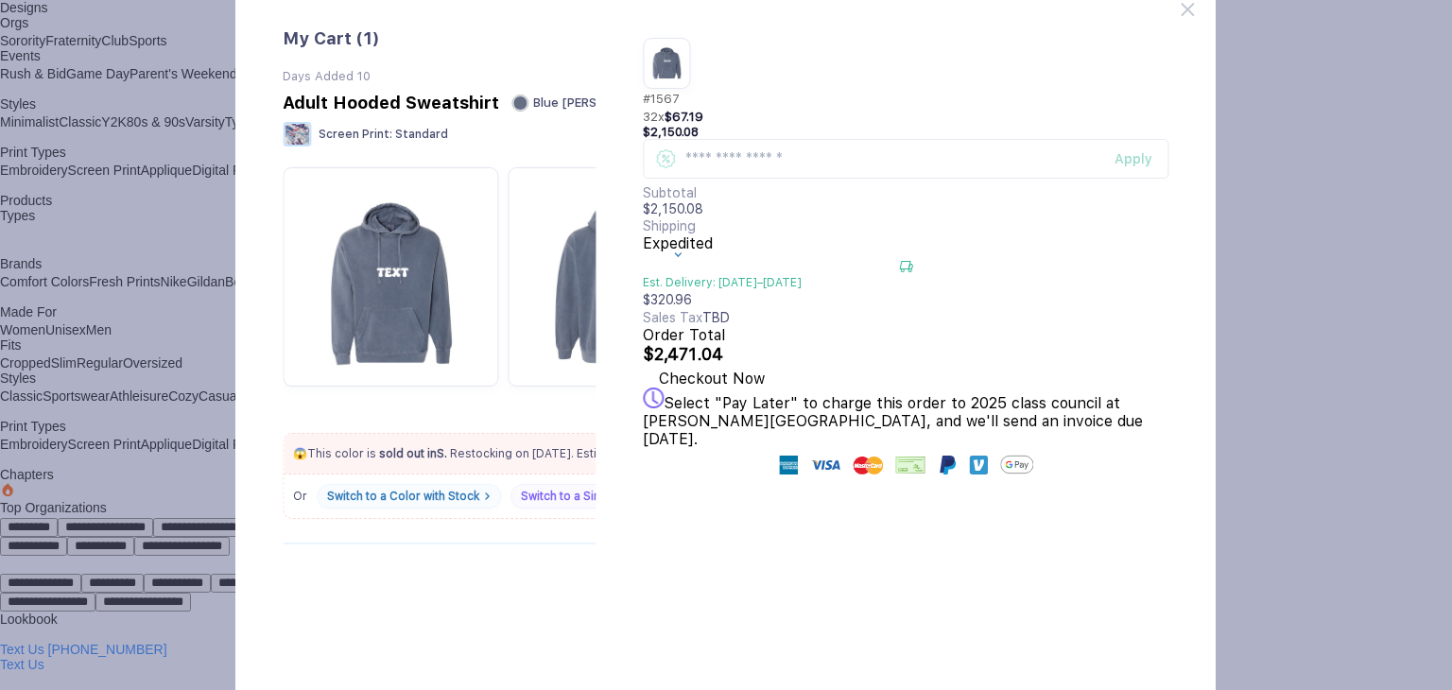
click at [782, 388] on button "Checkout Now" at bounding box center [712, 376] width 139 height 24
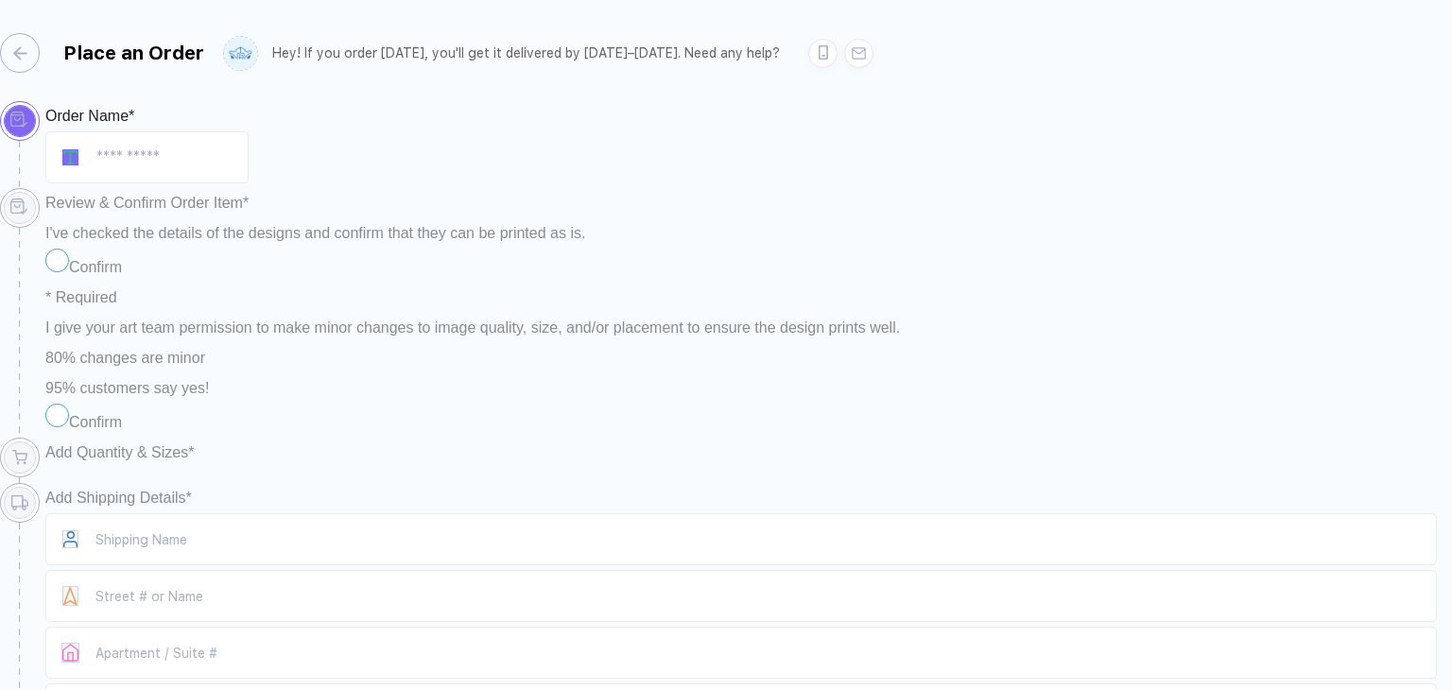
type input "**********"
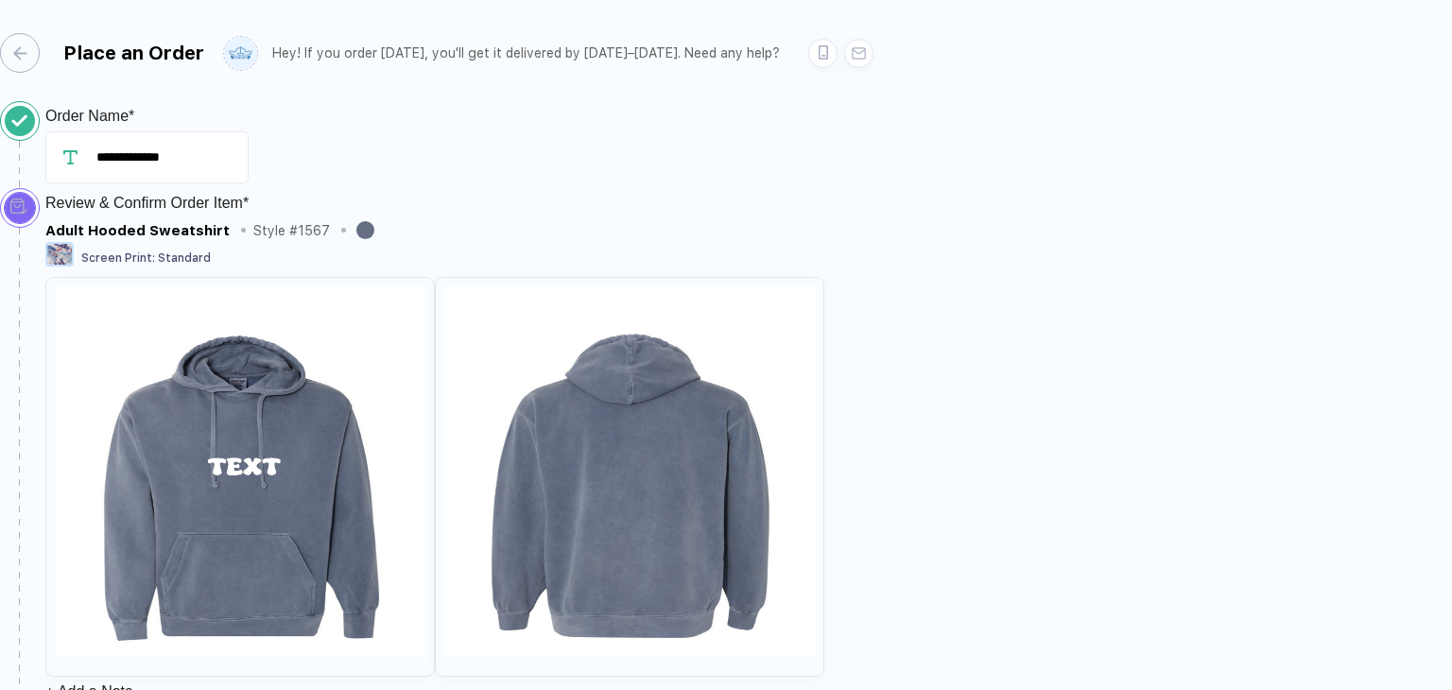
scroll to position [662, 0]
type input "5"
type input "50"
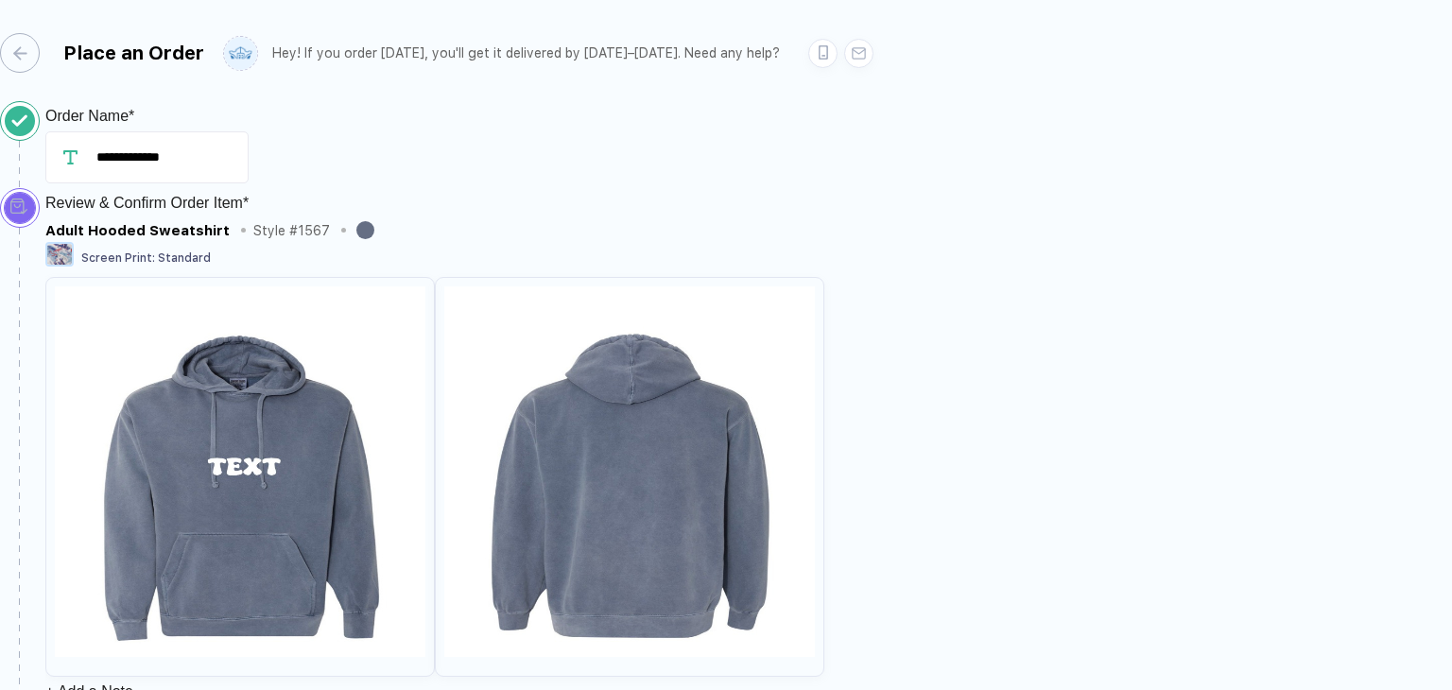
click at [18, 57] on icon "button" at bounding box center [11, 53] width 14 height 14
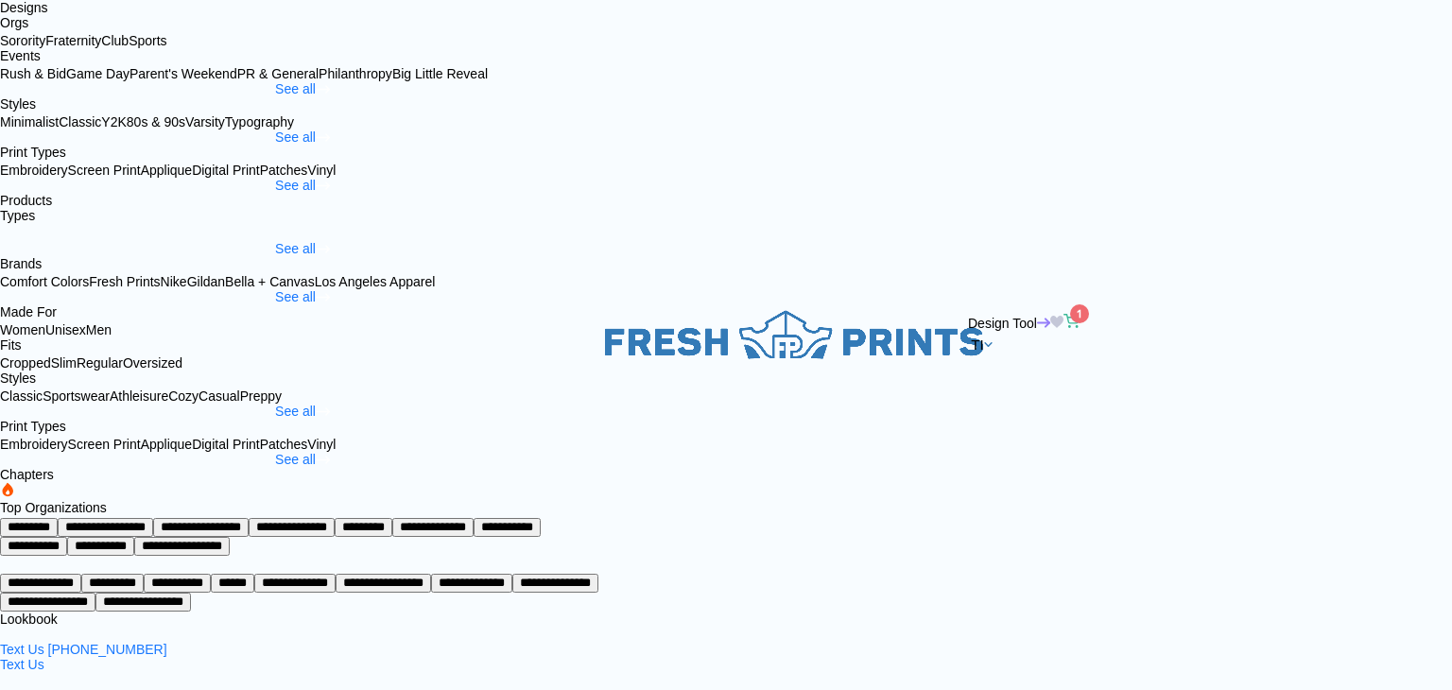
click at [1037, 316] on span "Design Tool" at bounding box center [1002, 323] width 69 height 15
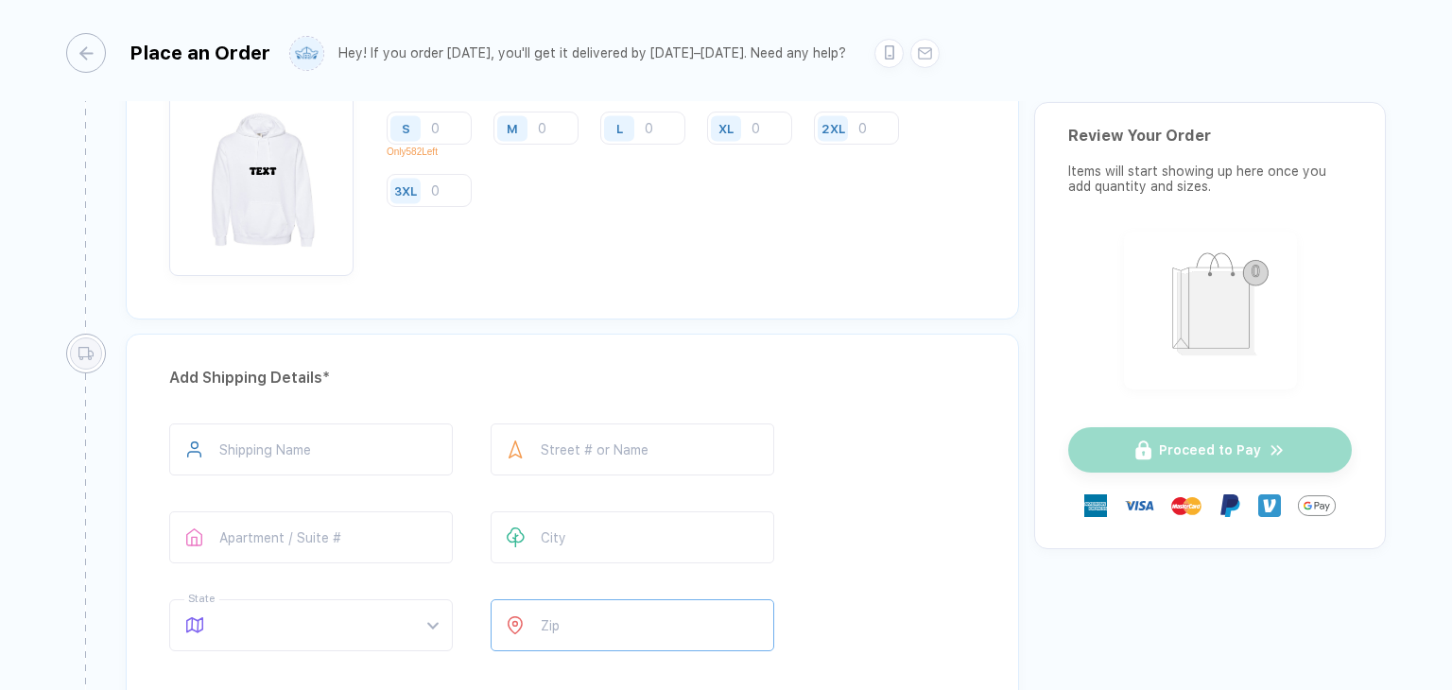
scroll to position [1229, 0]
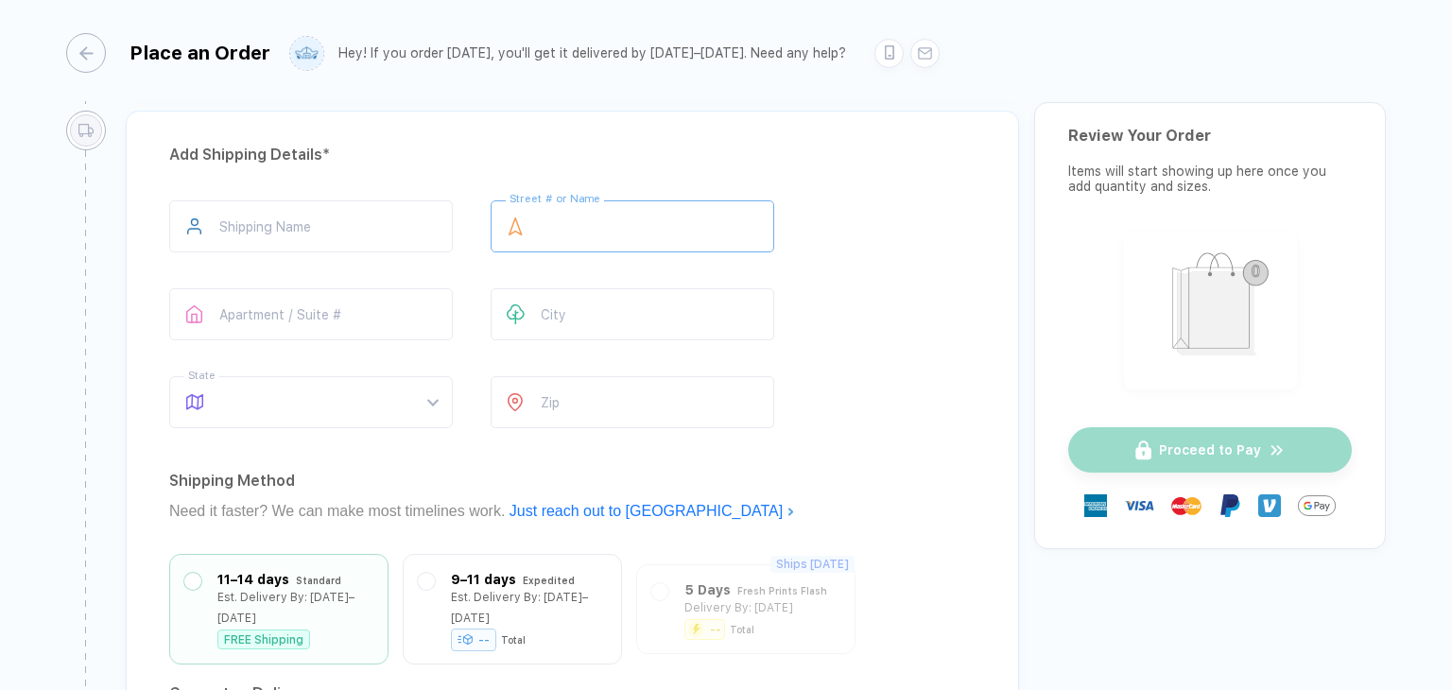
click at [643, 211] on input "text" at bounding box center [633, 226] width 284 height 52
type input "**********"
type input "*****"
type input "**"
type input "*****"
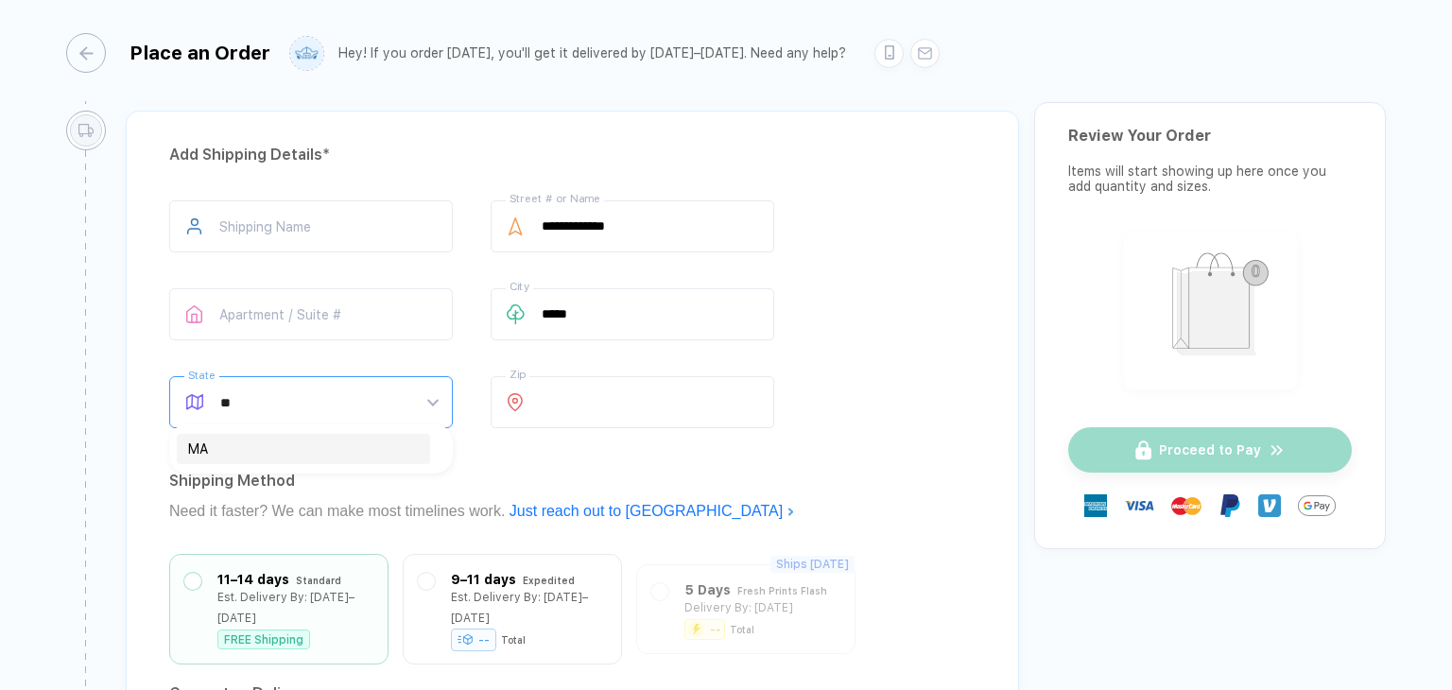
click at [331, 401] on input "**" at bounding box center [319, 402] width 198 height 51
click at [255, 453] on div "MA" at bounding box center [303, 449] width 231 height 21
click at [258, 218] on input "text" at bounding box center [311, 226] width 284 height 52
type input "*"
type input "**"
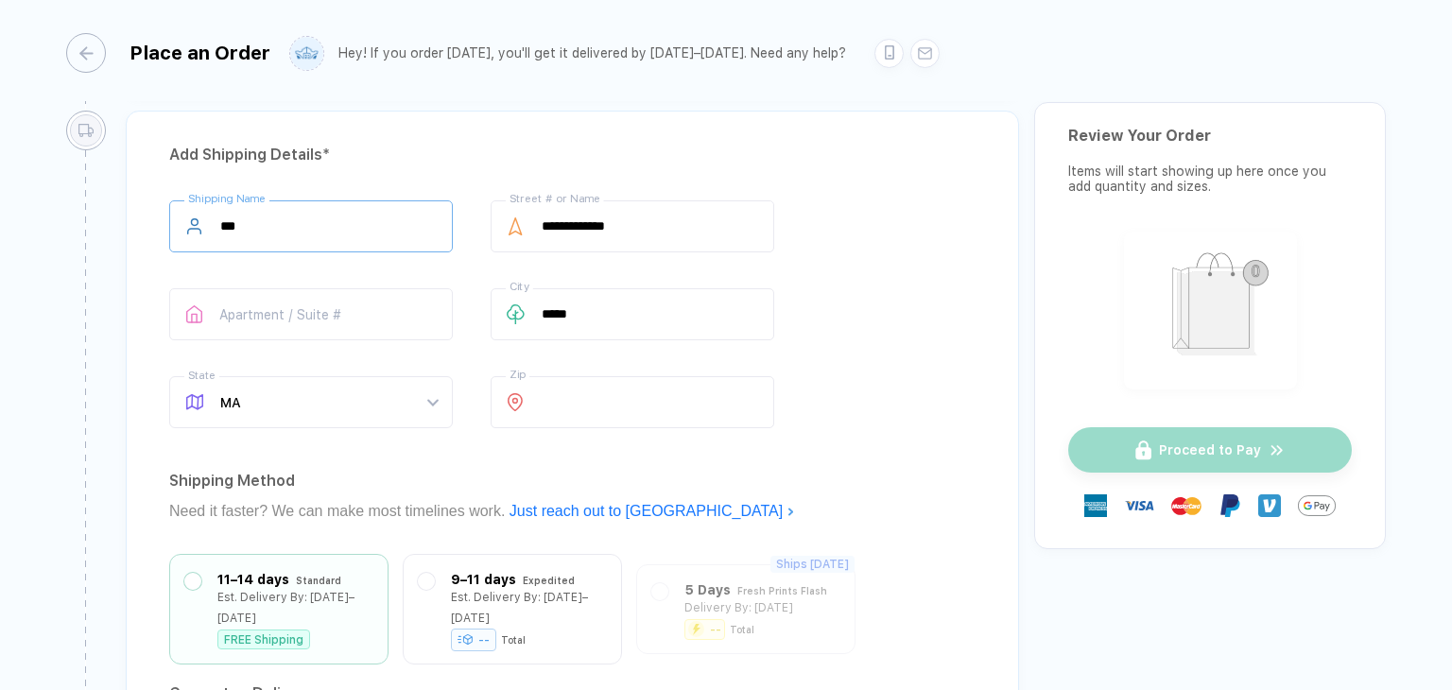
type input "****"
type input "******"
type input "*******"
type input "*********"
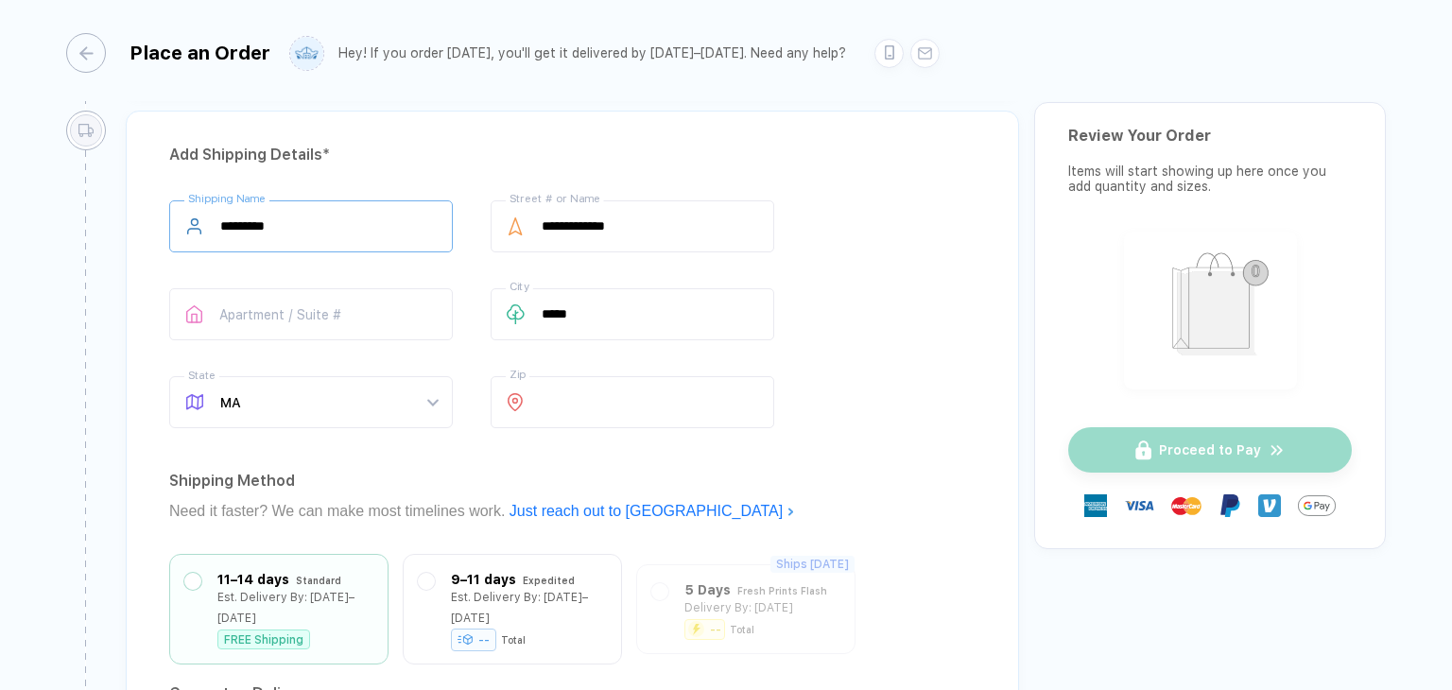
type input "*******"
click at [934, 250] on div "**********" at bounding box center [572, 317] width 806 height 235
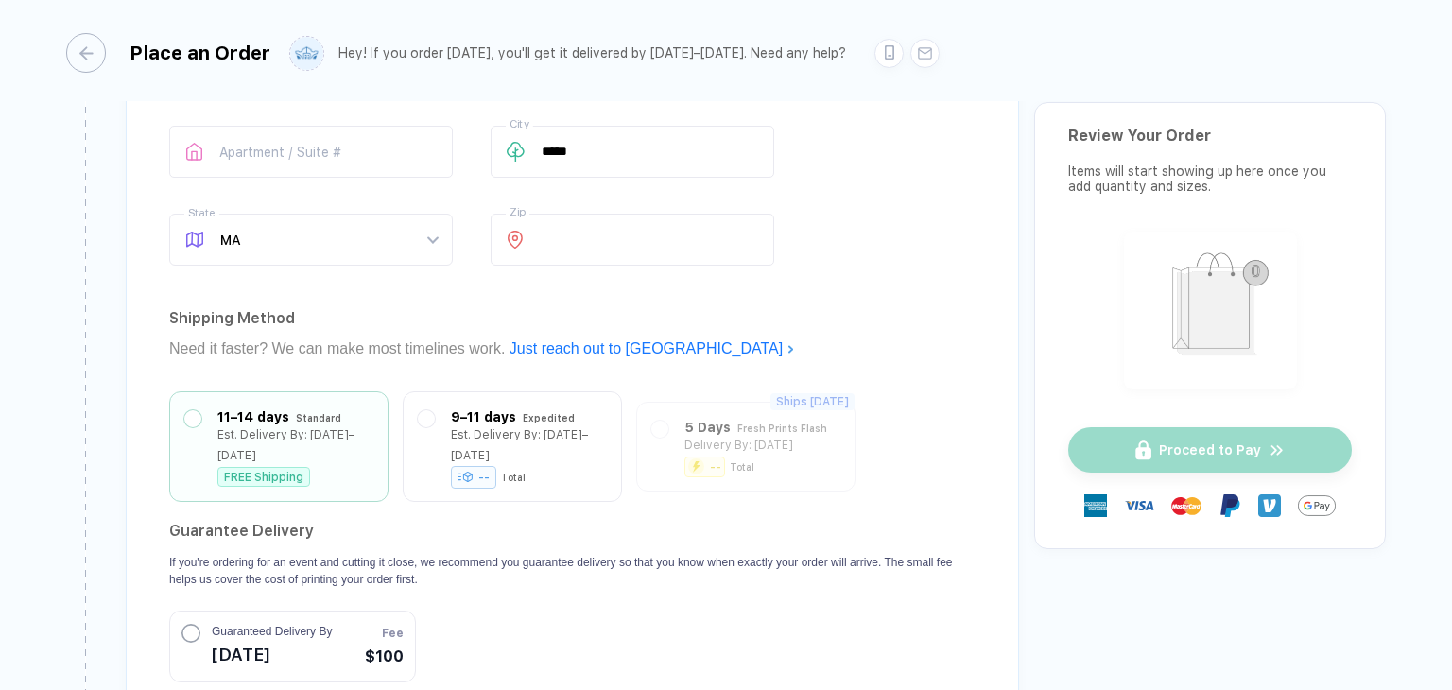
scroll to position [1418, 0]
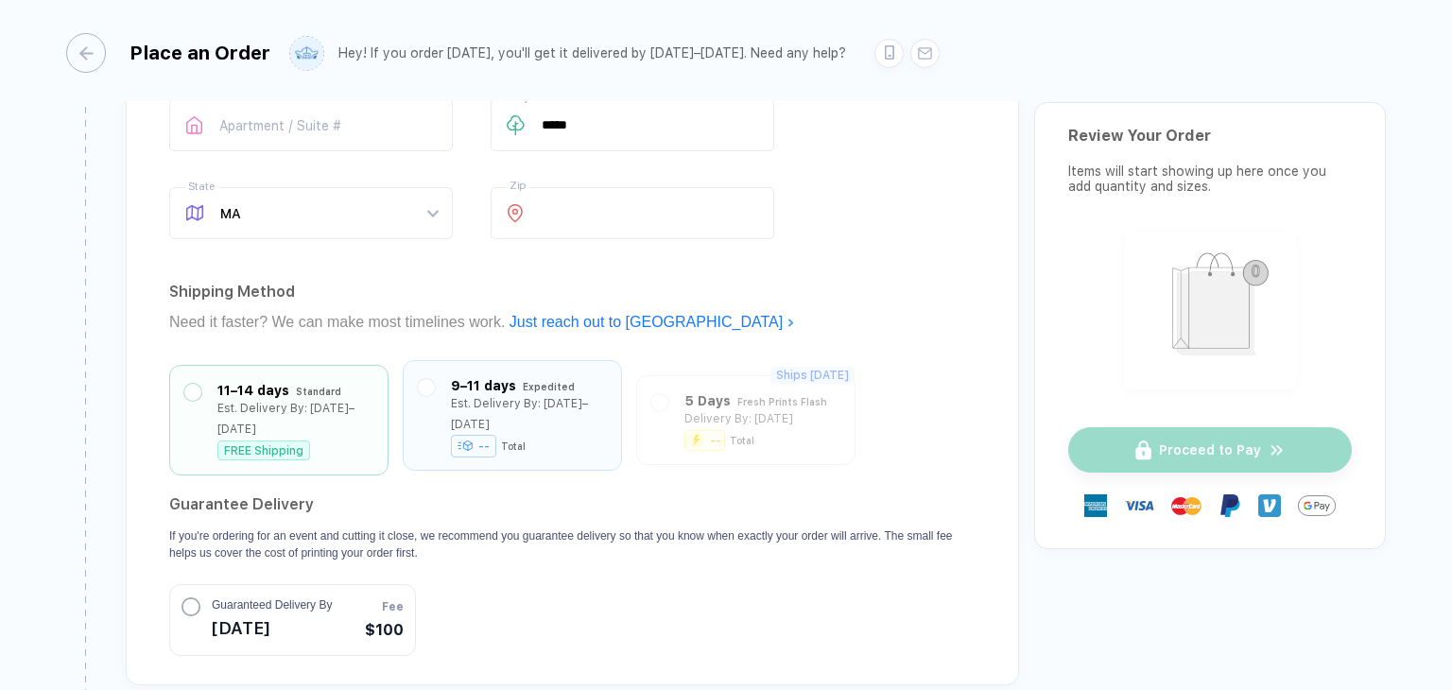
click at [451, 383] on div "9–11 days" at bounding box center [483, 385] width 65 height 21
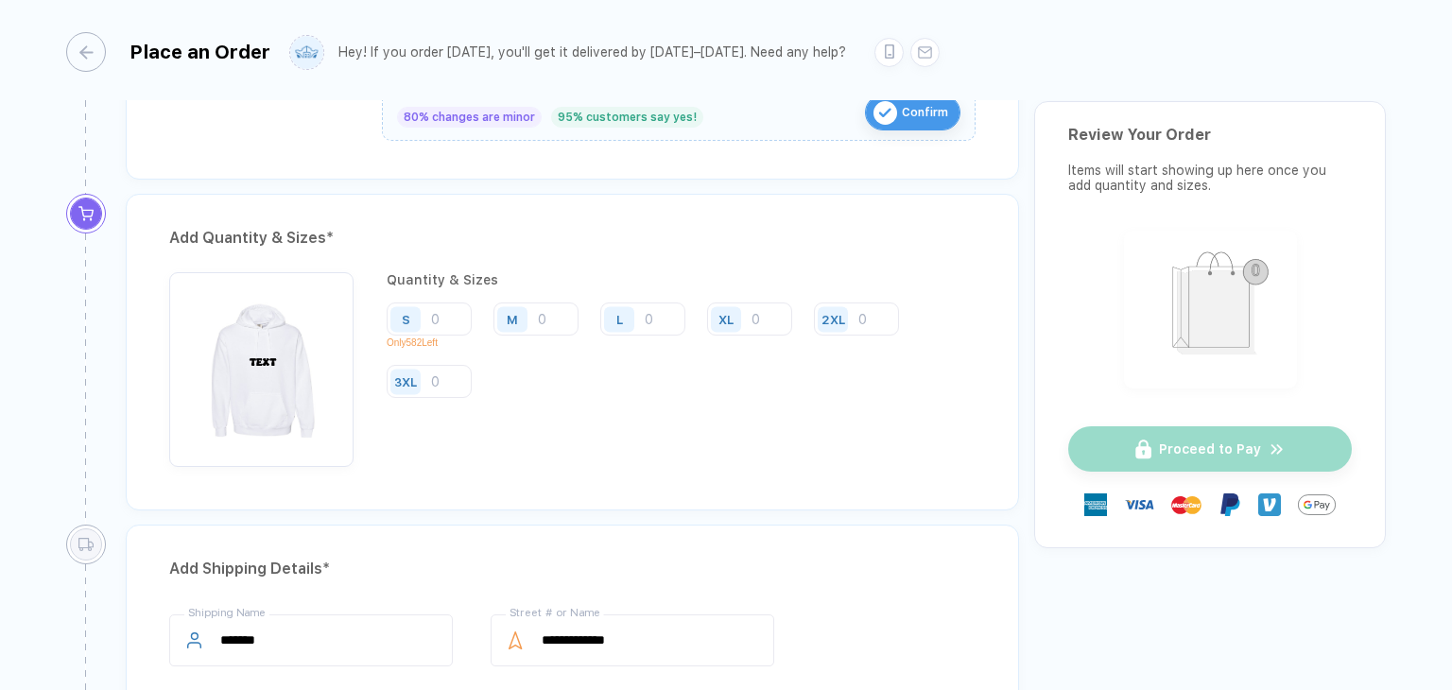
scroll to position [1286, 0]
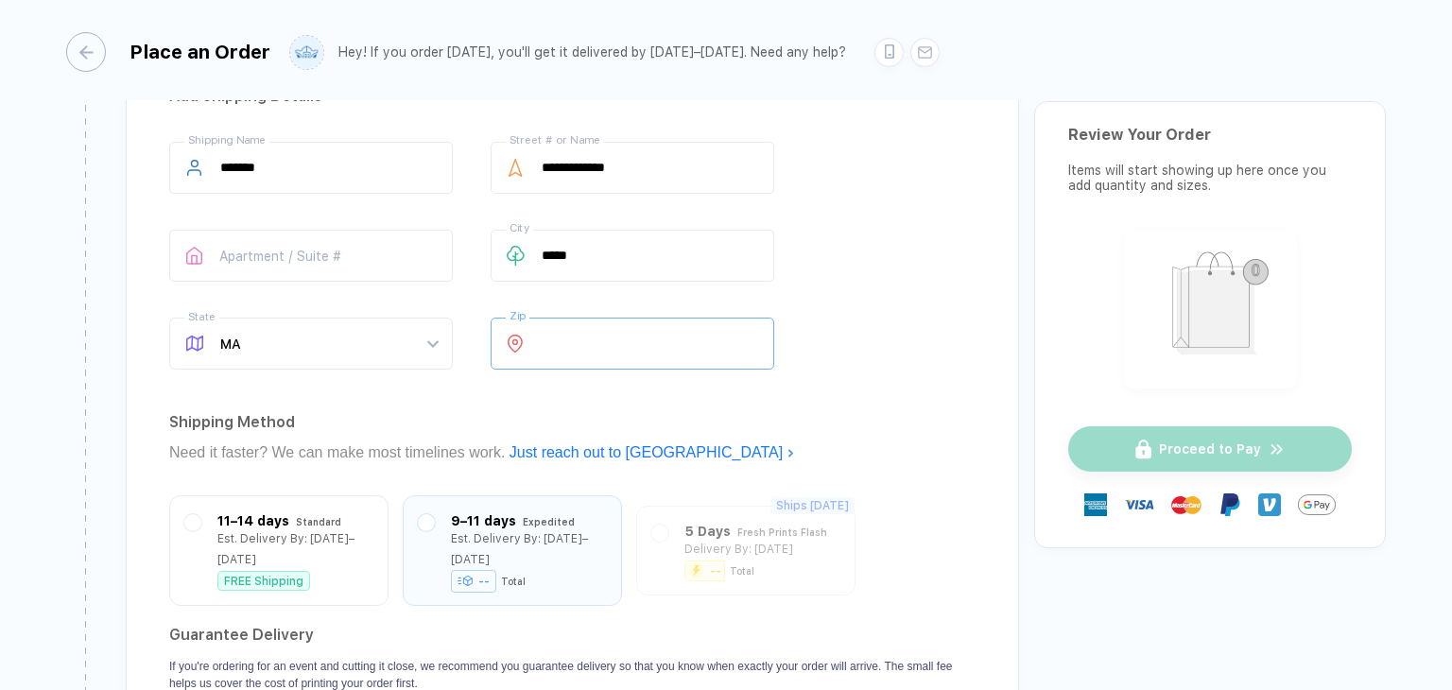
click at [851, 375] on div "**********" at bounding box center [572, 434] width 893 height 764
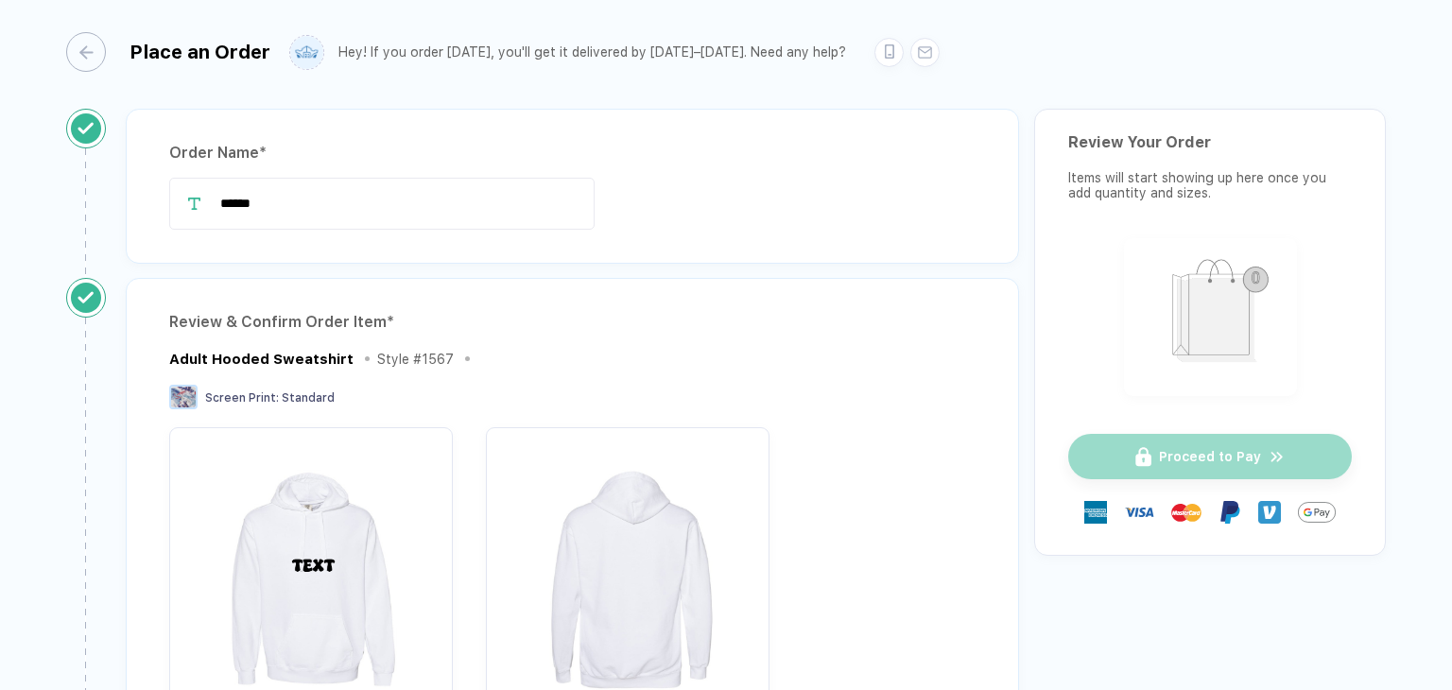
scroll to position [0, 0]
click at [80, 60] on div "button" at bounding box center [77, 52] width 40 height 40
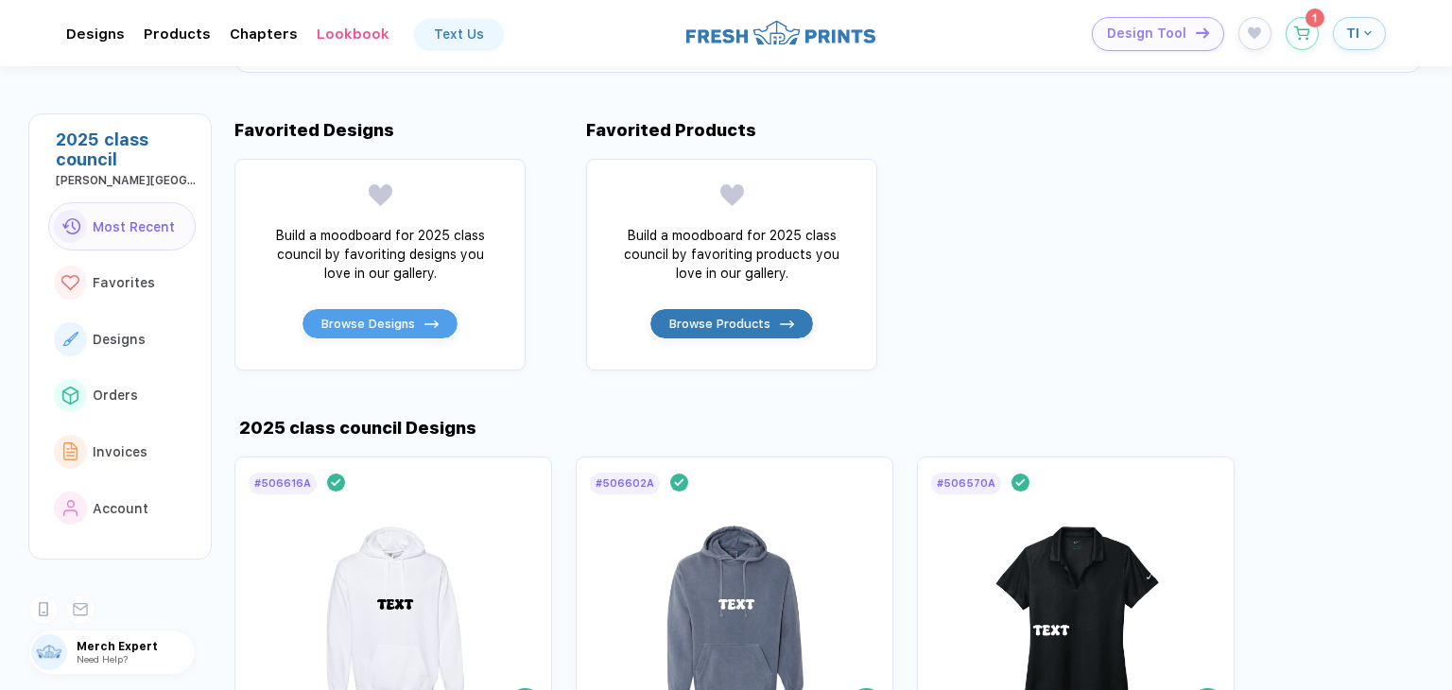
scroll to position [945, 0]
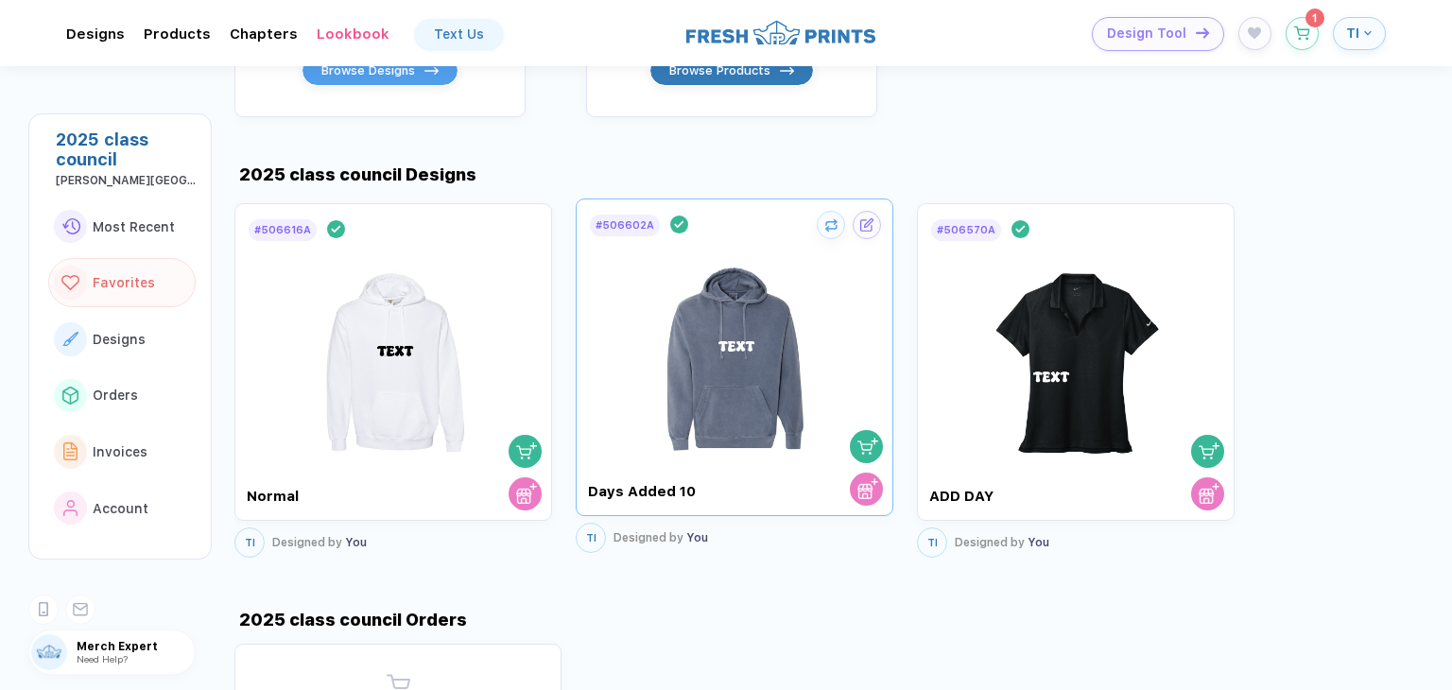
click at [752, 412] on img at bounding box center [735, 349] width 213 height 222
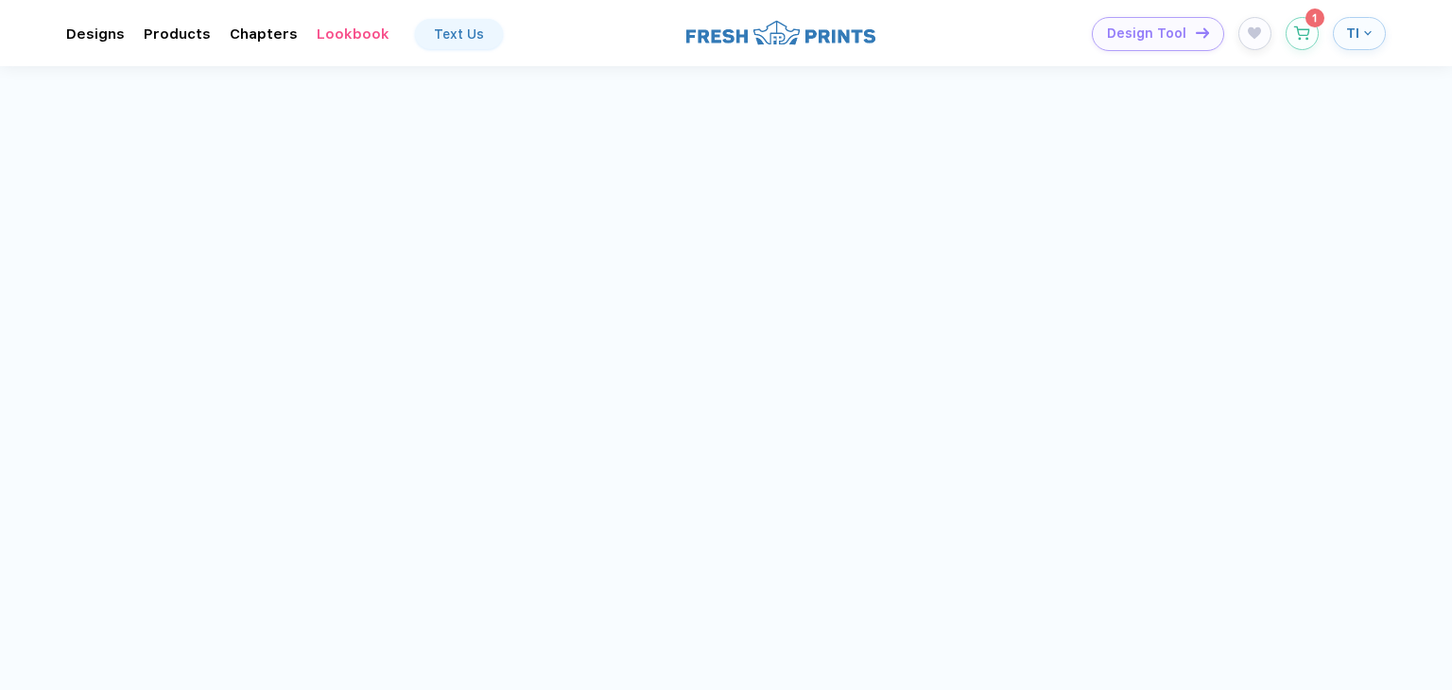
scroll to position [189, 0]
drag, startPoint x: 747, startPoint y: 493, endPoint x: 811, endPoint y: 493, distance: 64.3
click at [811, 493] on p "😱 This color is sold out in S . Restocking on [DATE]. Estimated delivery by [DA…" at bounding box center [771, 493] width 305 height 51
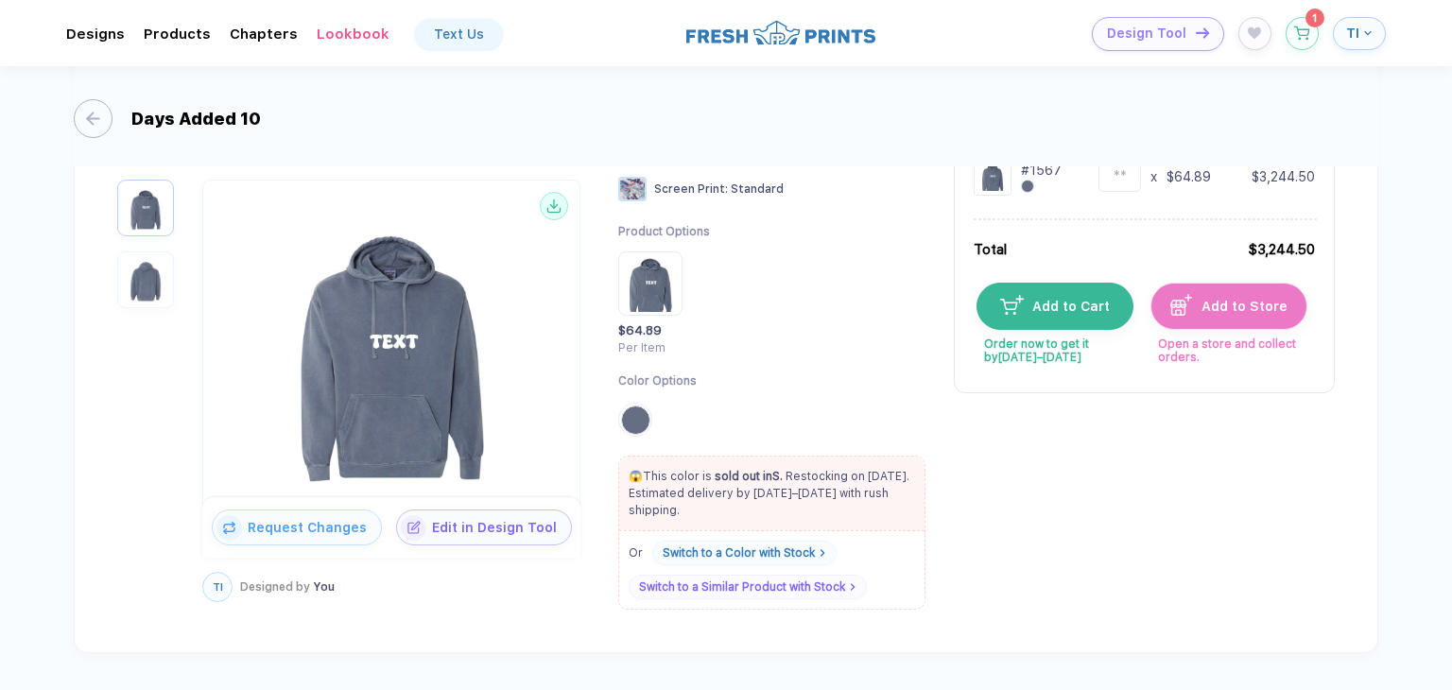
click at [849, 492] on p "😱 This color is sold out in S . Restocking on [DATE]. Estimated delivery by [DA…" at bounding box center [771, 493] width 305 height 51
drag, startPoint x: 747, startPoint y: 492, endPoint x: 899, endPoint y: 497, distance: 152.3
click at [899, 497] on p "😱 This color is sold out in S . Restocking on [DATE]. Estimated delivery by [DA…" at bounding box center [771, 493] width 305 height 51
click at [1302, 37] on button "button" at bounding box center [1301, 28] width 33 height 33
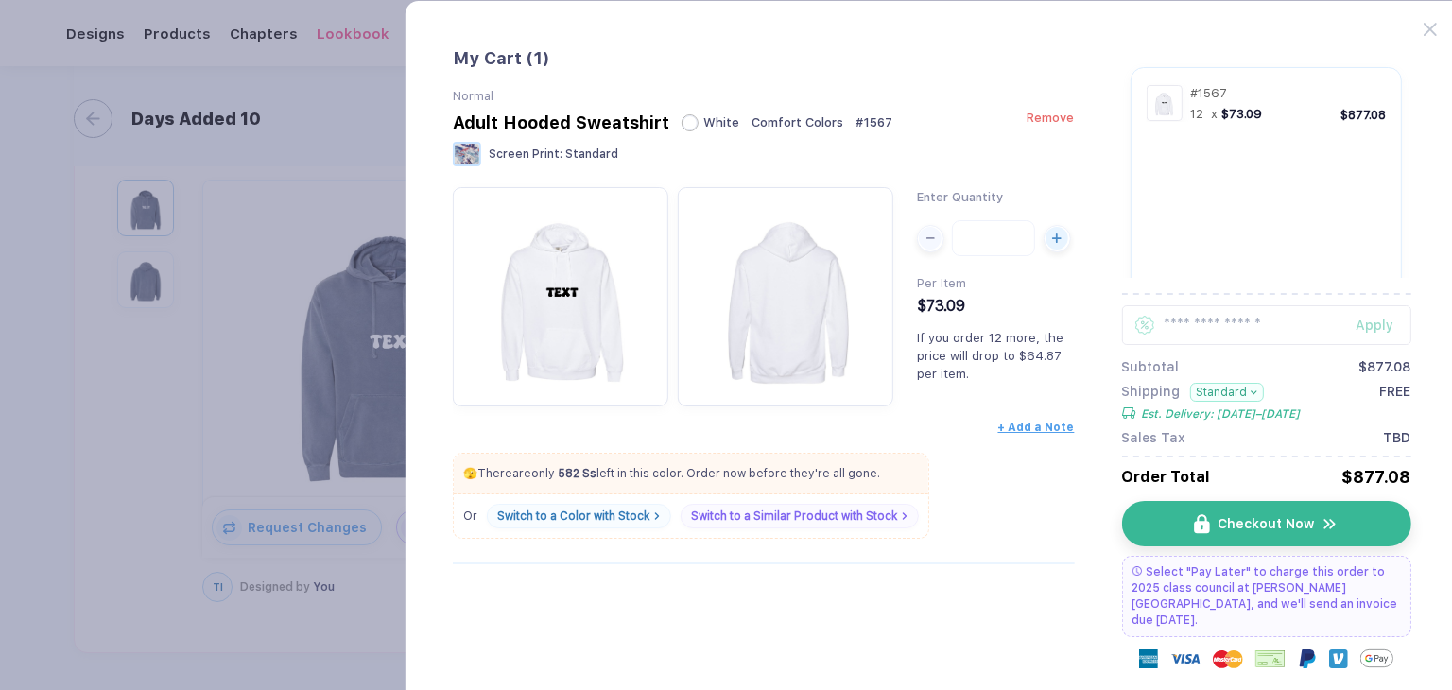
click at [1046, 126] on div "Adult Hooded Sweatshirt White Comfort Colors # 1567 Remove" at bounding box center [764, 122] width 622 height 20
click at [1063, 122] on span "Remove" at bounding box center [1049, 118] width 47 height 14
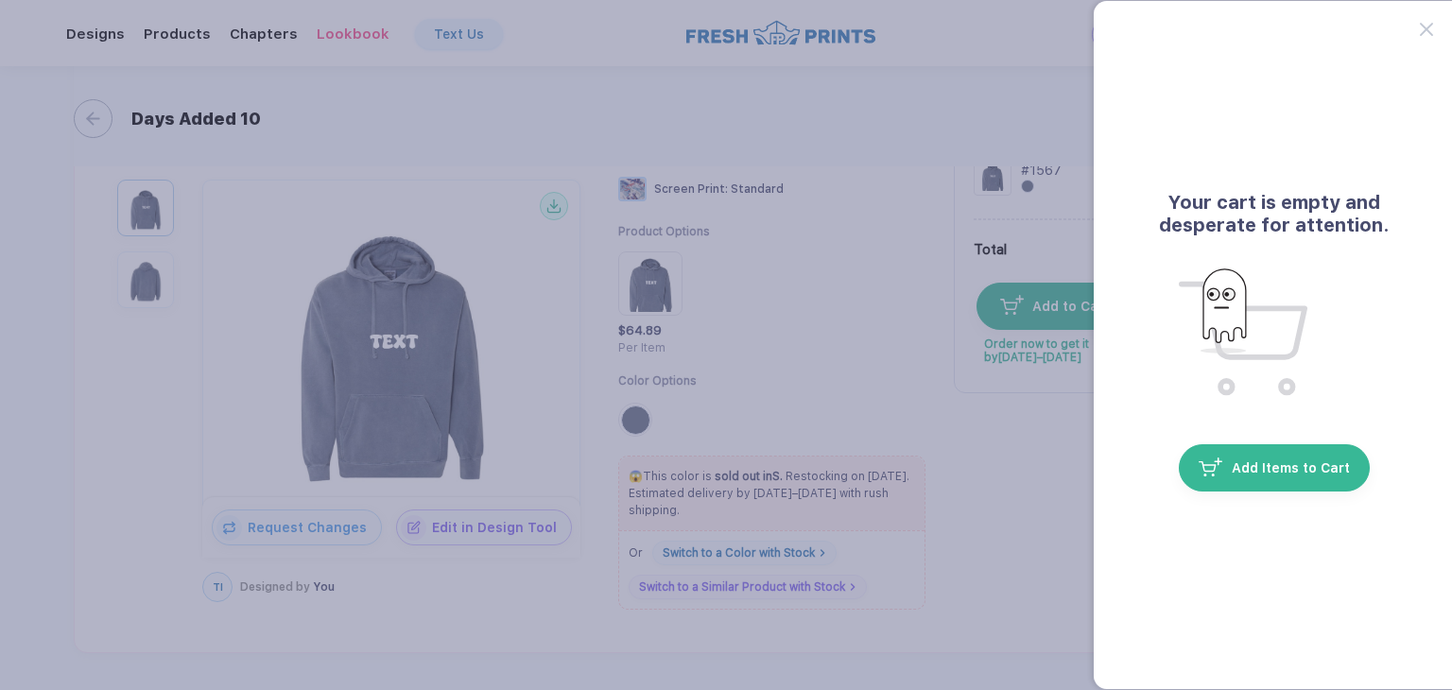
click at [1422, 20] on div at bounding box center [1437, 18] width 35 height 35
click at [1426, 32] on icon at bounding box center [1426, 29] width 13 height 13
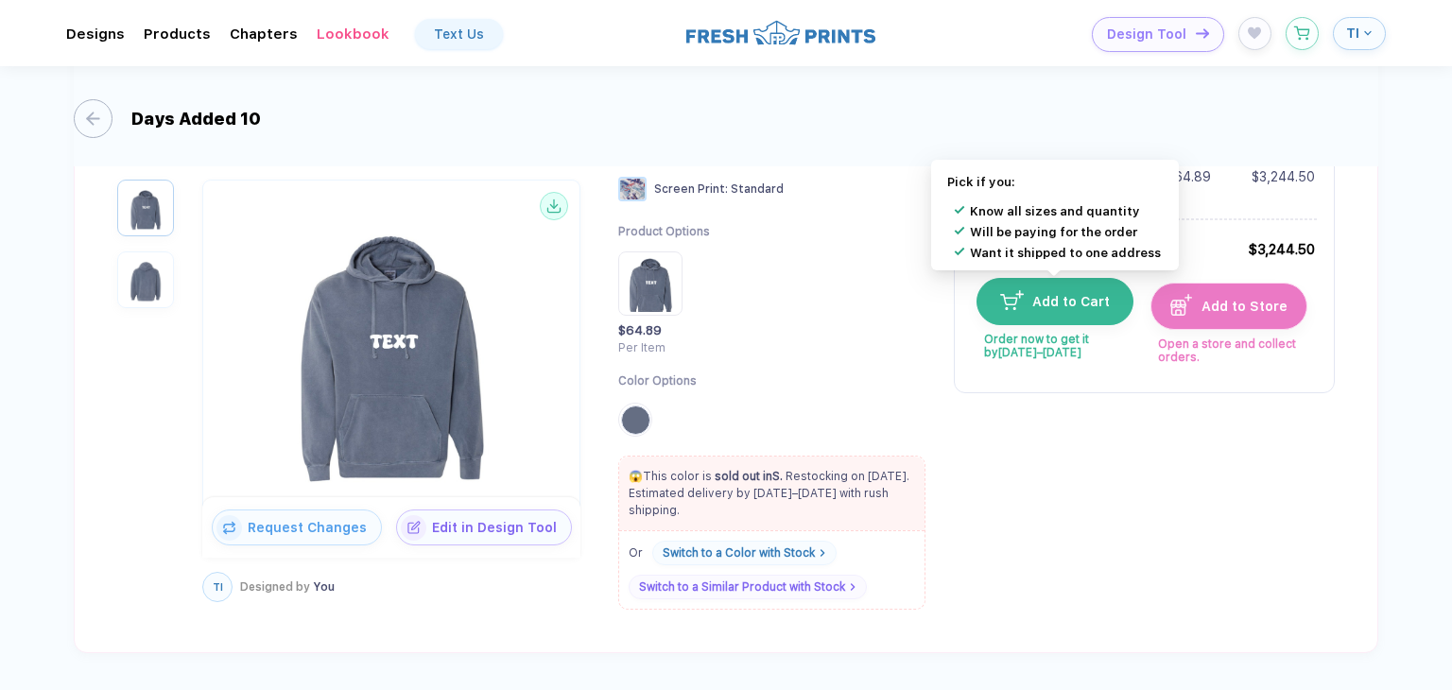
click at [1088, 301] on span "Add to Cart" at bounding box center [1067, 301] width 87 height 15
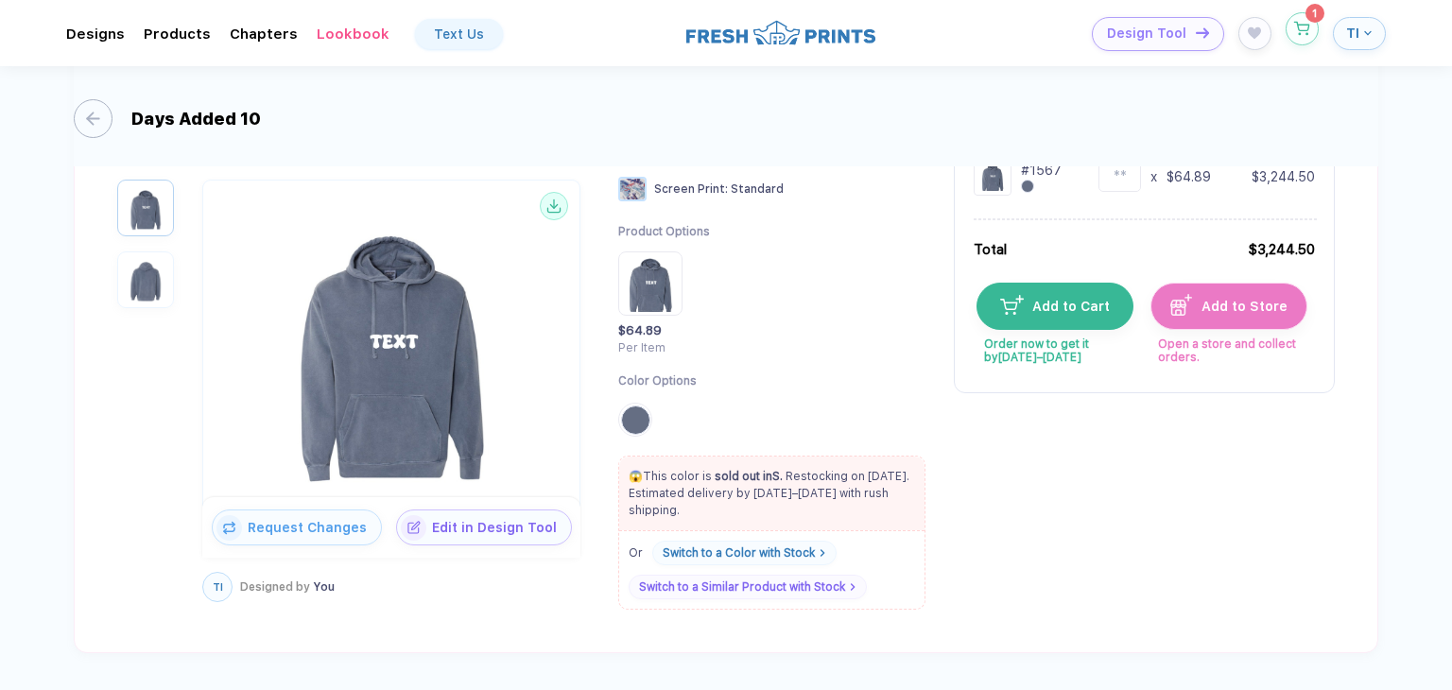
click at [1303, 31] on icon "button" at bounding box center [1302, 29] width 16 height 14
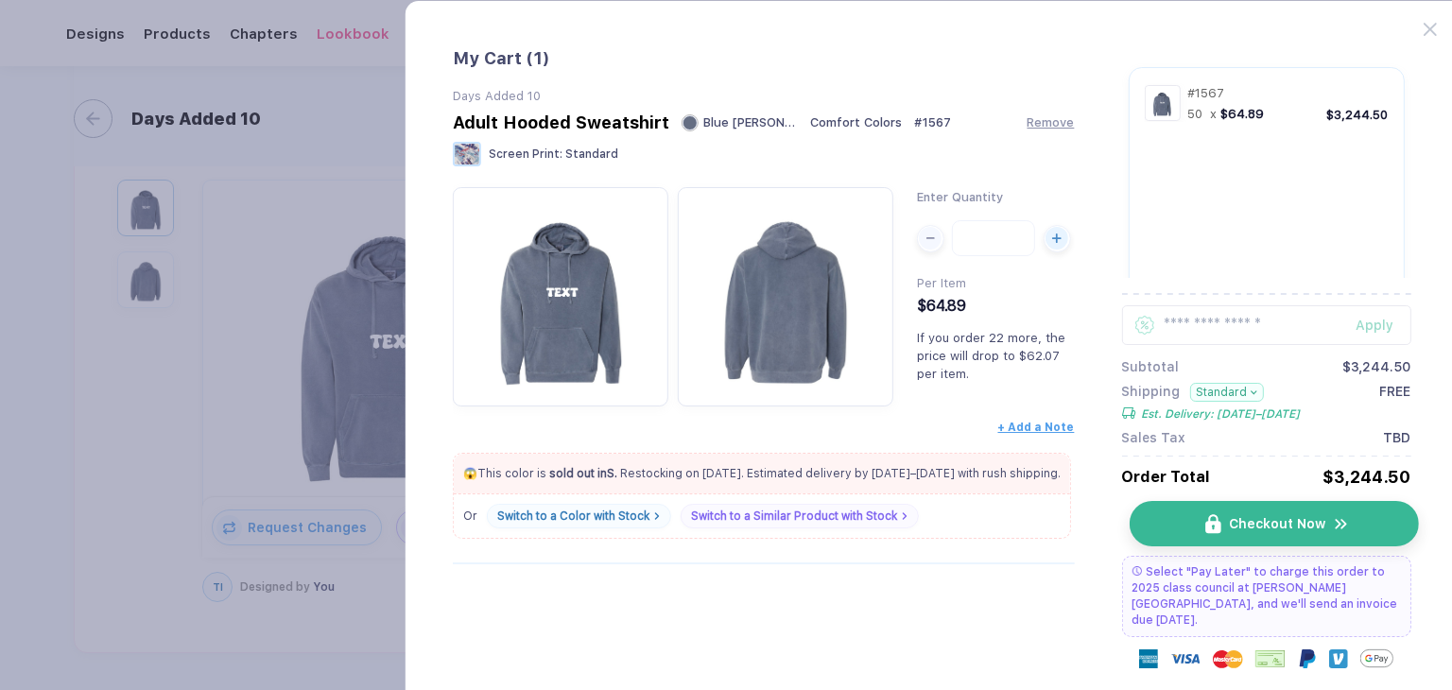
click at [1294, 521] on span "Checkout Now" at bounding box center [1277, 523] width 96 height 15
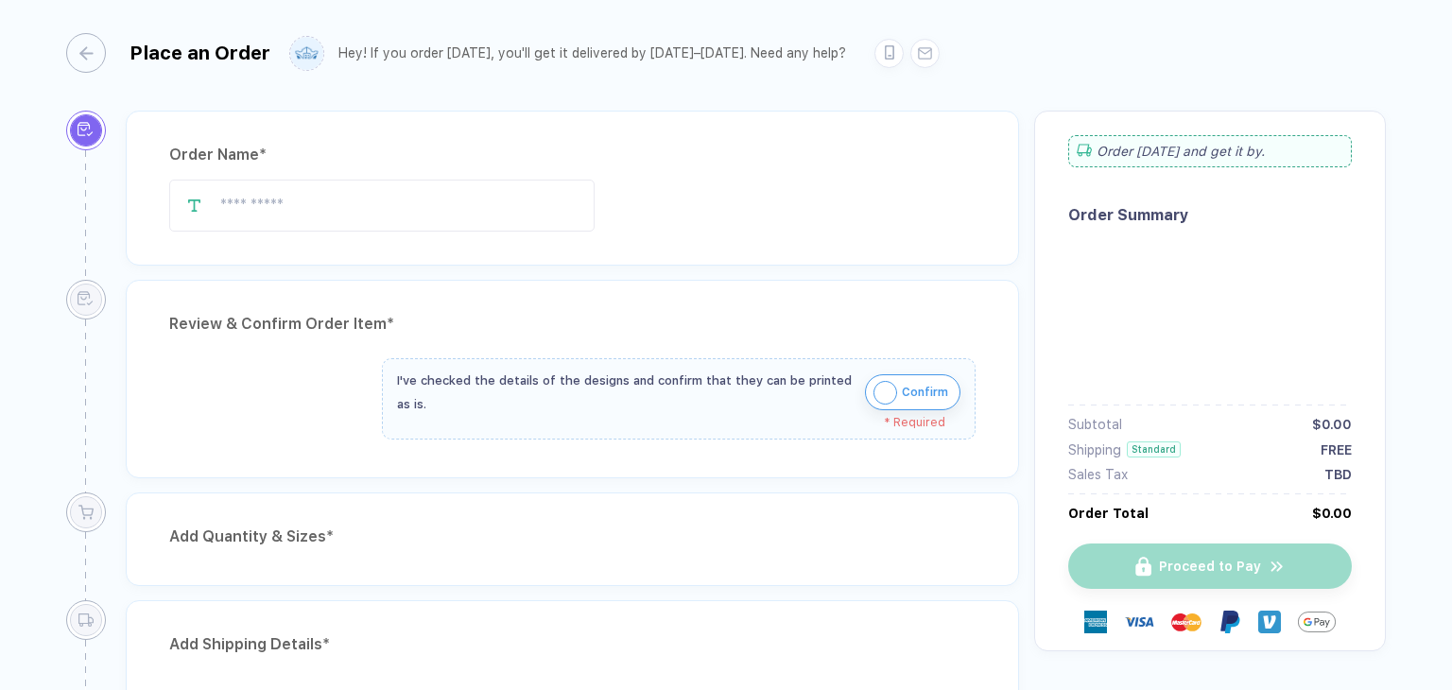
type input "**********"
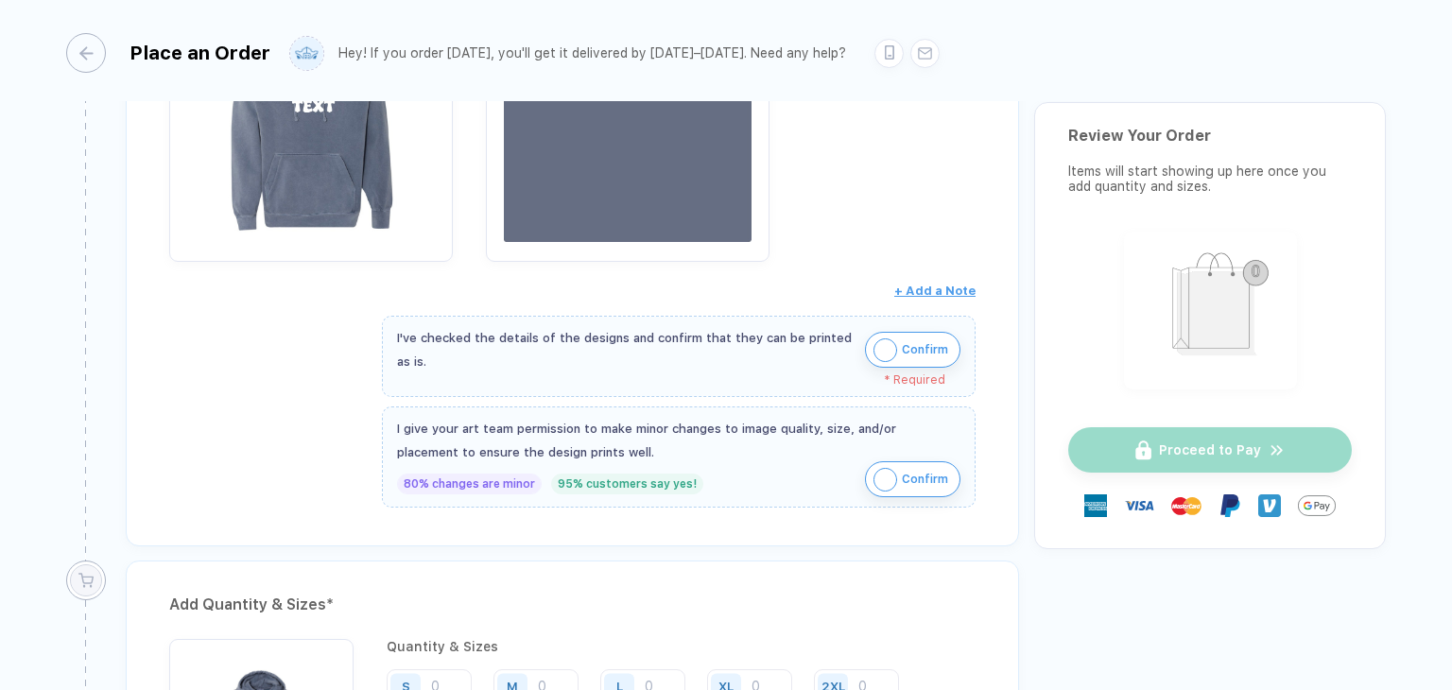
scroll to position [473, 0]
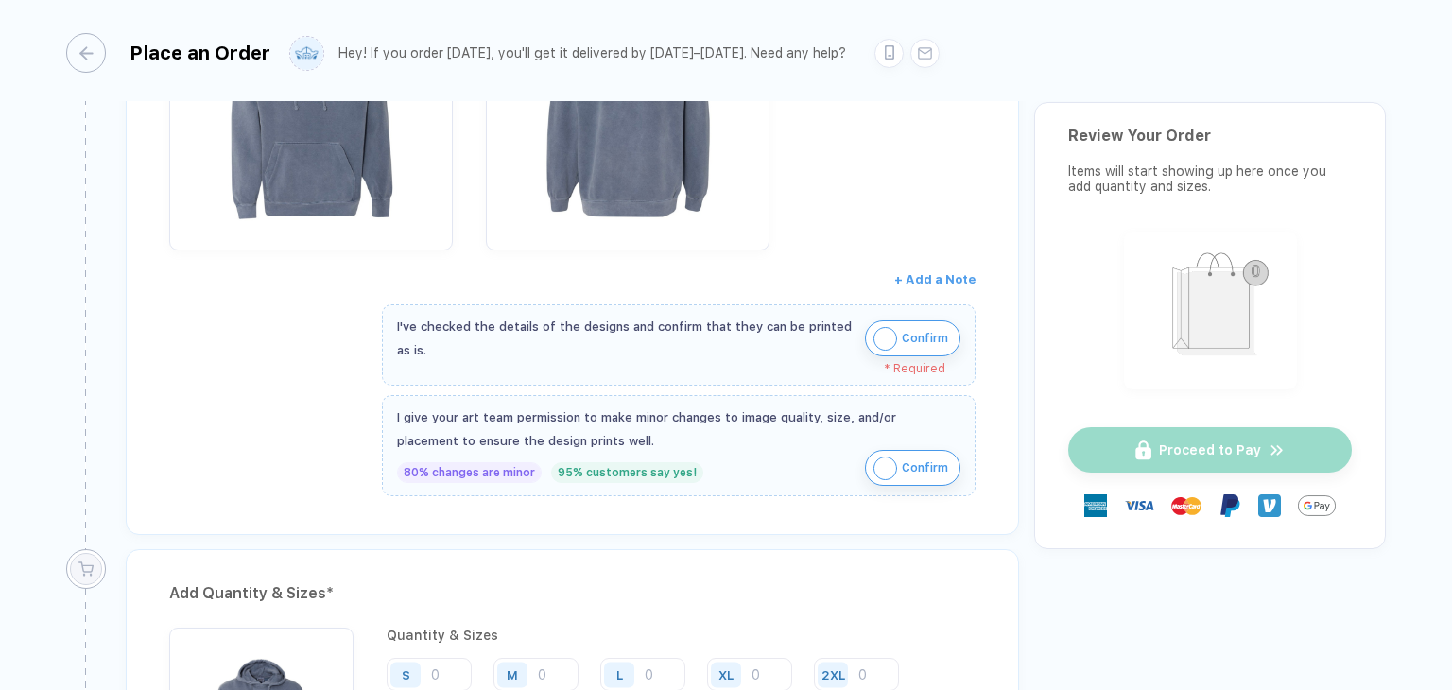
click at [928, 337] on span "Confirm" at bounding box center [925, 338] width 46 height 30
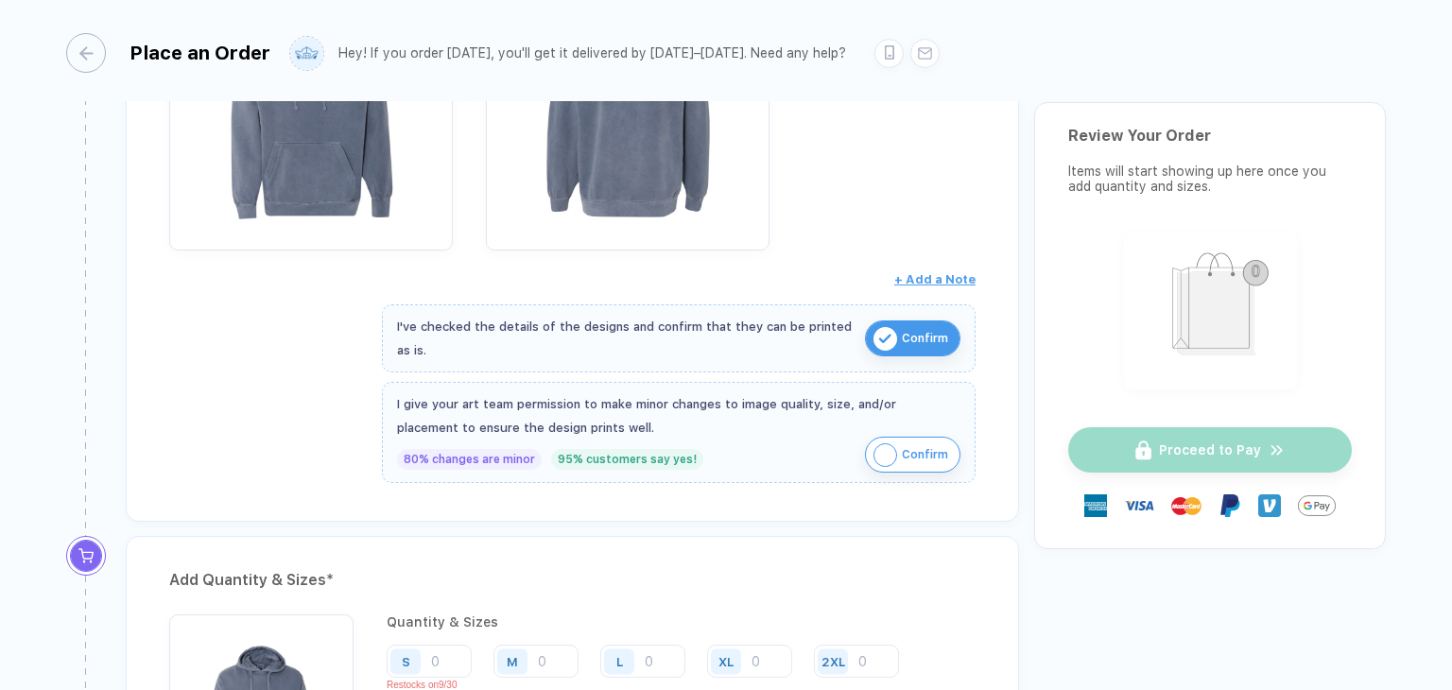
click at [906, 458] on span "Confirm" at bounding box center [925, 455] width 46 height 30
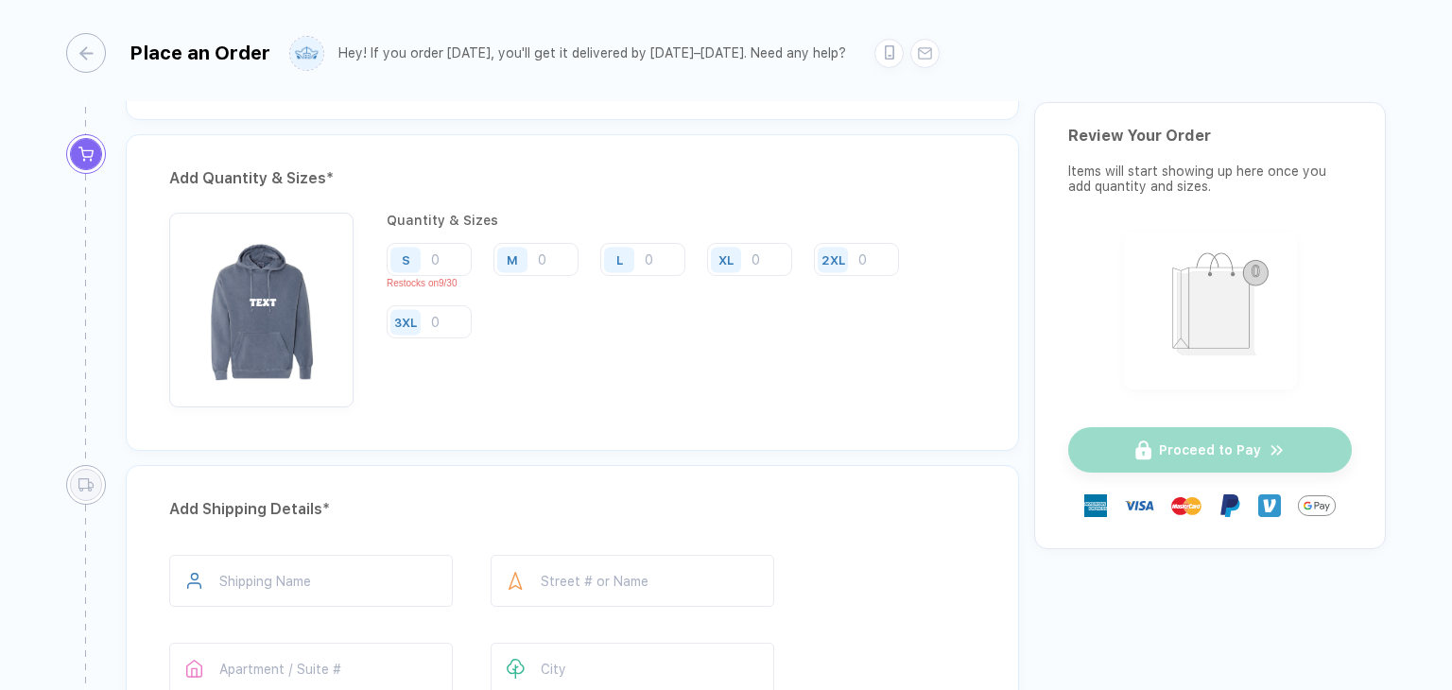
scroll to position [851, 0]
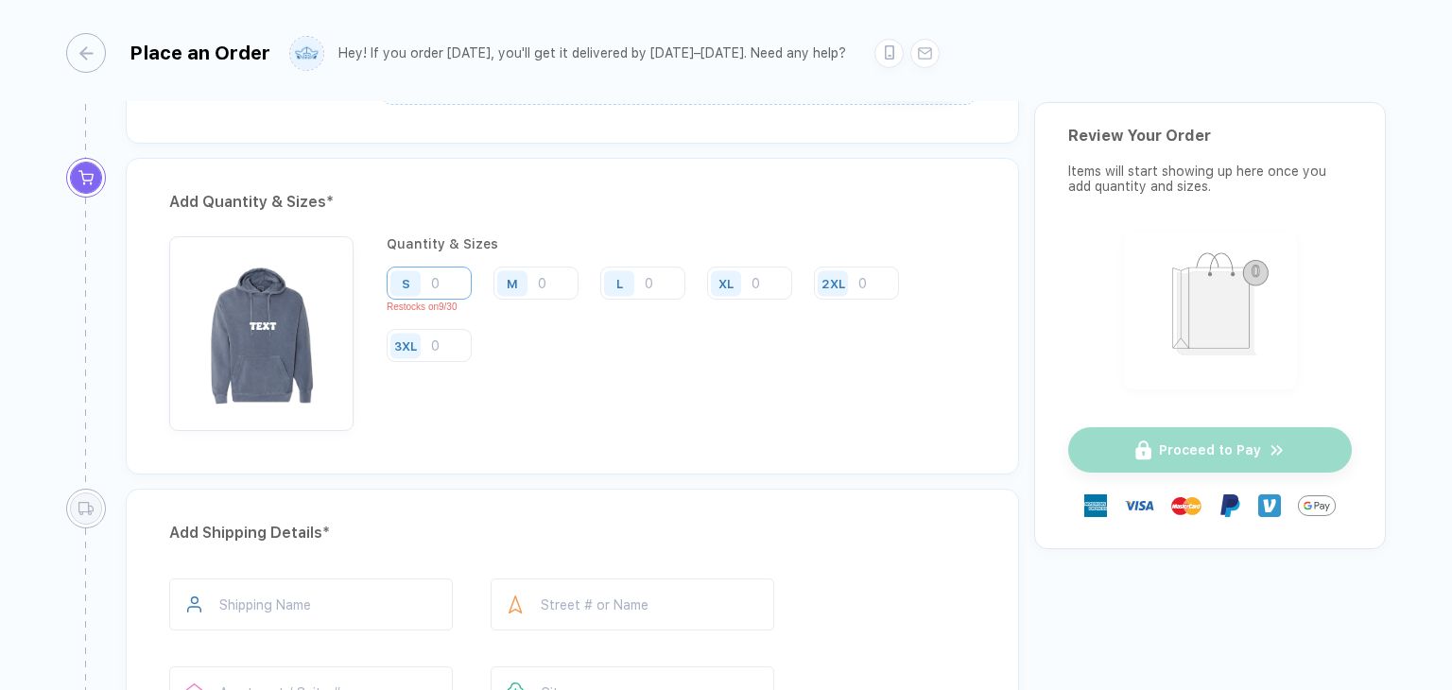
click at [444, 283] on input "number" at bounding box center [429, 283] width 85 height 33
type input "5"
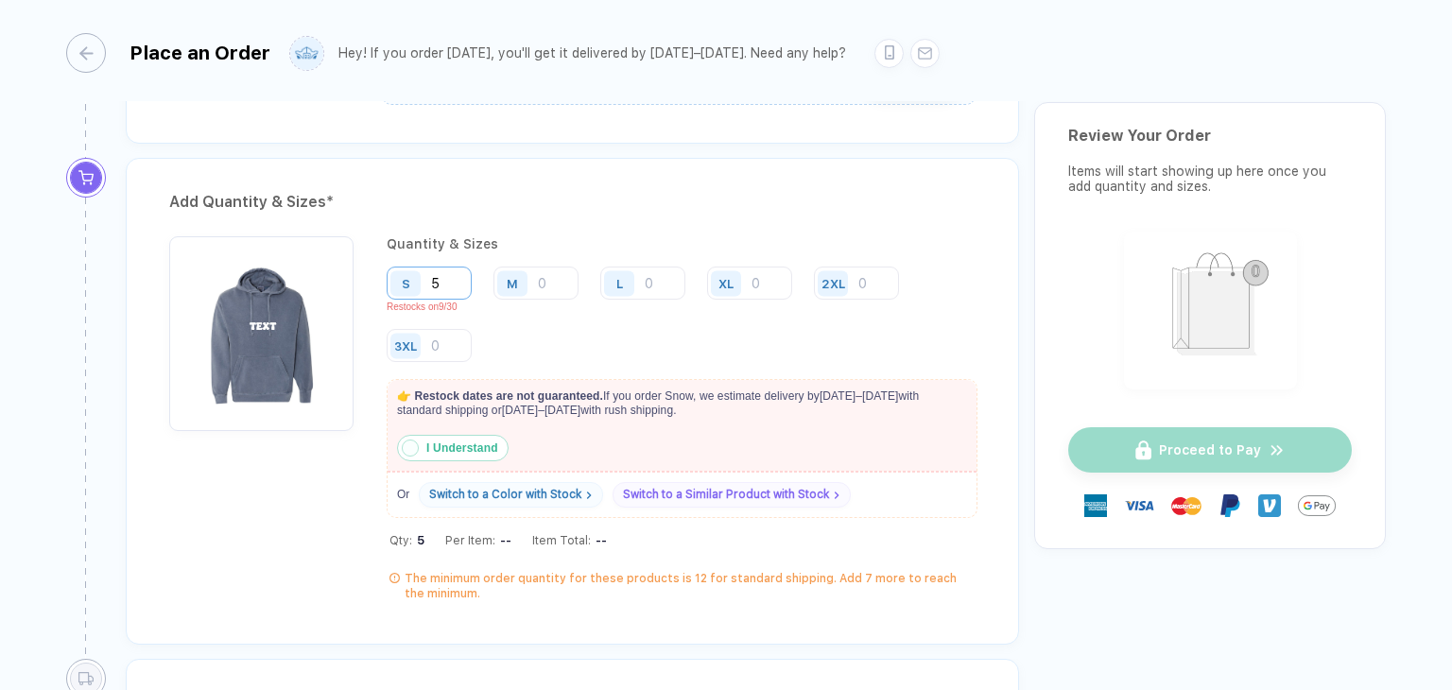
type input "50"
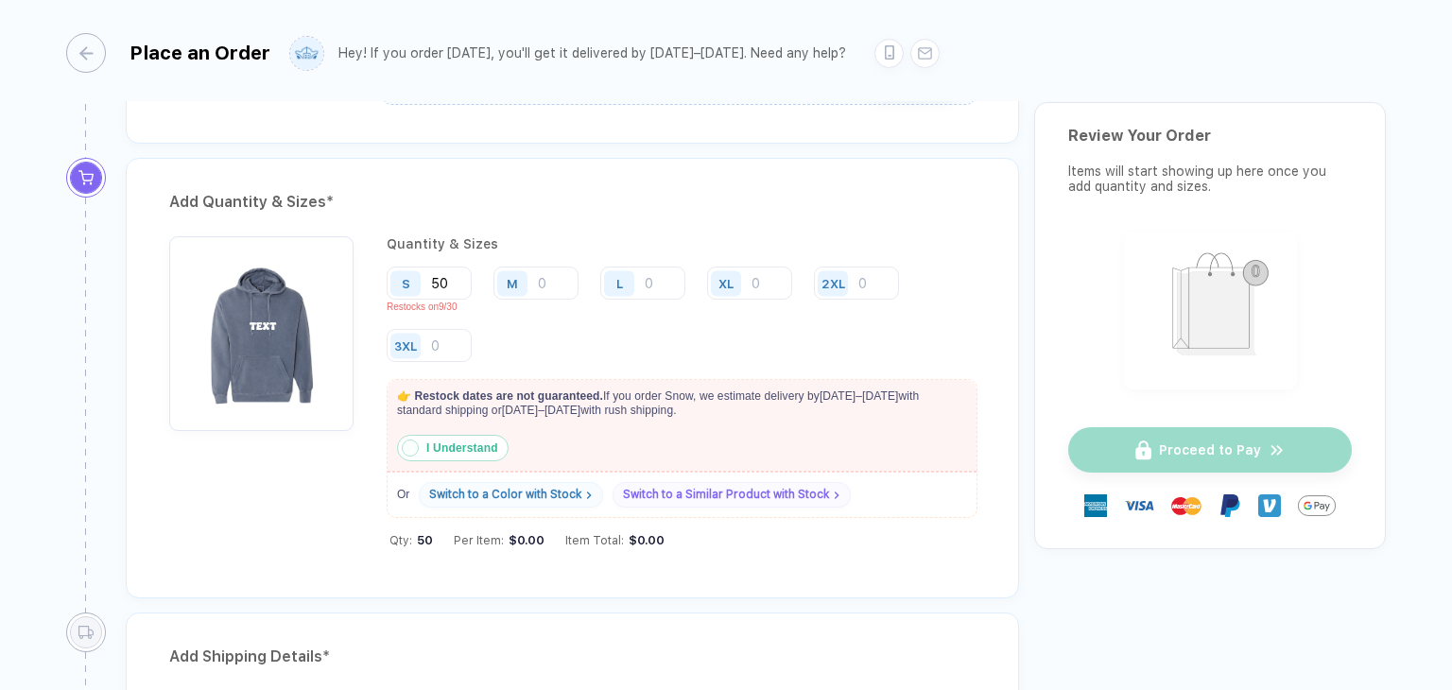
type input "50"
click at [472, 444] on strong "I Understand" at bounding box center [462, 447] width 72 height 13
click at [546, 280] on input "number" at bounding box center [535, 283] width 85 height 33
type input "2"
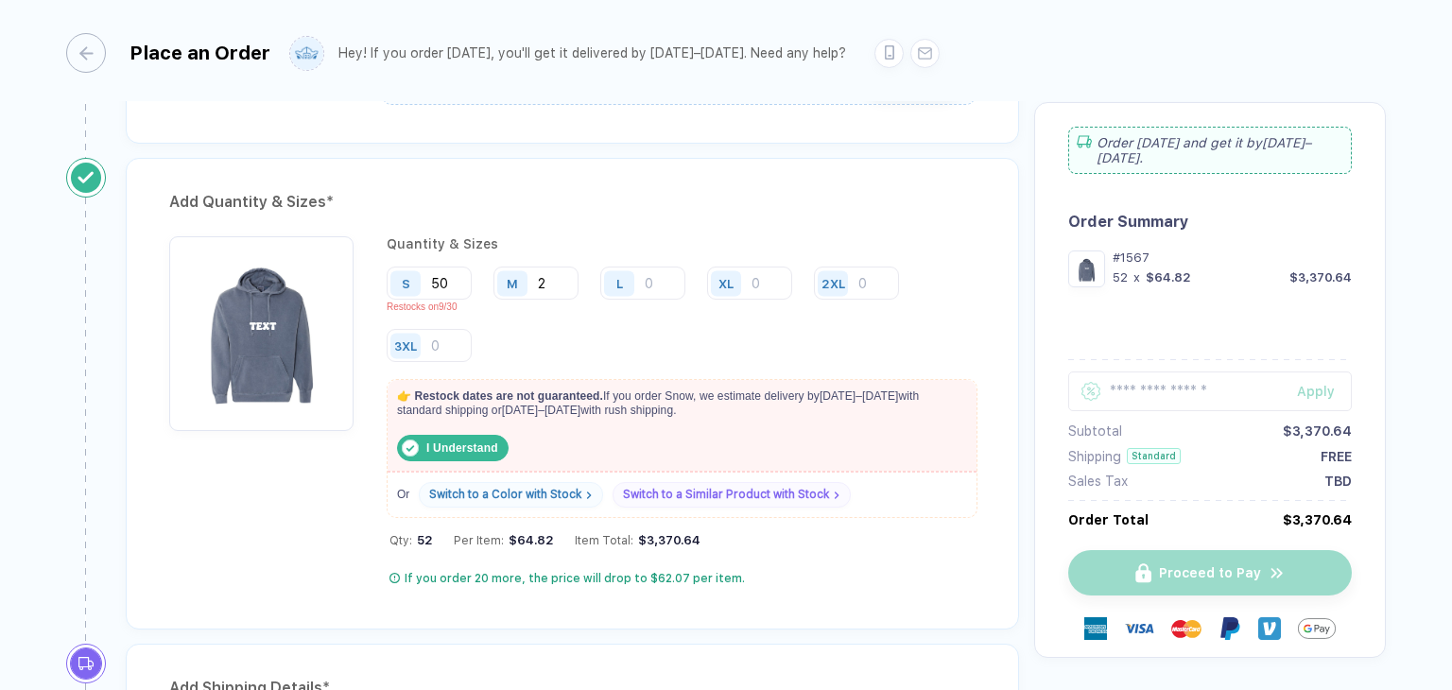
click at [817, 344] on div "S 50 Restocks on 9/30 M 2 L XL 2XL 3XL" at bounding box center [681, 315] width 589 height 97
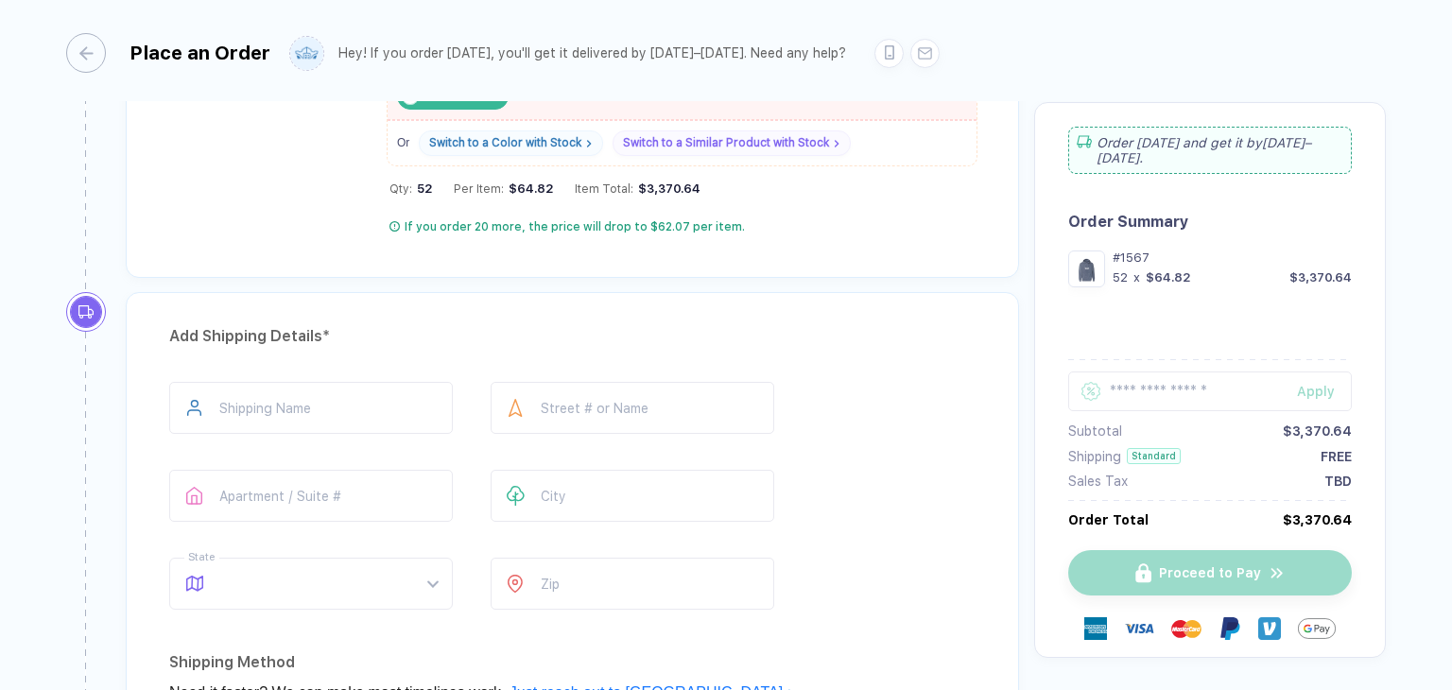
scroll to position [1512, 0]
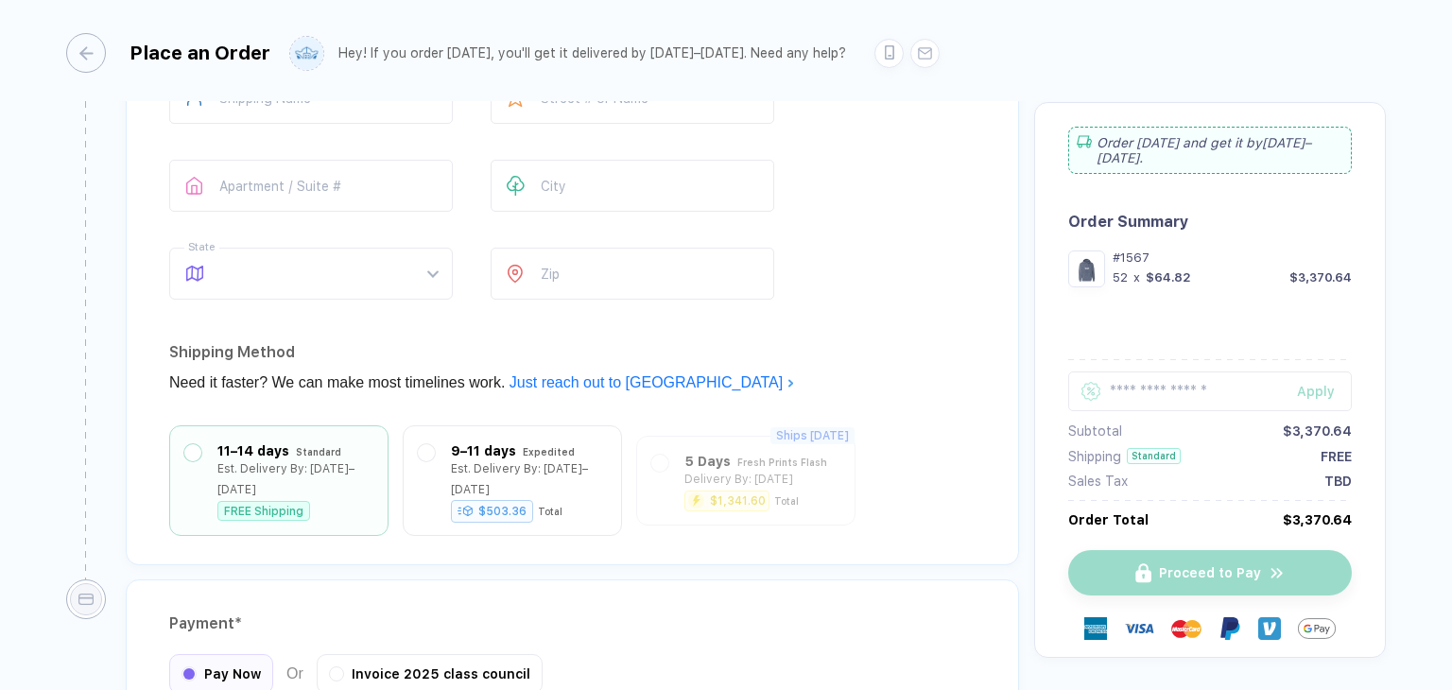
click at [856, 120] on div "Shipping Name Street # or Name Apartment / Suite # City State What’s your state…" at bounding box center [572, 189] width 806 height 235
